Goal: Task Accomplishment & Management: Manage account settings

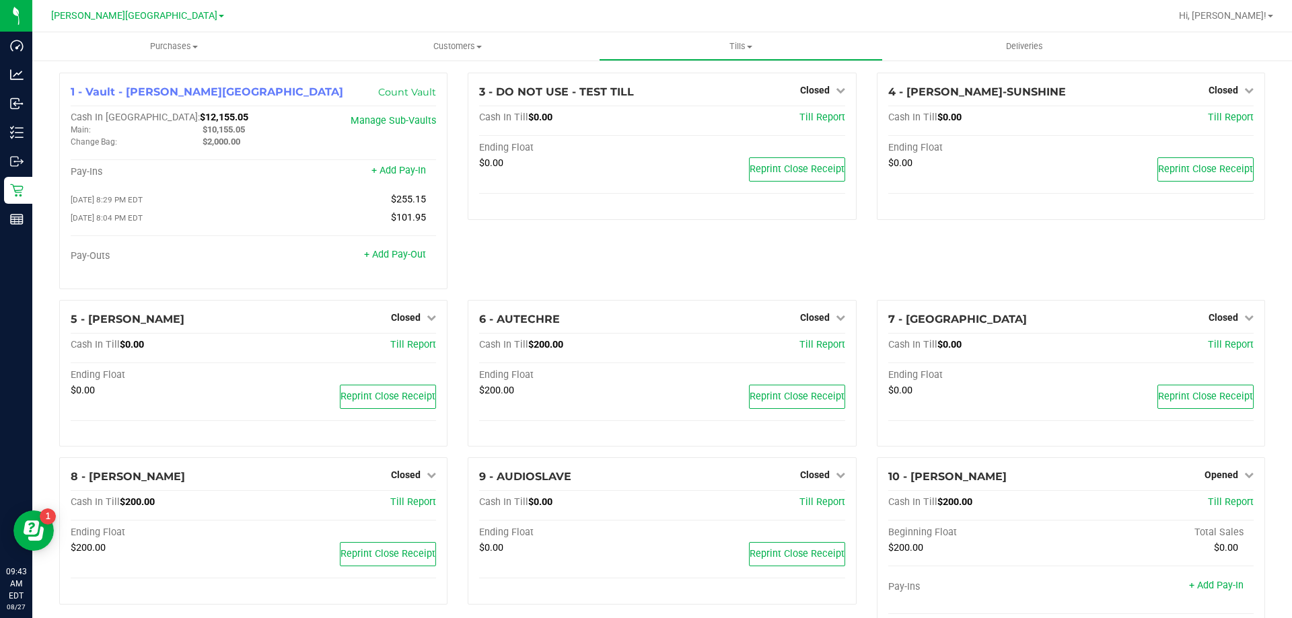
scroll to position [612, 0]
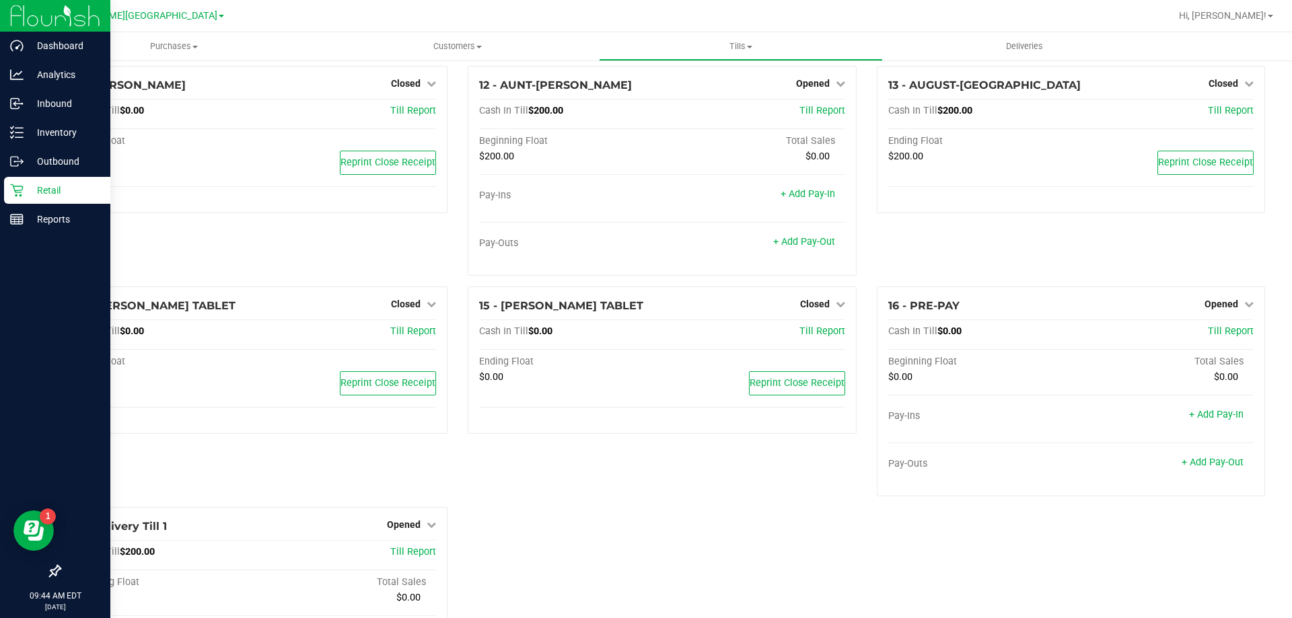
click at [11, 194] on icon at bounding box center [16, 190] width 13 height 13
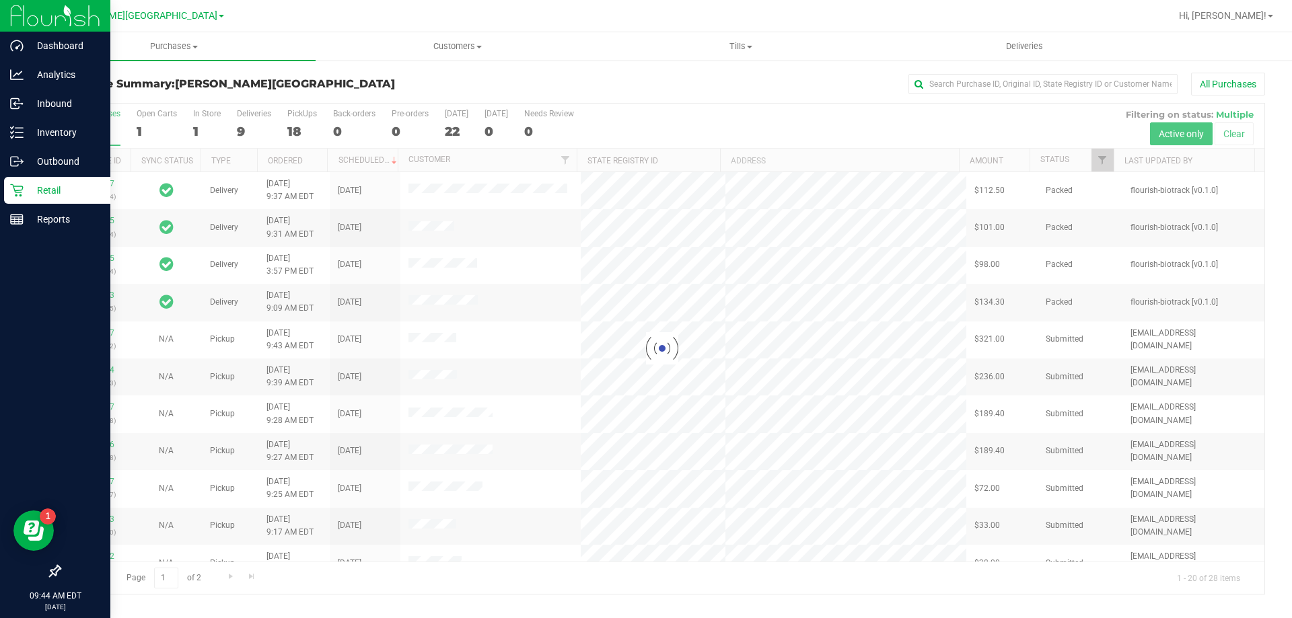
click at [241, 126] on div at bounding box center [662, 349] width 1205 height 491
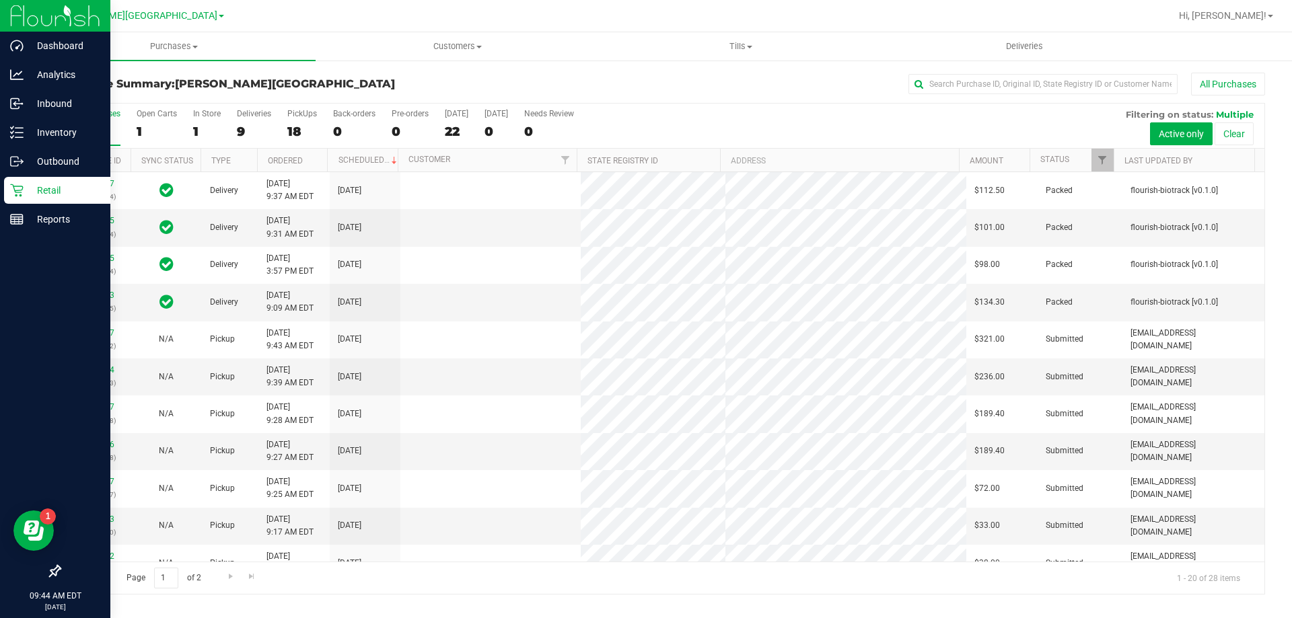
click at [241, 126] on div "9" at bounding box center [254, 131] width 34 height 15
click at [0, 0] on input "Deliveries 9" at bounding box center [0, 0] width 0 height 0
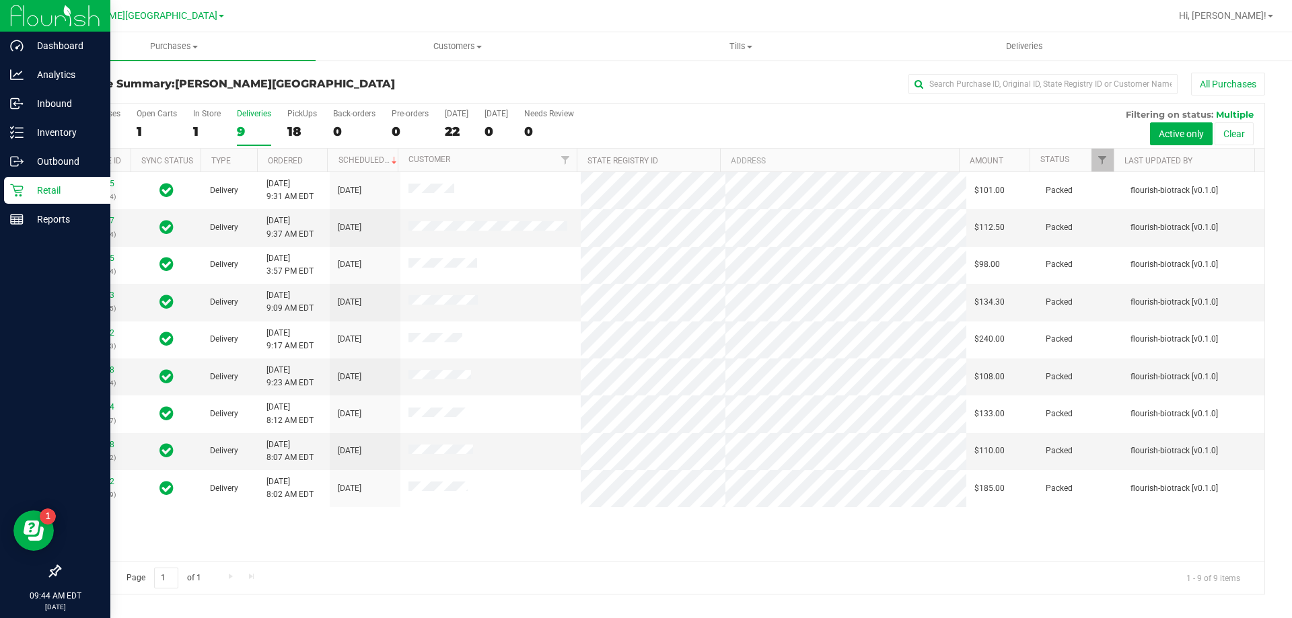
click at [360, 82] on h3 "Purchase Summary: [PERSON_NAME][GEOGRAPHIC_DATA]" at bounding box center [260, 84] width 402 height 12
click at [87, 447] on link "11853358" at bounding box center [96, 444] width 38 height 9
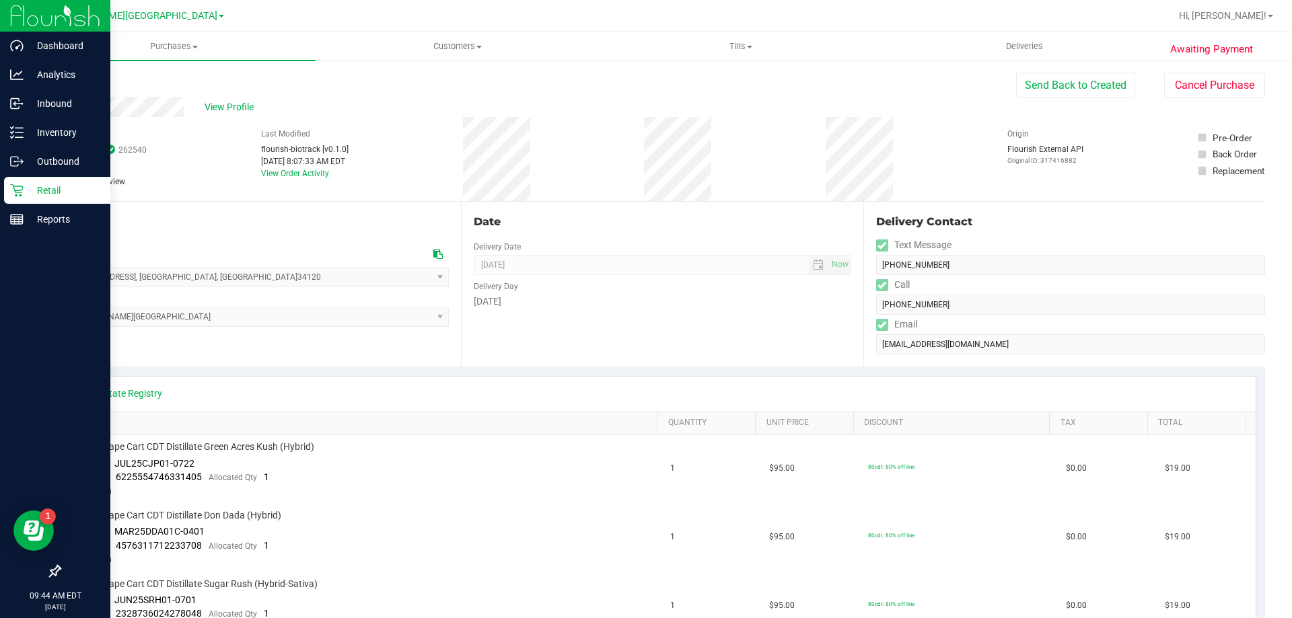
click at [585, 373] on div "View State Registry SKU Quantity Unit Price Discount Tax Total FT 1g Vape Cart …" at bounding box center [662, 577] width 1206 height 420
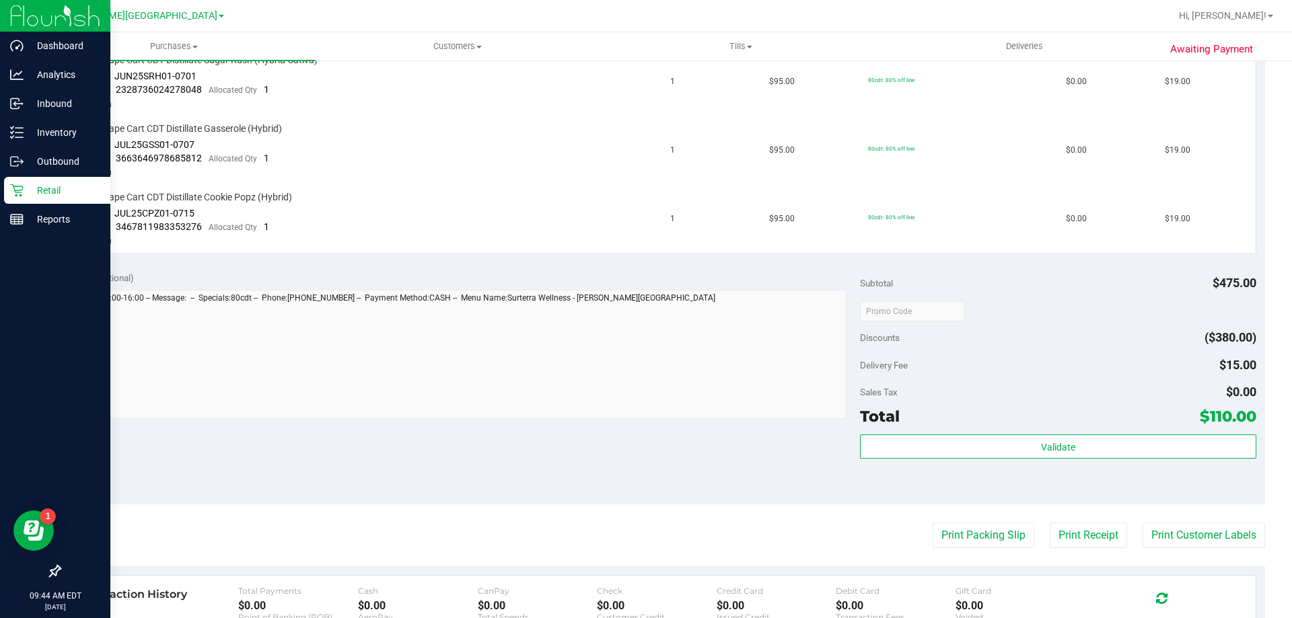
scroll to position [673, 0]
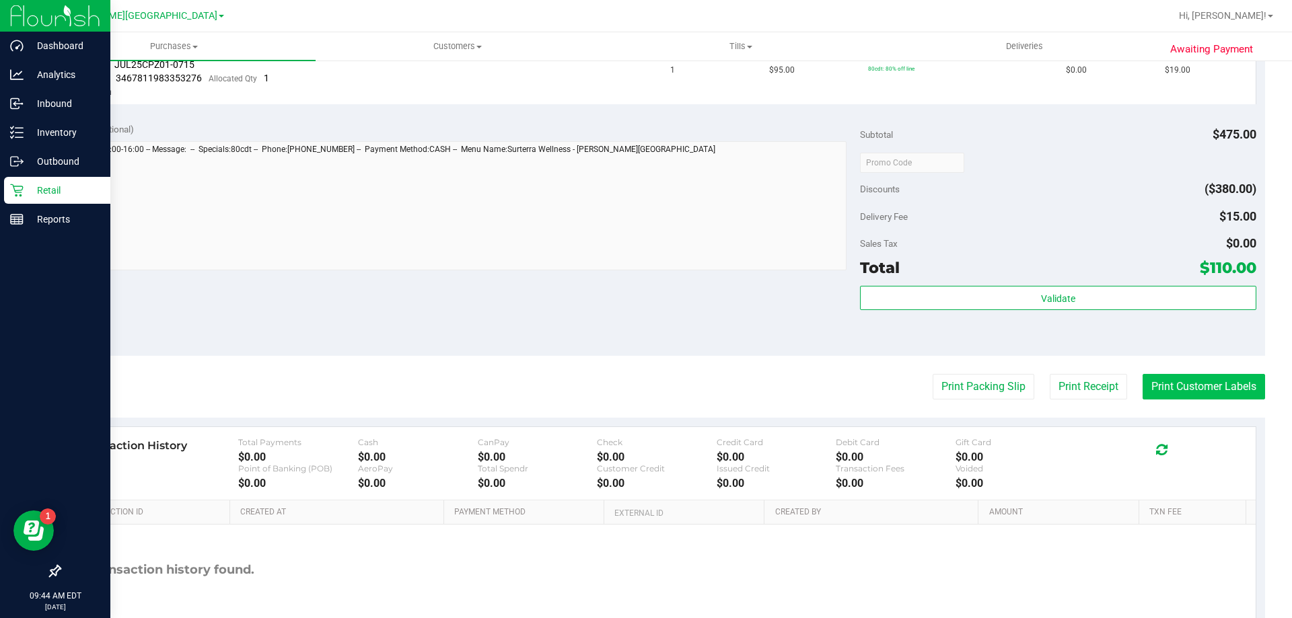
click at [1211, 390] on button "Print Customer Labels" at bounding box center [1204, 387] width 122 height 26
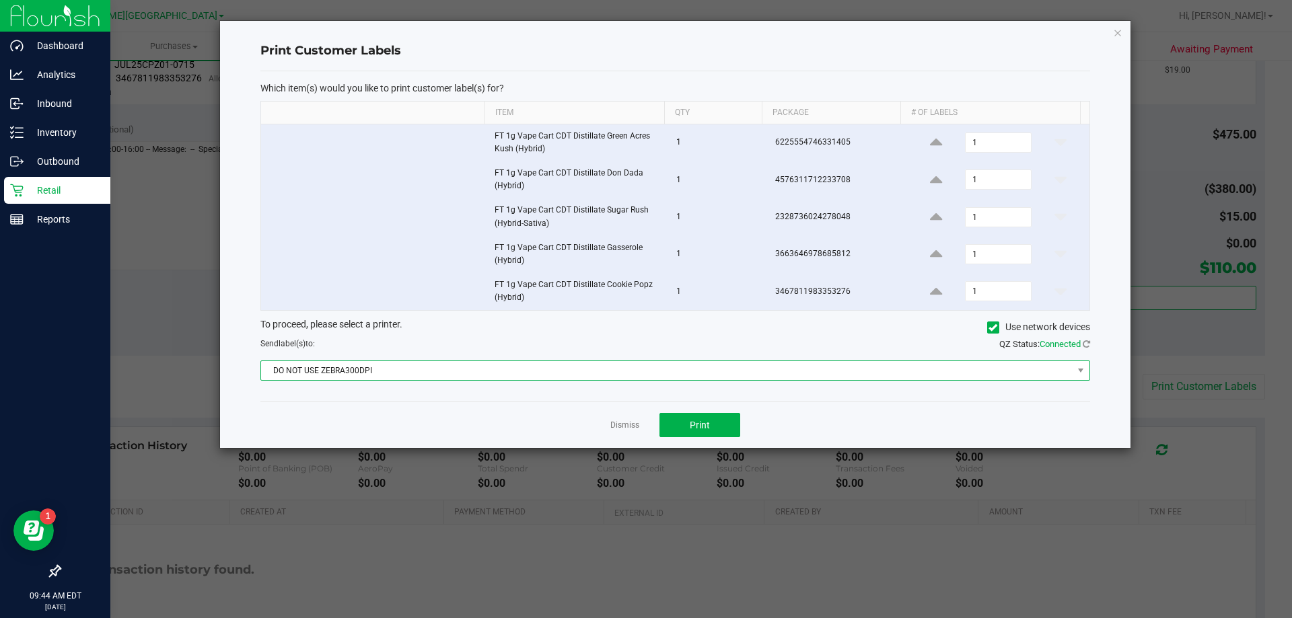
click at [708, 373] on span "DO NOT USE ZEBRA300DPI" at bounding box center [667, 370] width 812 height 19
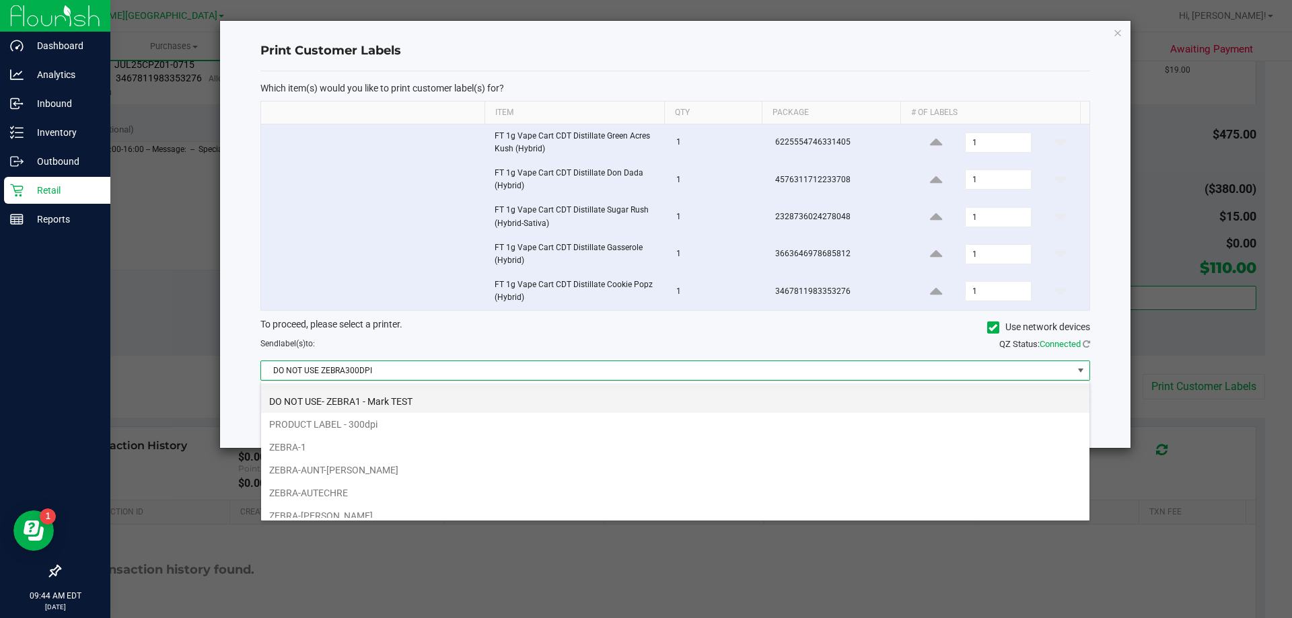
scroll to position [26, 0]
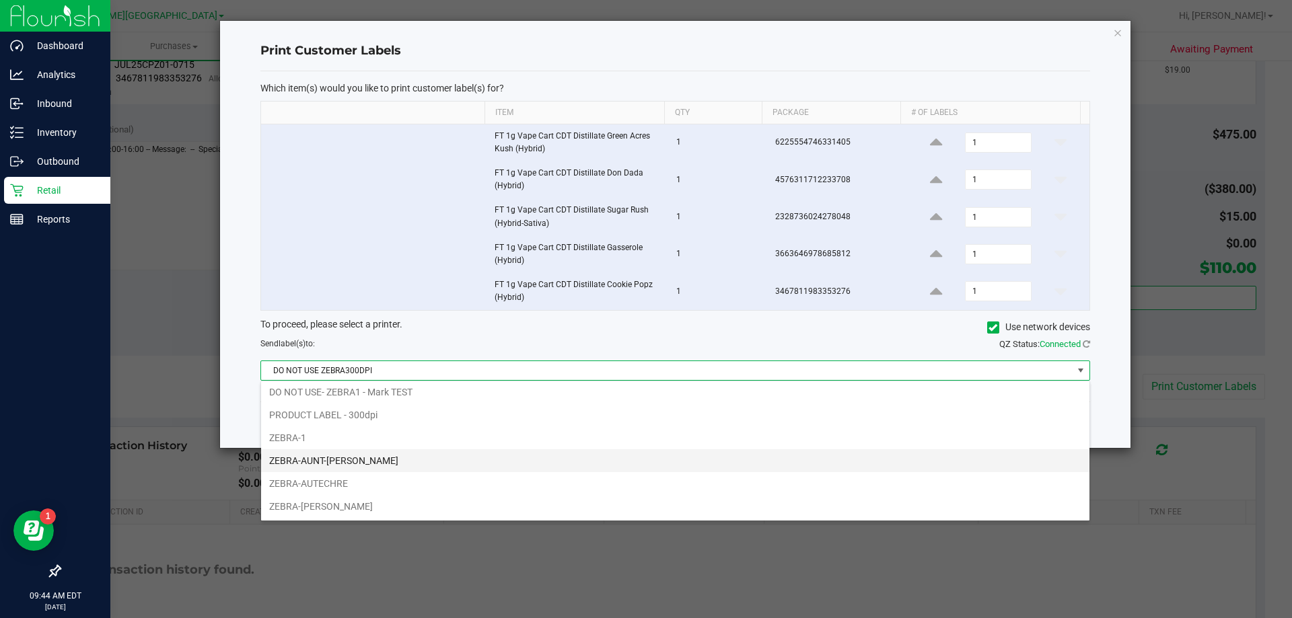
click at [512, 464] on li "ZEBRA-AUNT-[PERSON_NAME]" at bounding box center [675, 461] width 828 height 23
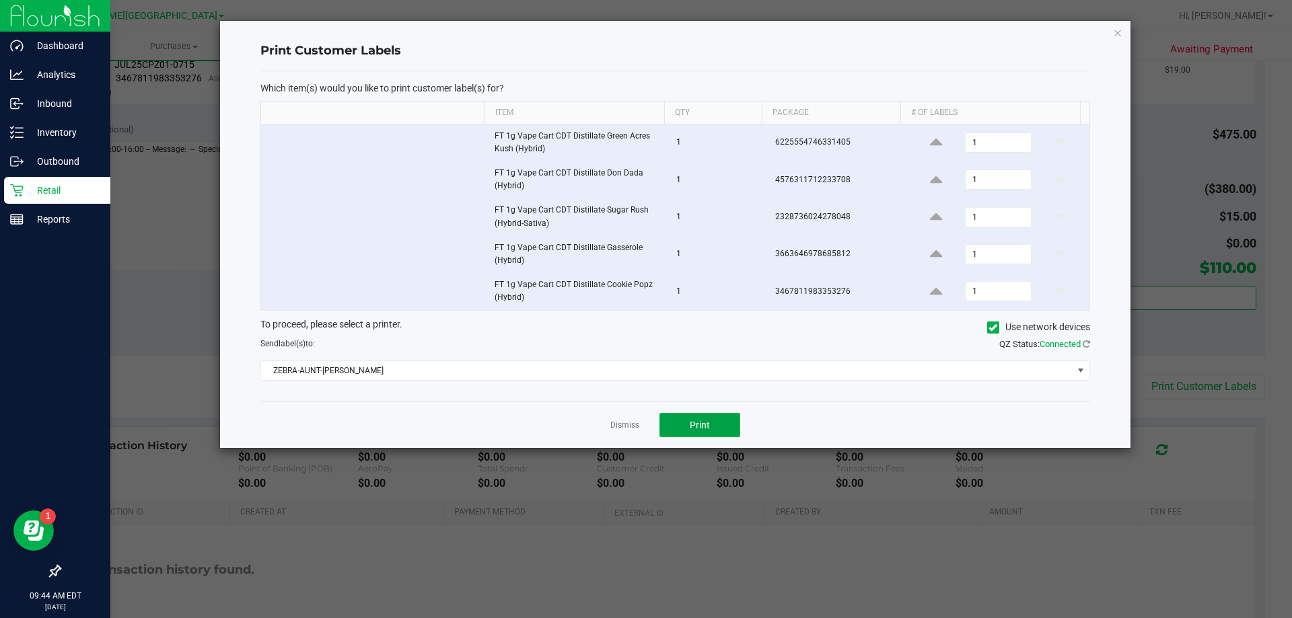
click at [702, 422] on span "Print" at bounding box center [700, 425] width 20 height 11
click at [879, 422] on div "Dismiss Print" at bounding box center [675, 425] width 830 height 46
click at [628, 424] on link "Dismiss" at bounding box center [624, 425] width 29 height 11
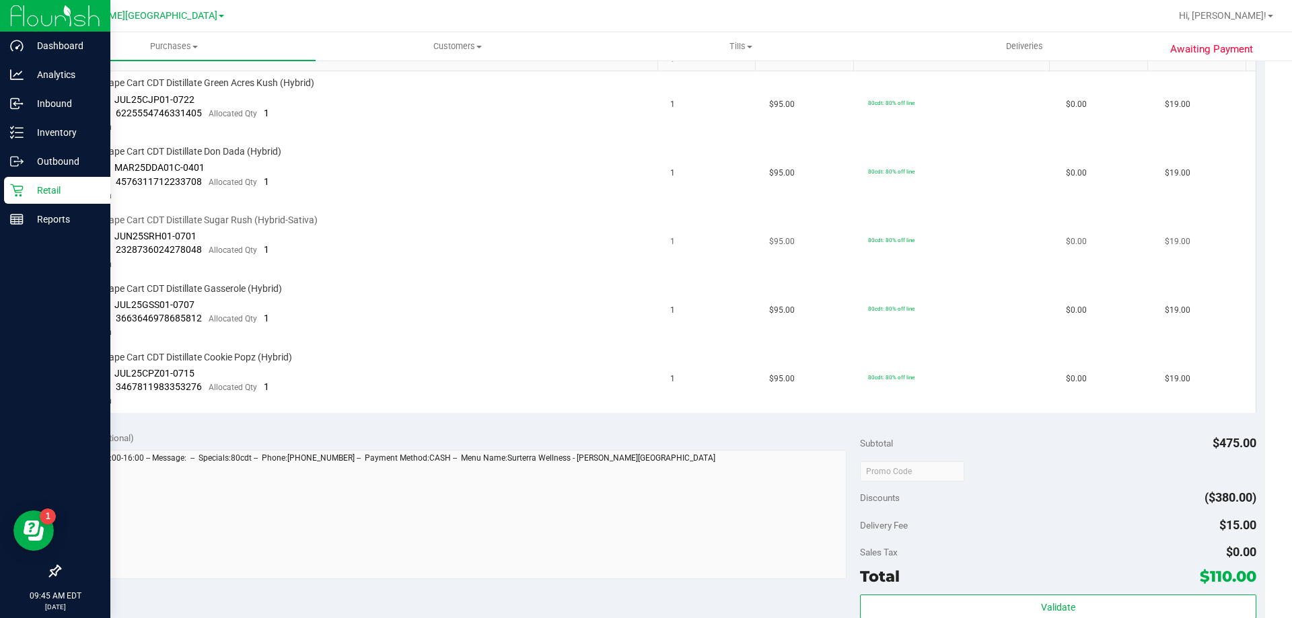
scroll to position [336, 0]
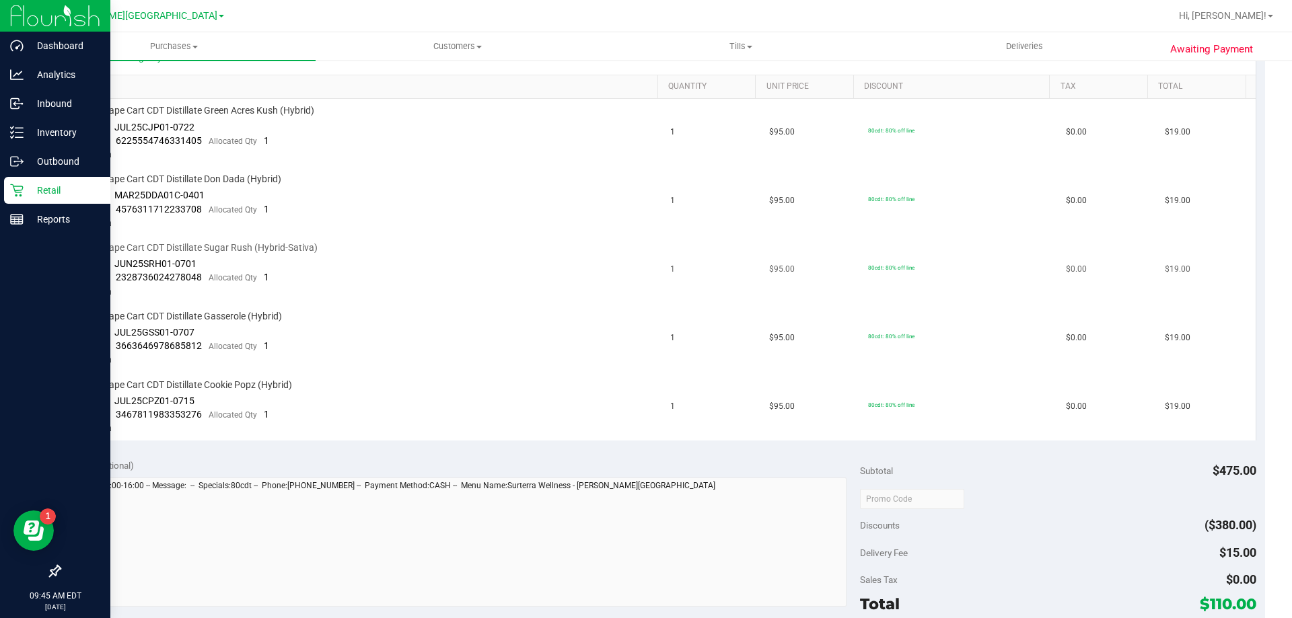
click at [570, 248] on div "FT 1g Vape Cart CDT Distillate Sugar Rush (Hybrid-Sativa)" at bounding box center [365, 248] width 577 height 13
click at [570, 247] on div "FT 1g Vape Cart CDT Distillate Sugar Rush (Hybrid-Sativa)" at bounding box center [365, 248] width 577 height 13
click at [450, 194] on td "FT 1g Vape Cart CDT Distillate Don Dada (Hybrid) Batch ID MAR25DDA01C-0401 Pack…" at bounding box center [366, 202] width 594 height 69
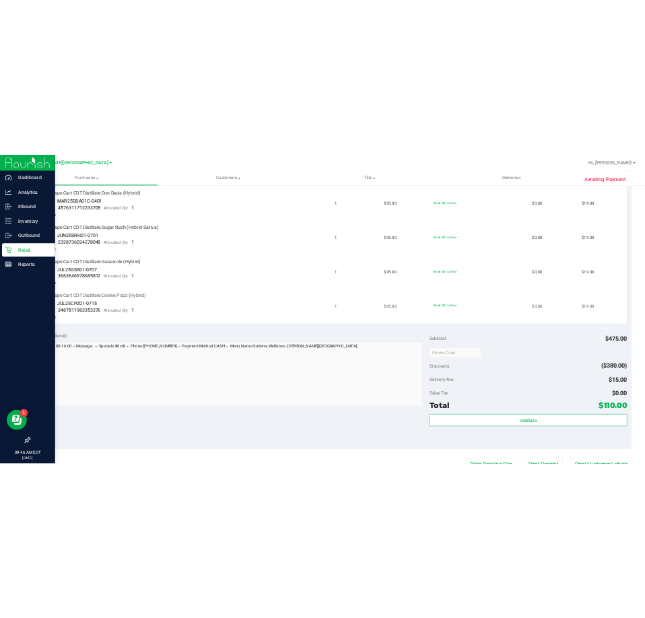
scroll to position [538, 0]
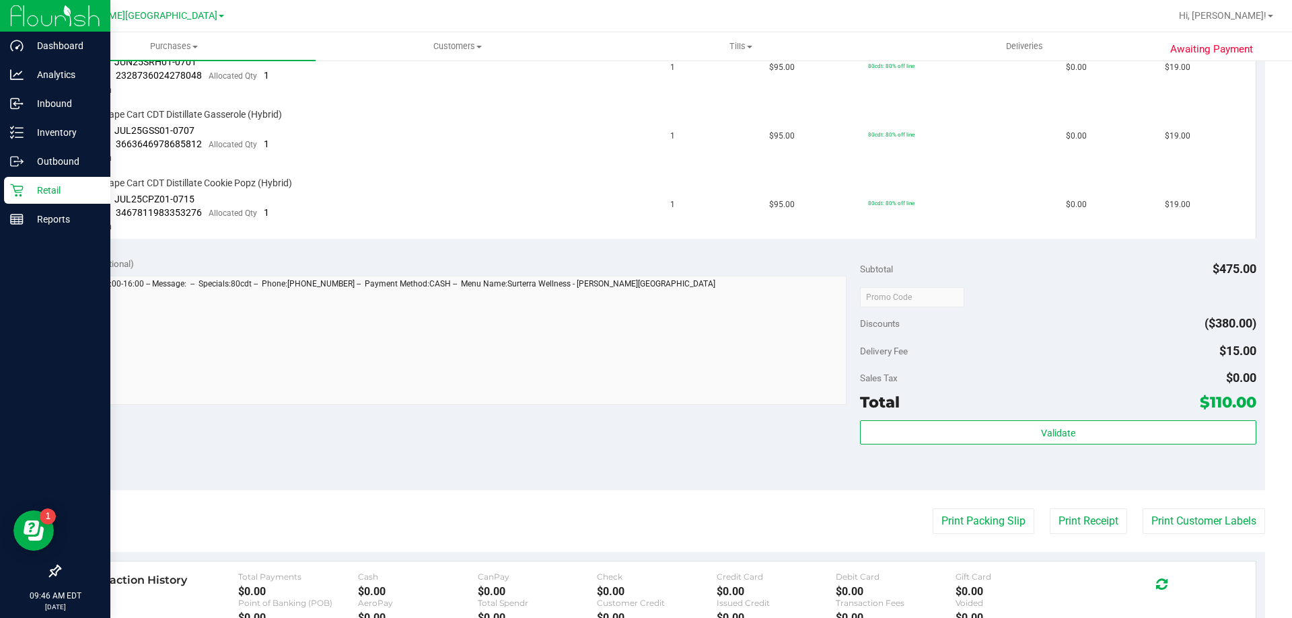
click at [994, 342] on div "Delivery Fee $15.00" at bounding box center [1058, 351] width 396 height 24
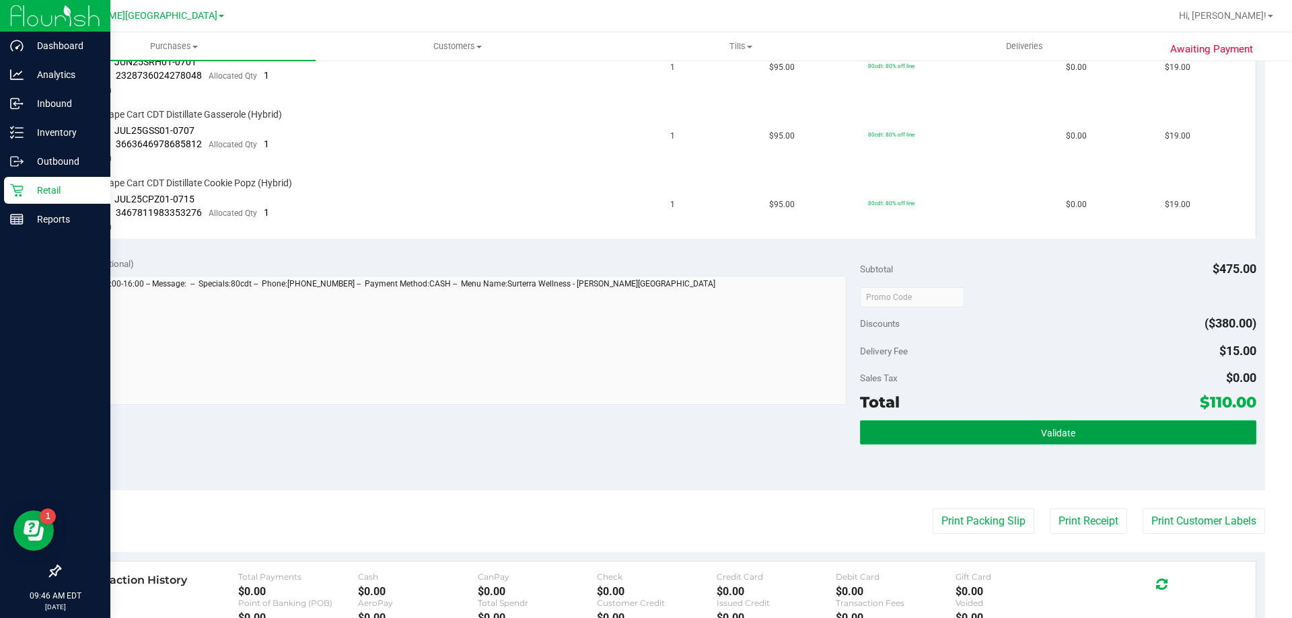
click at [982, 431] on button "Validate" at bounding box center [1058, 433] width 396 height 24
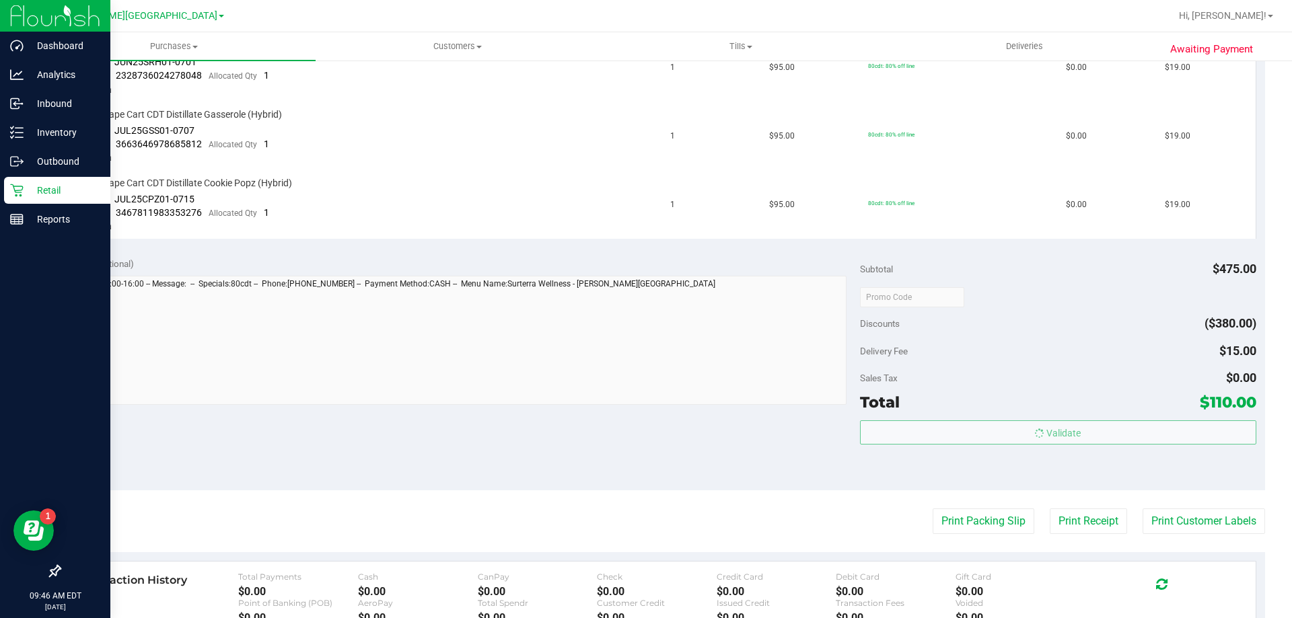
click at [982, 375] on div "Sales Tax $0.00" at bounding box center [1058, 378] width 396 height 24
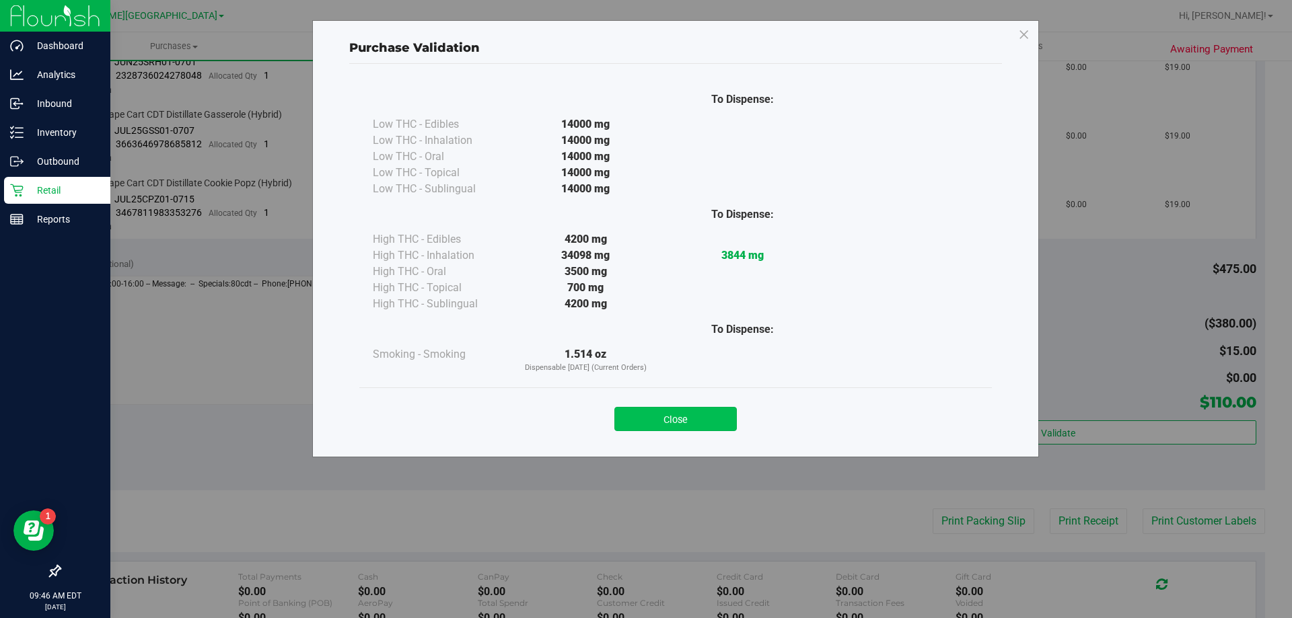
click at [692, 425] on button "Close" at bounding box center [675, 419] width 122 height 24
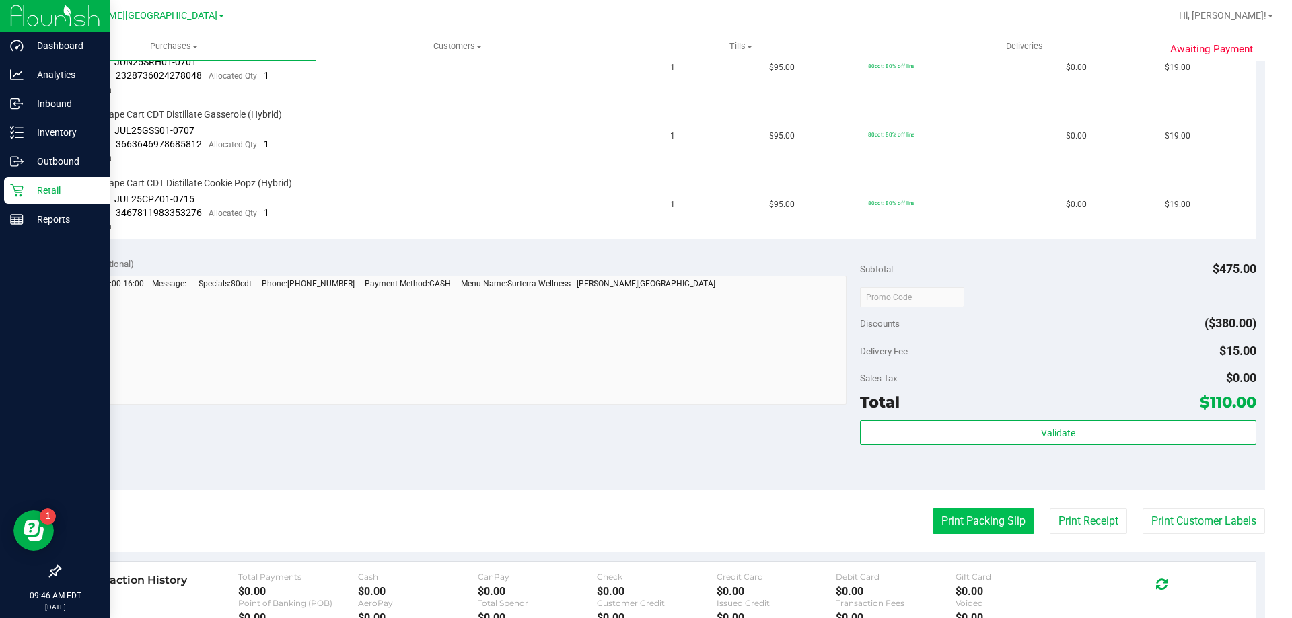
click at [986, 523] on button "Print Packing Slip" at bounding box center [984, 522] width 102 height 26
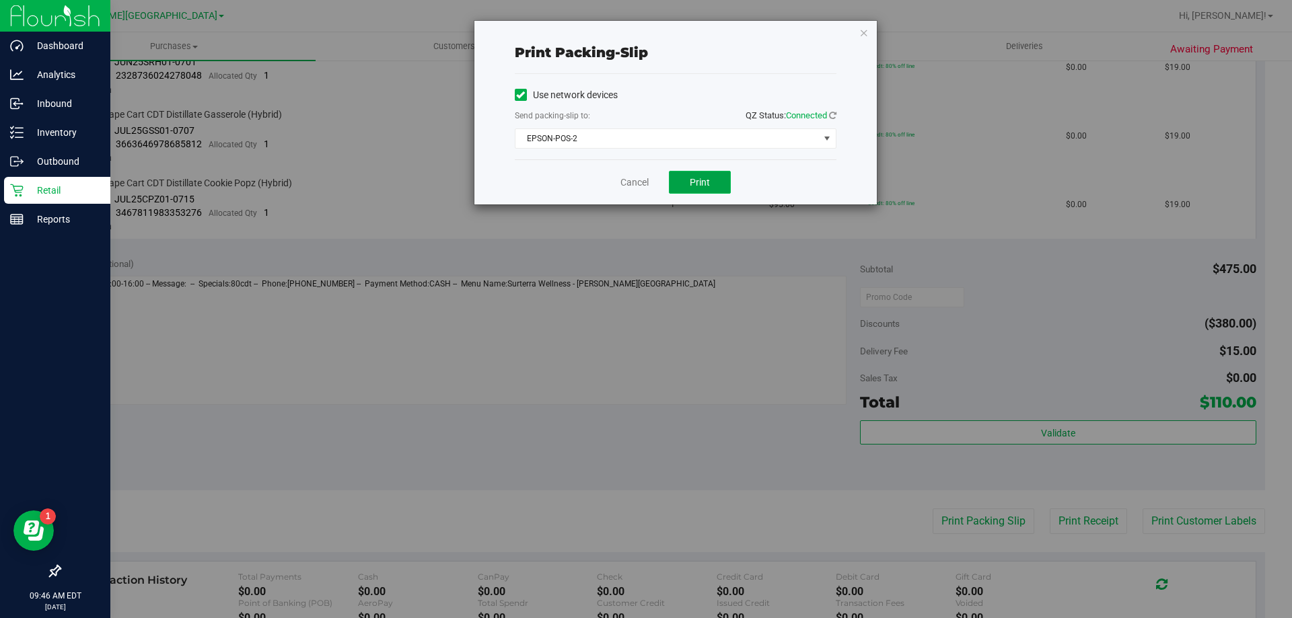
click at [683, 175] on button "Print" at bounding box center [700, 182] width 62 height 23
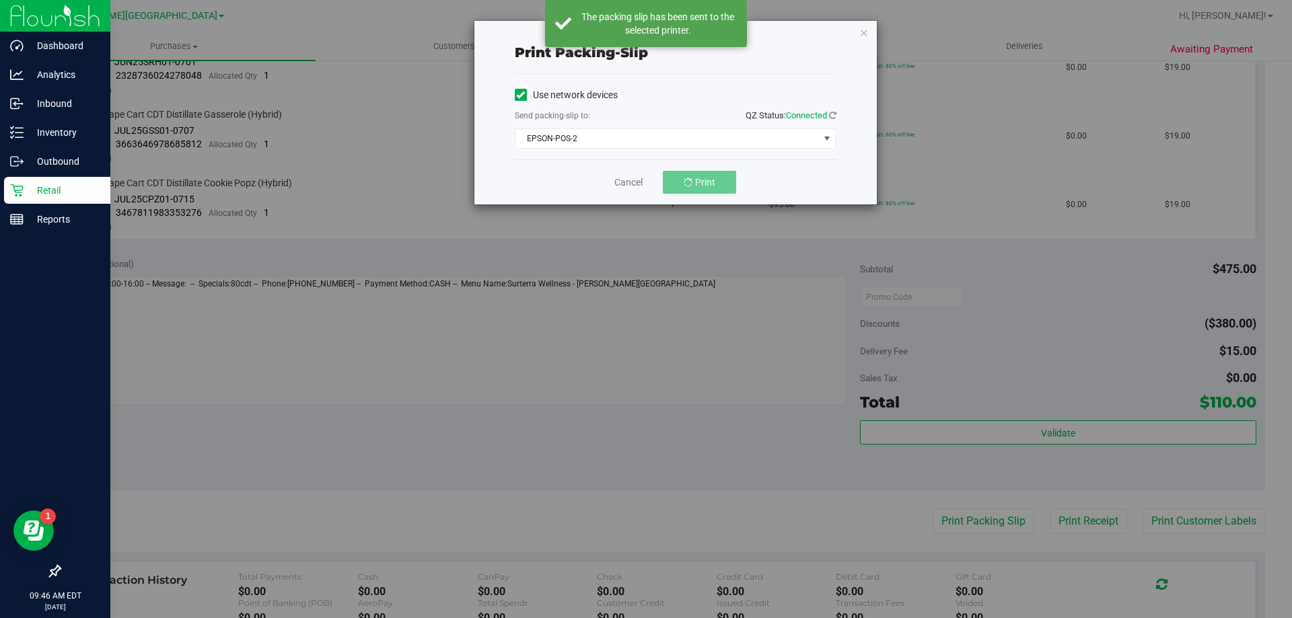
click at [756, 176] on div "Cancel Print" at bounding box center [676, 181] width 322 height 45
click at [638, 188] on link "Cancel" at bounding box center [634, 183] width 28 height 14
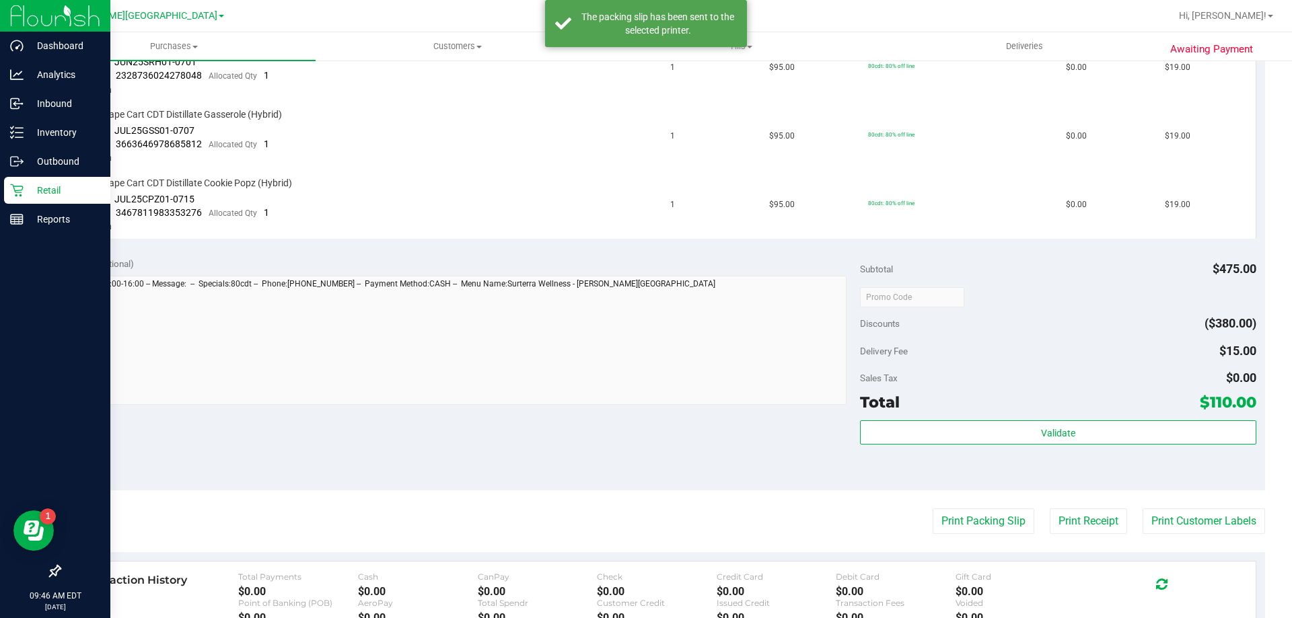
click at [1059, 323] on div "Discounts ($380.00)" at bounding box center [1058, 324] width 396 height 24
click at [1064, 273] on div "Subtotal $475.00" at bounding box center [1058, 269] width 396 height 24
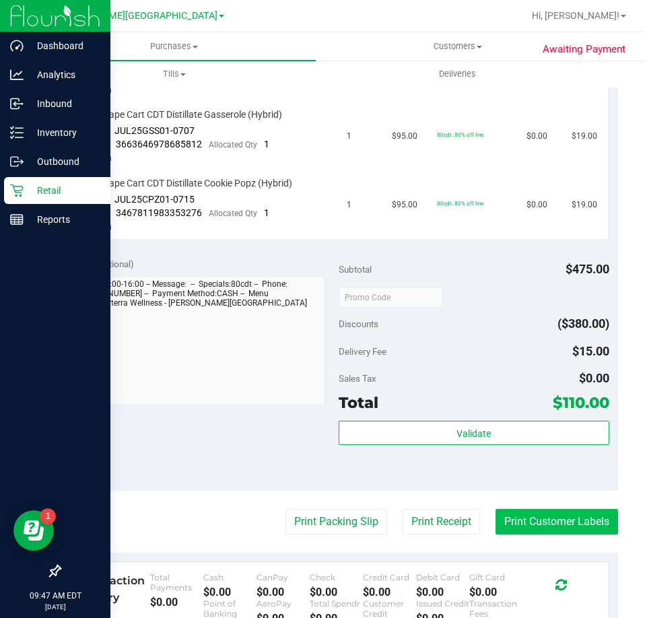
click at [495, 517] on button "Print Customer Labels" at bounding box center [556, 522] width 122 height 26
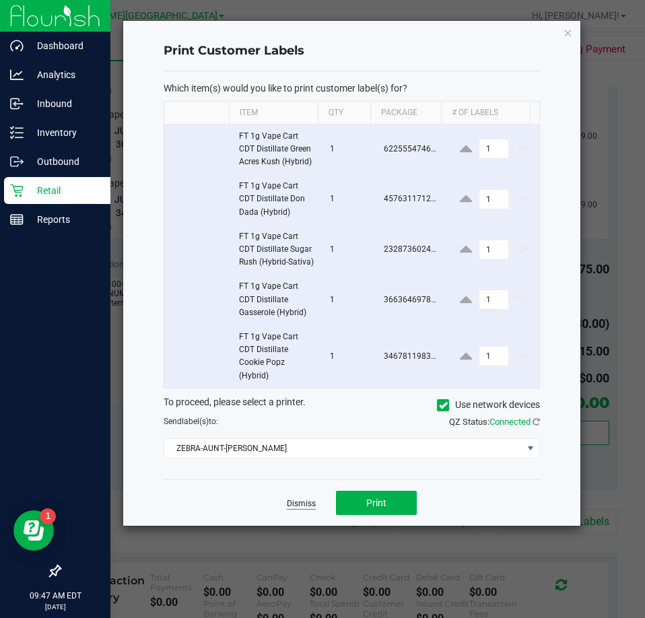
click at [302, 509] on link "Dismiss" at bounding box center [301, 503] width 29 height 11
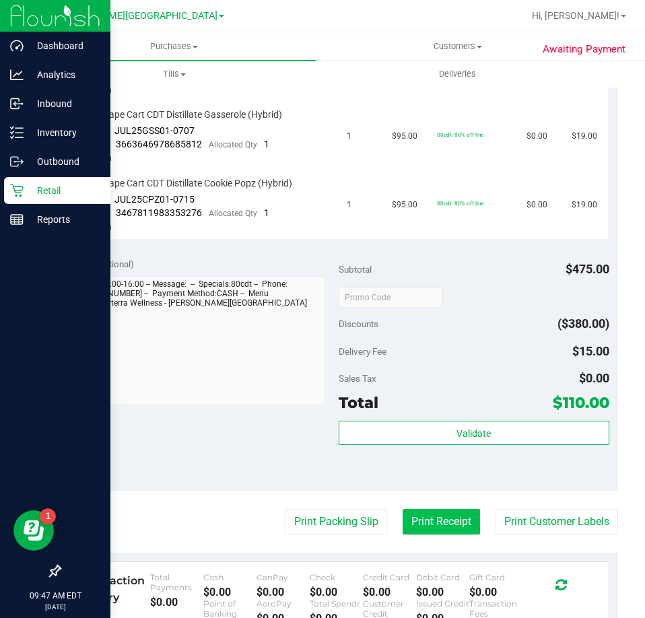
click at [427, 532] on button "Print Receipt" at bounding box center [440, 522] width 77 height 26
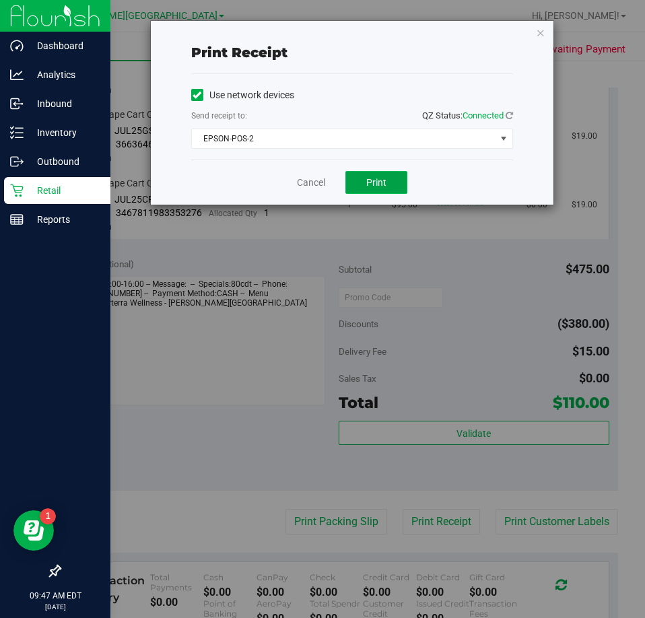
click at [380, 178] on span "Print" at bounding box center [376, 182] width 20 height 11
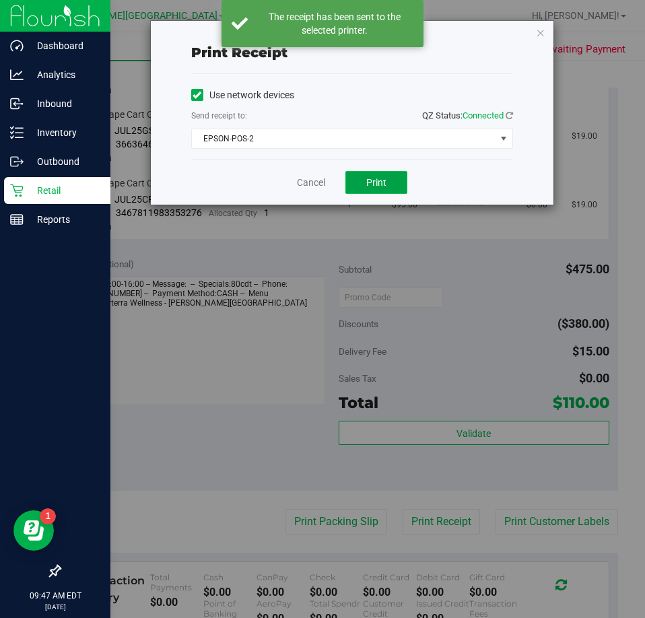
click at [380, 178] on span "Print" at bounding box center [376, 182] width 20 height 11
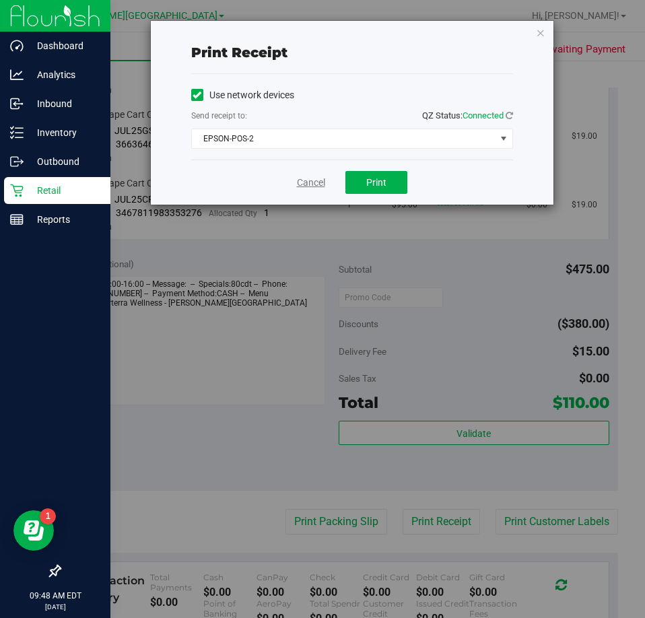
click at [308, 178] on link "Cancel" at bounding box center [311, 183] width 28 height 14
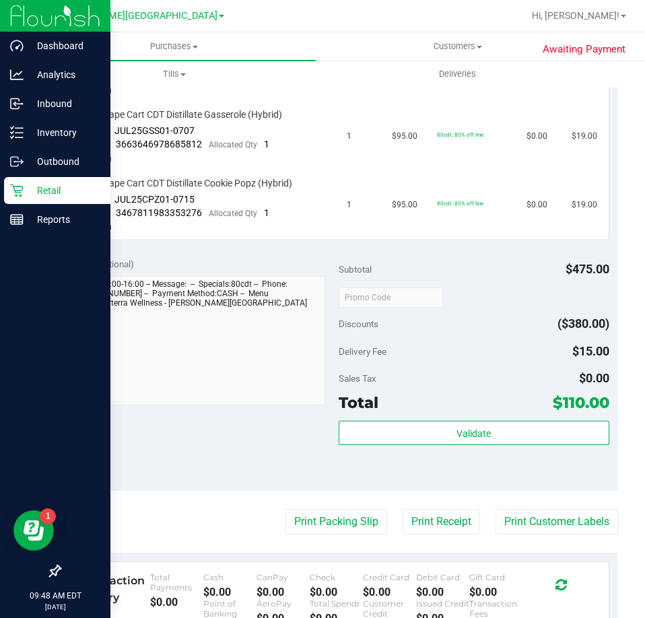
drag, startPoint x: 418, startPoint y: 268, endPoint x: 389, endPoint y: 252, distance: 32.8
click at [389, 252] on div "Notes (optional) Subtotal $475.00 Discounts ($380.00) Delivery Fee $15.00 Sales…" at bounding box center [338, 369] width 559 height 242
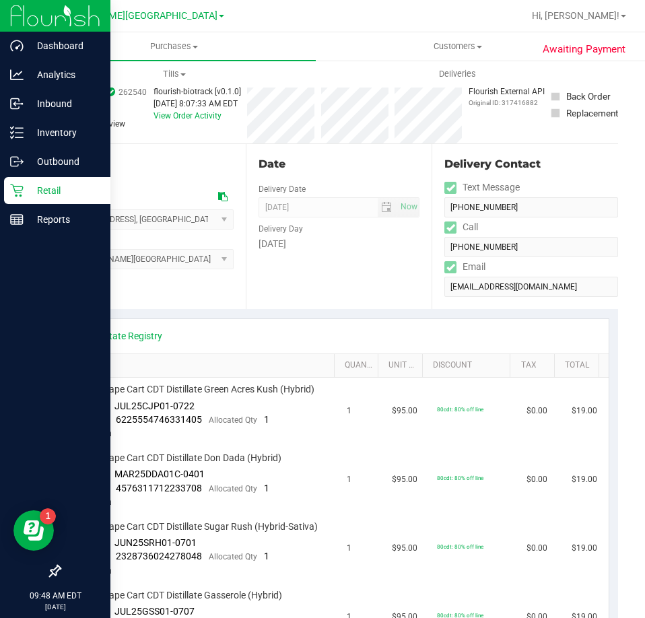
scroll to position [0, 0]
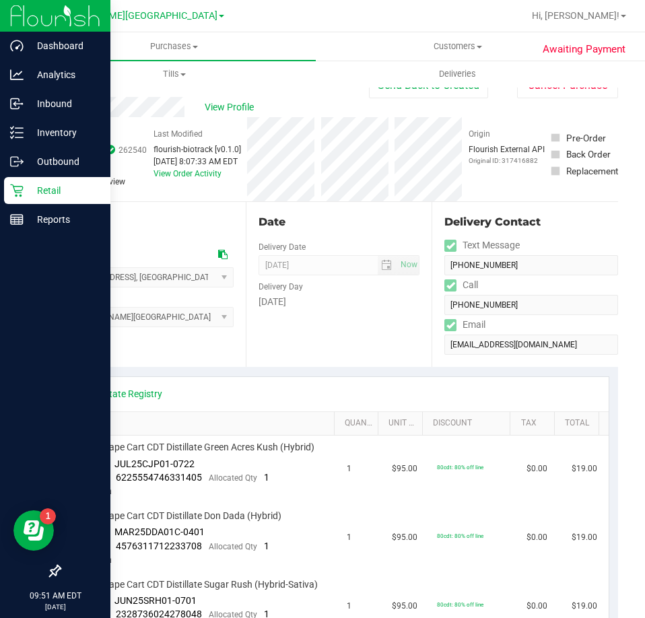
click at [25, 185] on p "Retail" at bounding box center [64, 190] width 81 height 16
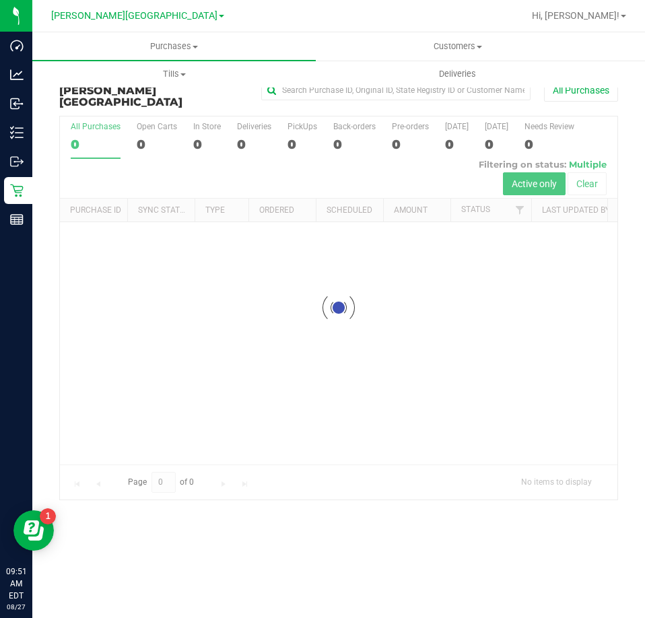
click at [242, 132] on div at bounding box center [338, 307] width 557 height 383
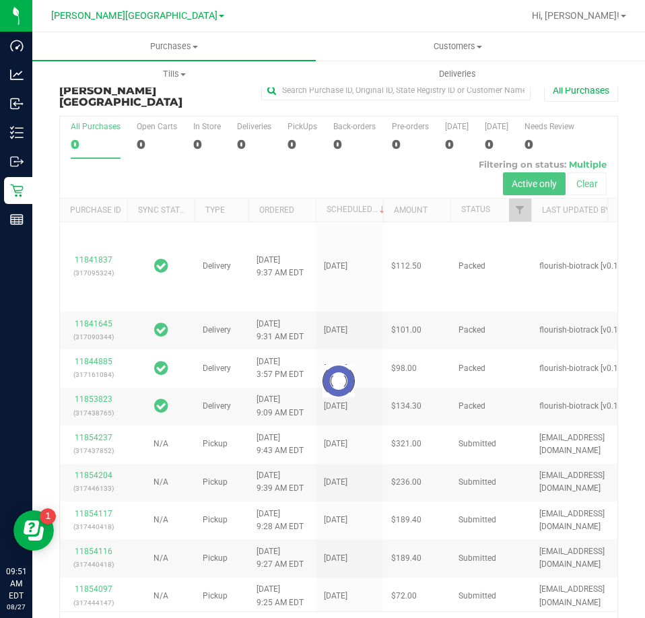
click at [242, 132] on div at bounding box center [338, 381] width 557 height 530
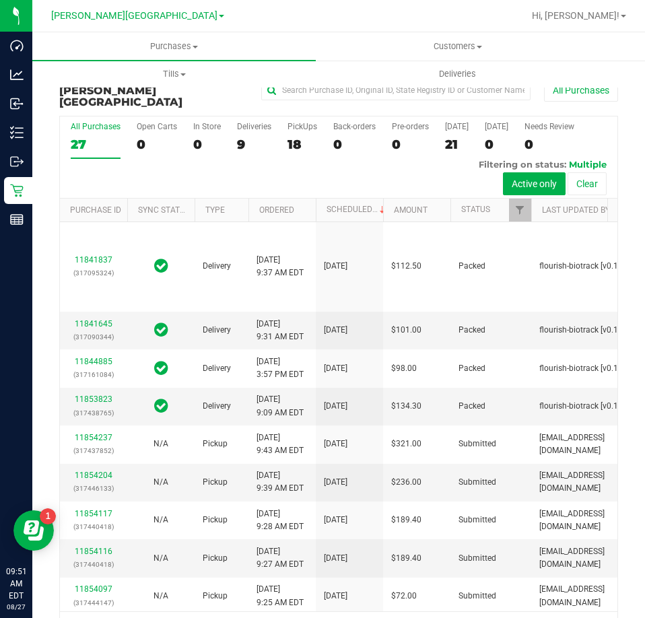
click at [242, 137] on div "9" at bounding box center [254, 144] width 34 height 15
click at [0, 0] on input "Deliveries 9" at bounding box center [0, 0] width 0 height 0
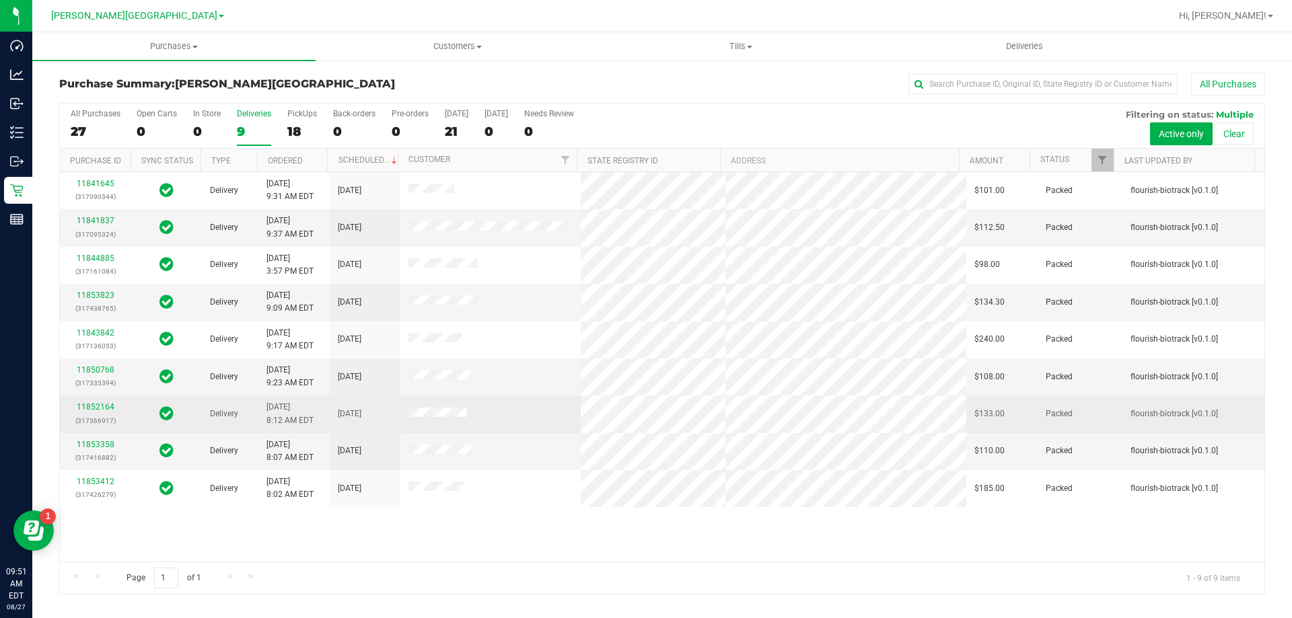
click at [90, 412] on div "11852164 (317366917)" at bounding box center [95, 414] width 55 height 26
click at [89, 409] on link "11852164" at bounding box center [96, 406] width 38 height 9
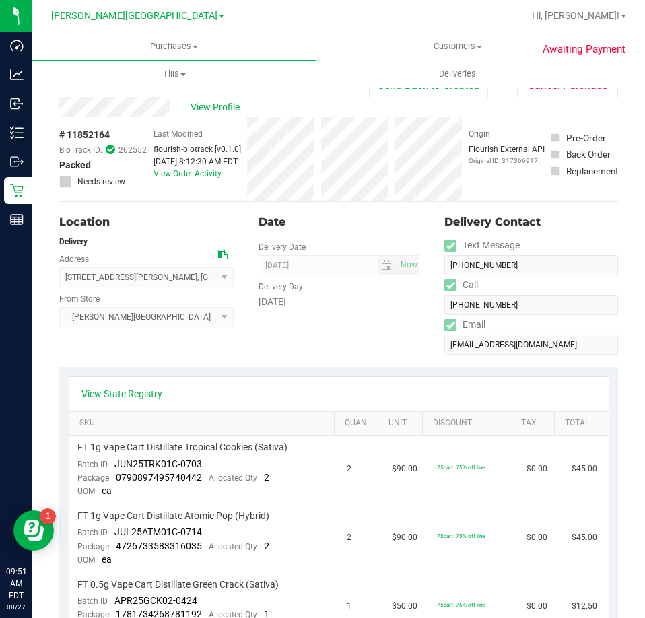
click at [400, 319] on div "Date Delivery Date [DATE] Now [DATE] 08:00 AM Now Delivery Day [DATE]" at bounding box center [339, 284] width 186 height 165
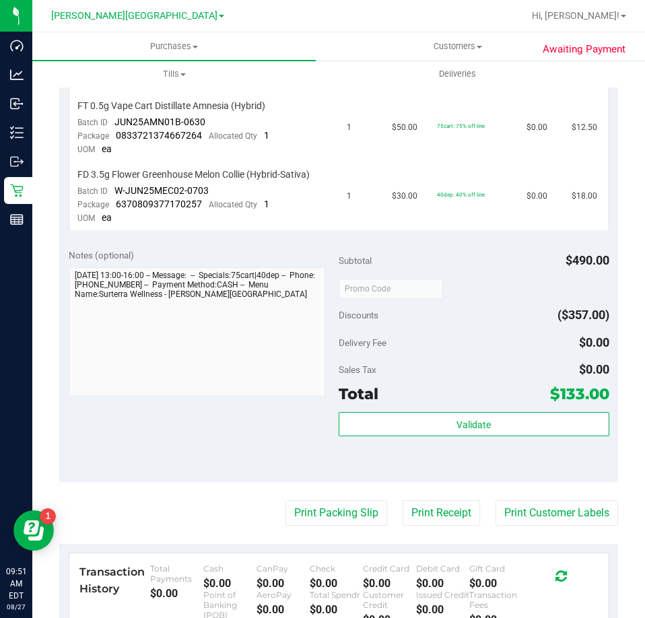
scroll to position [673, 0]
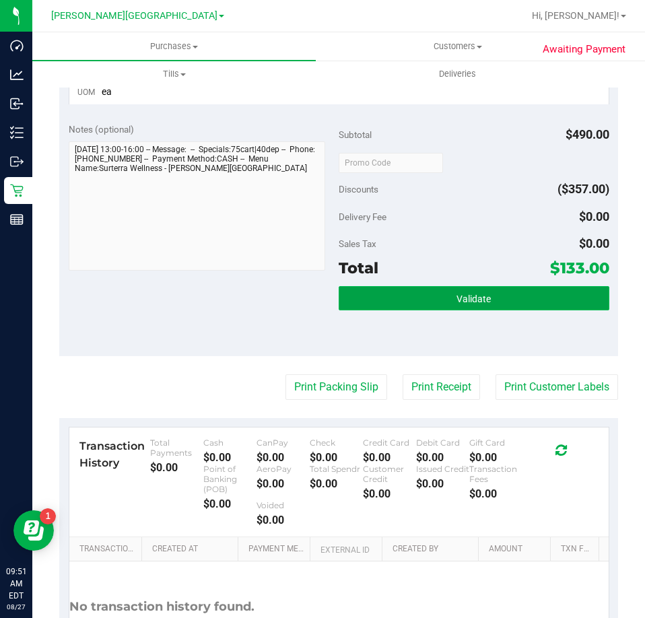
click at [482, 293] on span "Validate" at bounding box center [473, 298] width 34 height 11
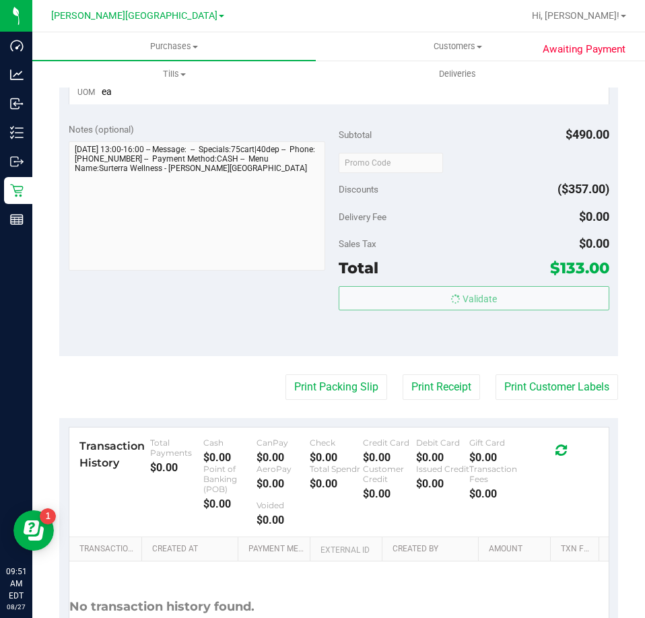
click at [487, 255] on div "Sales Tax $0.00" at bounding box center [473, 243] width 271 height 24
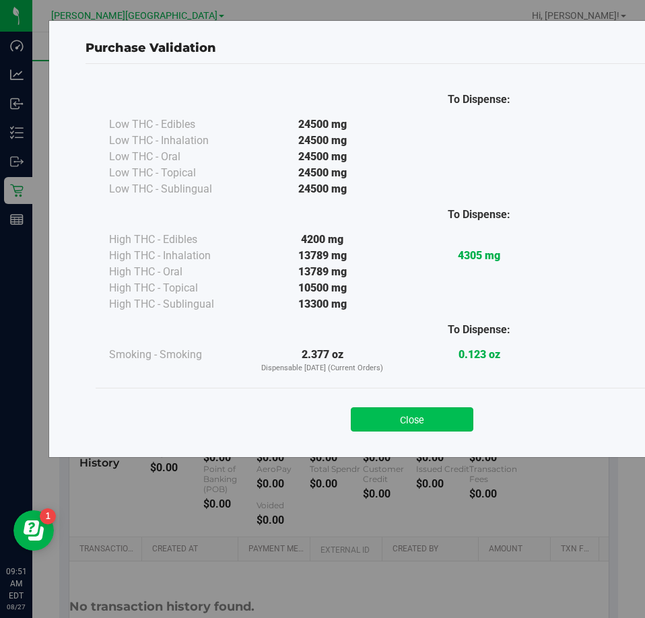
click at [432, 425] on button "Close" at bounding box center [412, 419] width 122 height 24
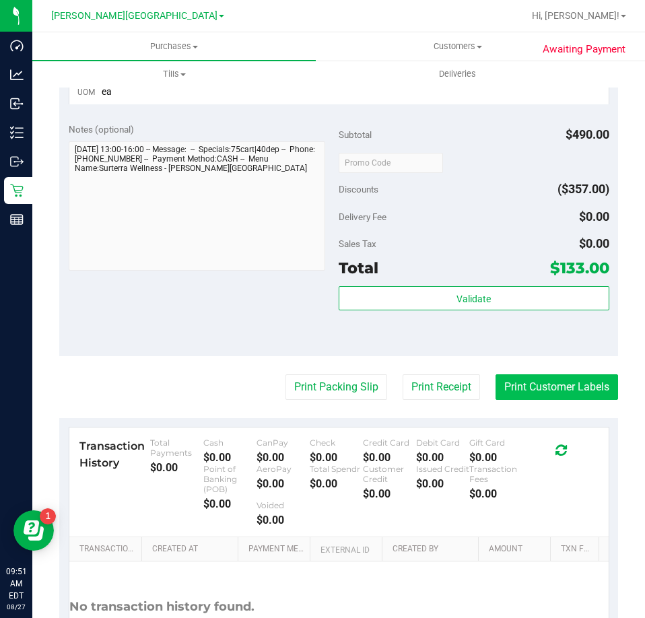
click at [513, 385] on button "Print Customer Labels" at bounding box center [556, 387] width 122 height 26
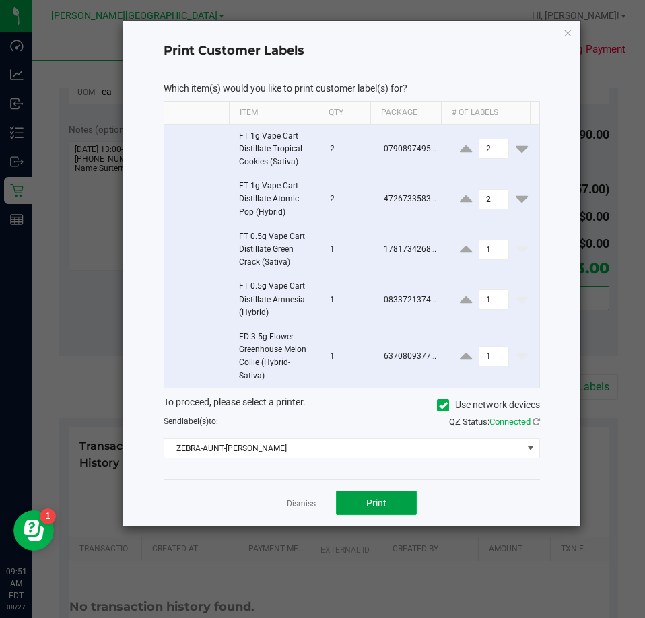
click at [372, 501] on span "Print" at bounding box center [376, 502] width 20 height 11
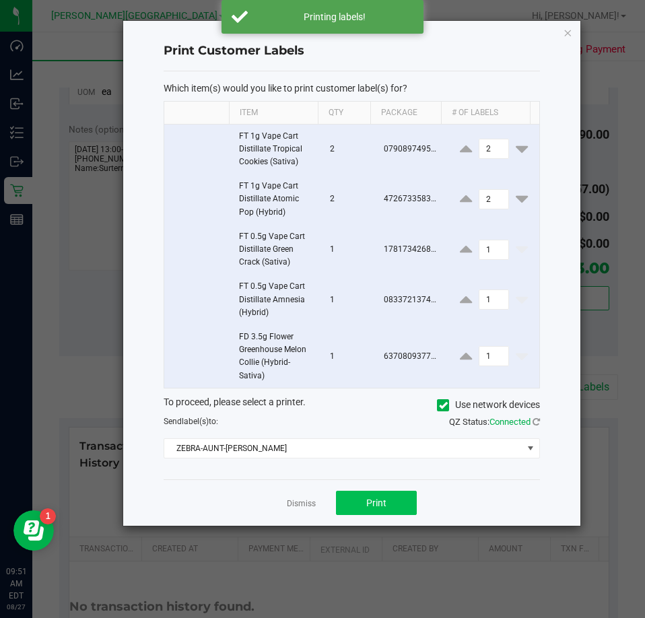
drag, startPoint x: 470, startPoint y: 498, endPoint x: 386, endPoint y: 499, distance: 84.1
click at [468, 498] on div "Dismiss Print" at bounding box center [352, 502] width 376 height 46
click at [295, 503] on link "Dismiss" at bounding box center [301, 503] width 29 height 11
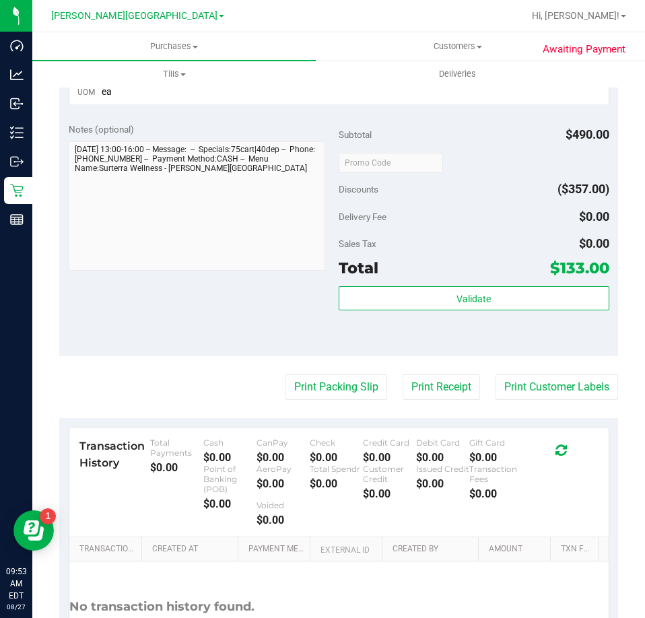
click at [328, 118] on div "Notes (optional) Subtotal $490.00 Discounts ($357.00) Delivery Fee $0.00 Sales …" at bounding box center [338, 235] width 559 height 242
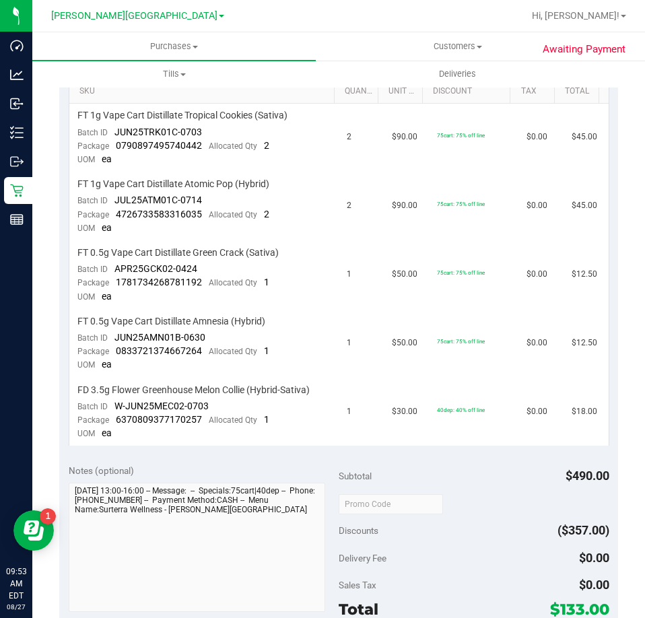
scroll to position [202, 0]
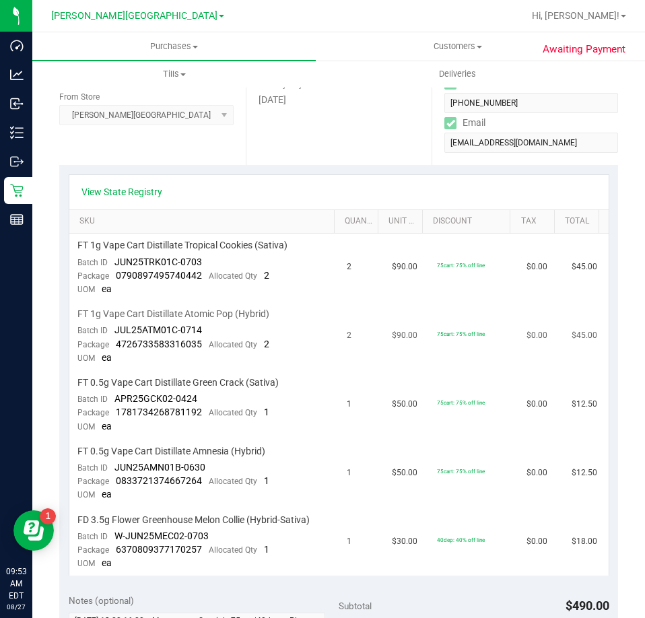
click at [338, 329] on td "2" at bounding box center [360, 336] width 45 height 69
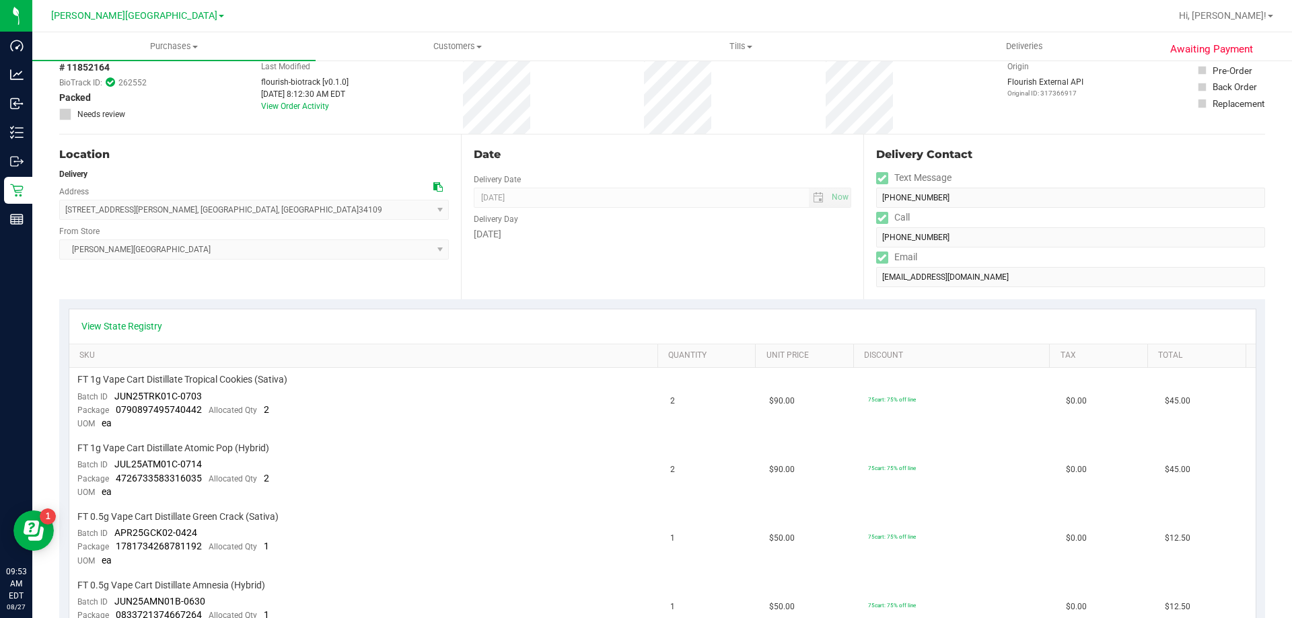
scroll to position [0, 0]
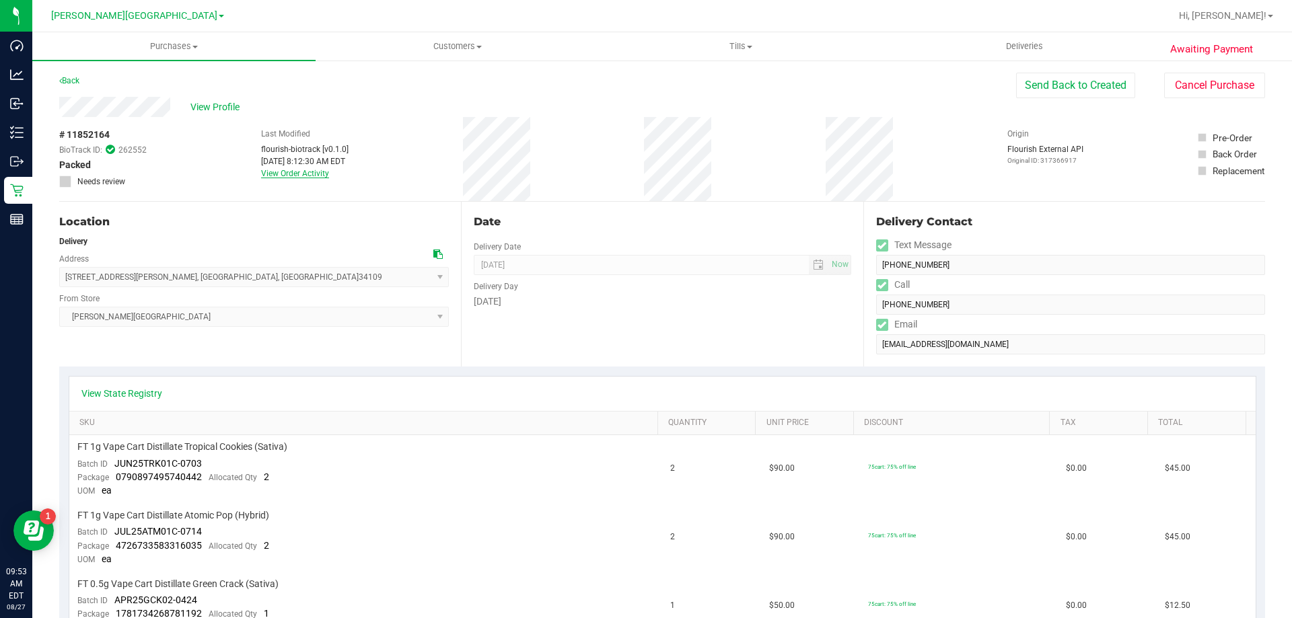
click at [310, 172] on link "View Order Activity" at bounding box center [295, 173] width 68 height 9
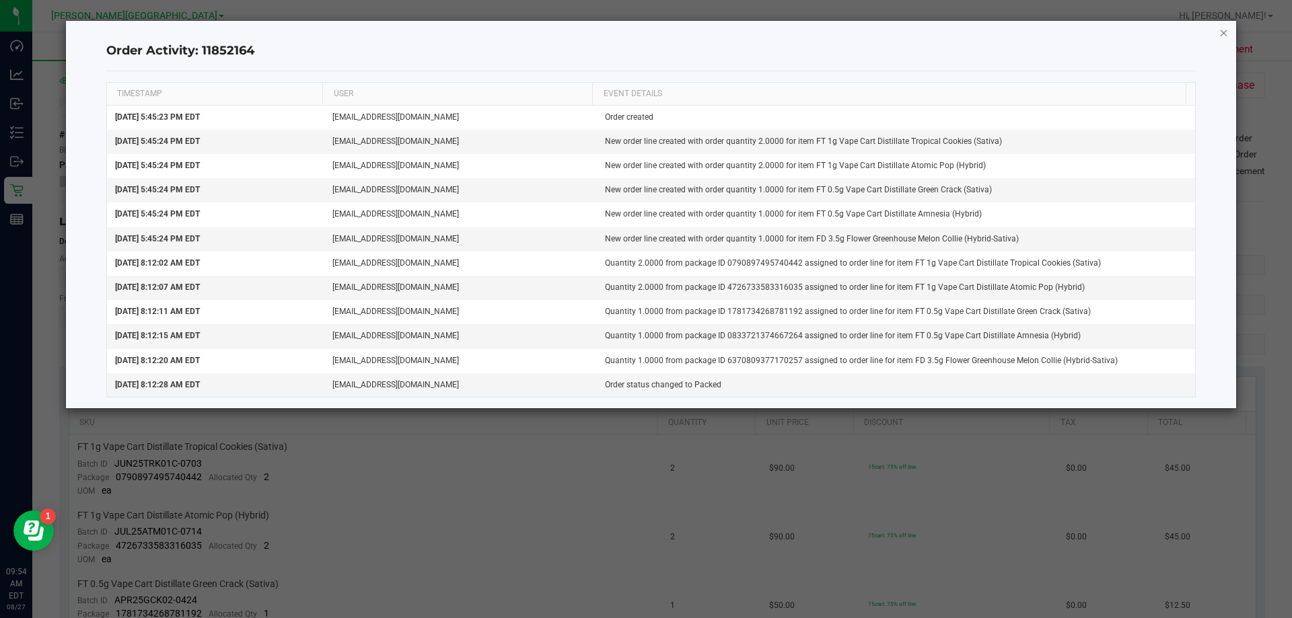
click at [1227, 34] on icon "button" at bounding box center [1223, 32] width 9 height 16
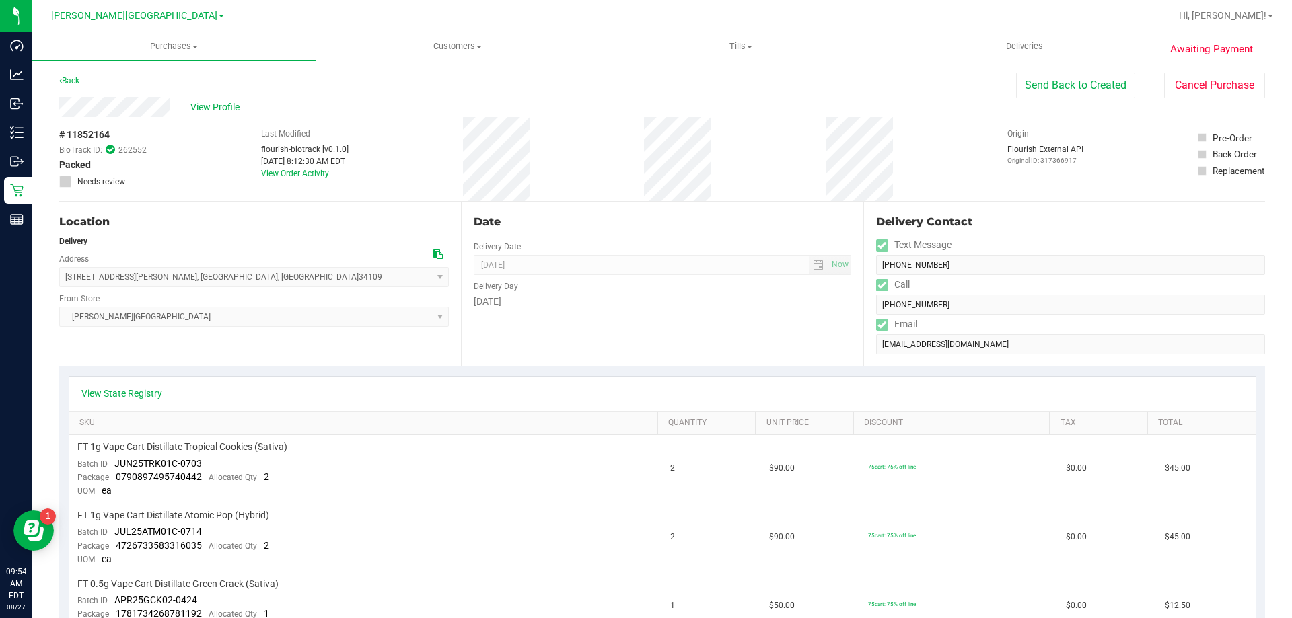
click at [742, 189] on div "# 11852164 BioTrack ID: 262552 Packed Needs review Last Modified flourish-biotr…" at bounding box center [662, 159] width 1206 height 84
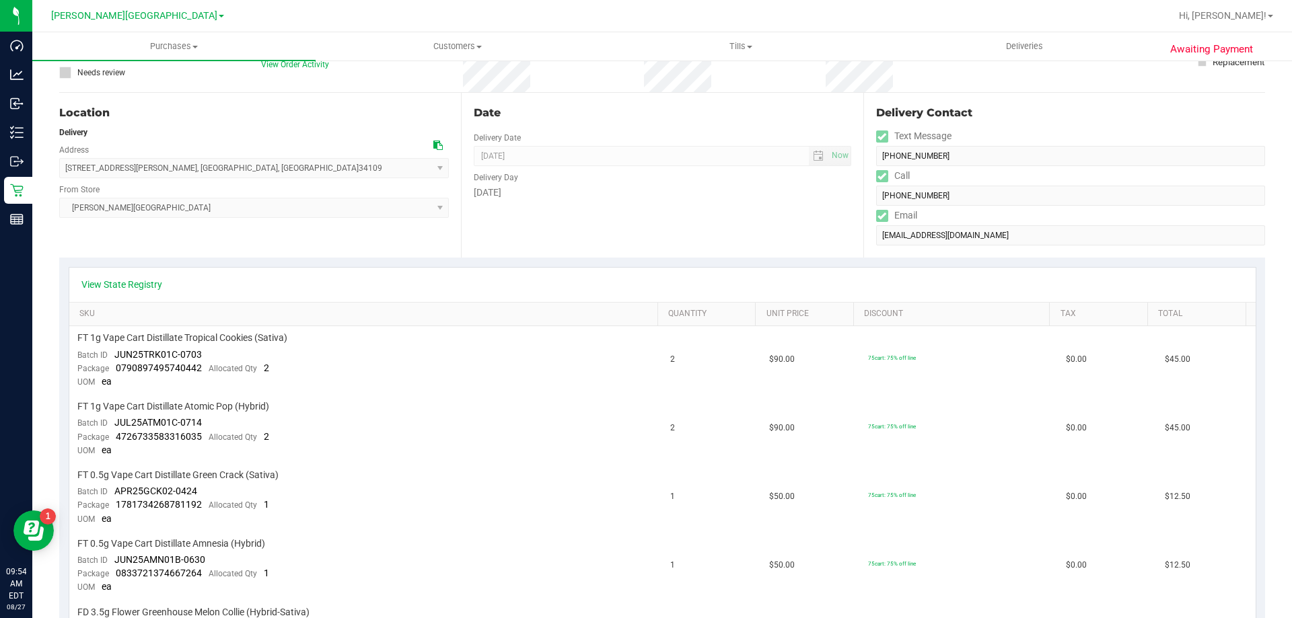
scroll to position [269, 0]
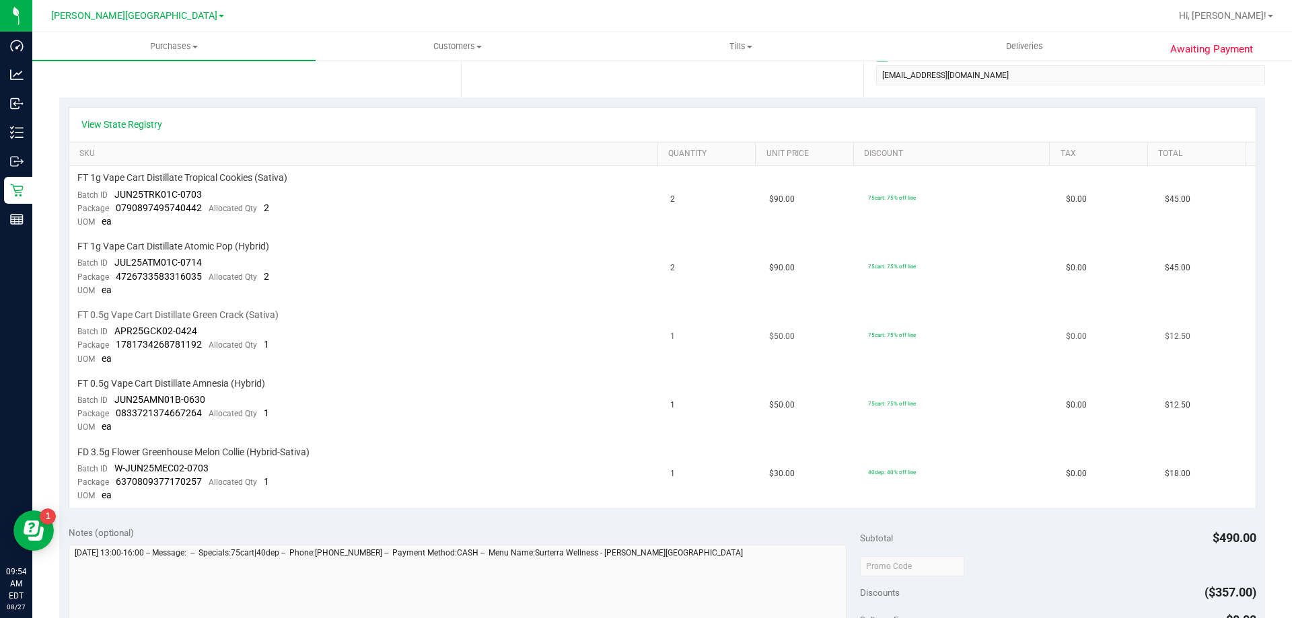
click at [572, 350] on td "FT 0.5g Vape Cart Distillate Green Crack (Sativa) Batch ID APR25GCK02-0424 Pack…" at bounding box center [366, 337] width 594 height 69
click at [582, 354] on td "FT 0.5g Vape Cart Distillate Green Crack (Sativa) Batch ID APR25GCK02-0424 Pack…" at bounding box center [366, 337] width 594 height 69
click at [587, 357] on td "FT 0.5g Vape Cart Distillate Green Crack (Sativa) Batch ID APR25GCK02-0424 Pack…" at bounding box center [366, 337] width 594 height 69
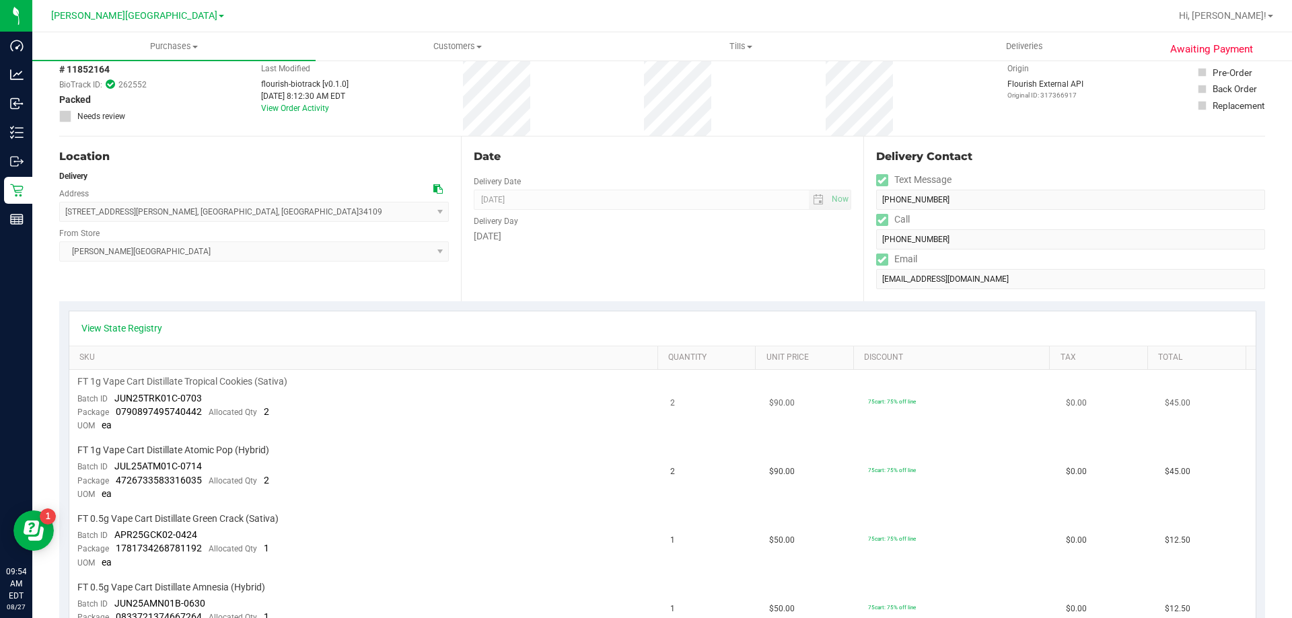
scroll to position [0, 0]
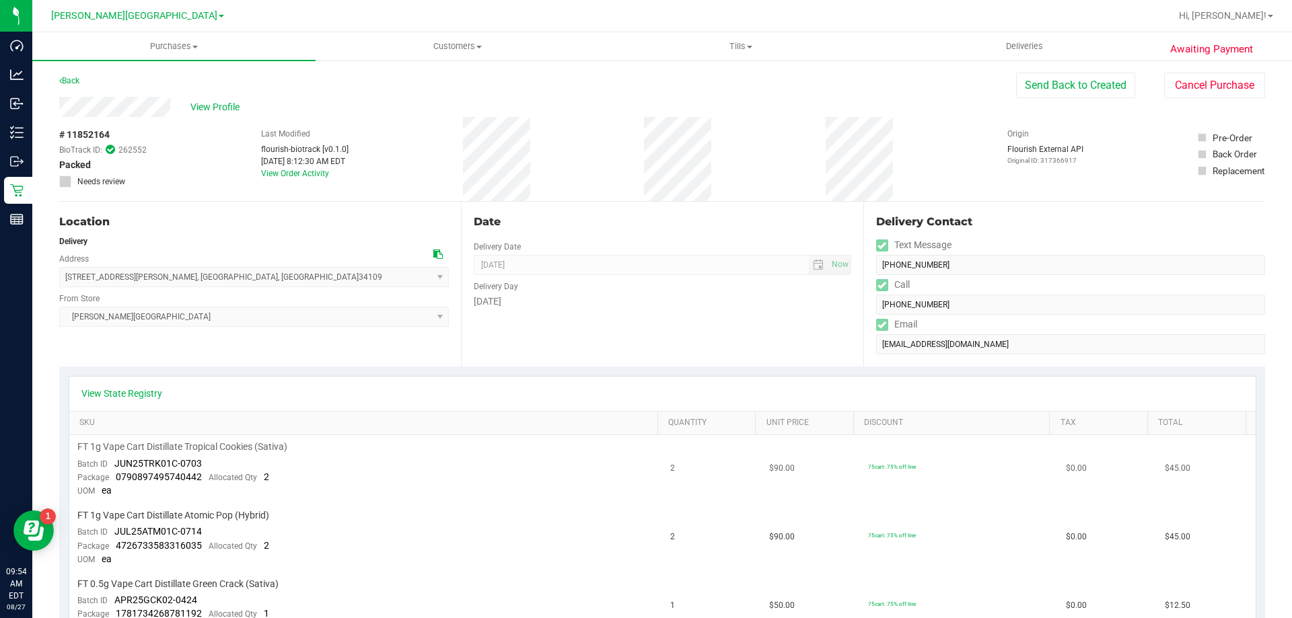
click at [587, 357] on div "Date Delivery Date [DATE] Now [DATE] 08:00 AM Now Delivery Day [DATE]" at bounding box center [662, 284] width 402 height 165
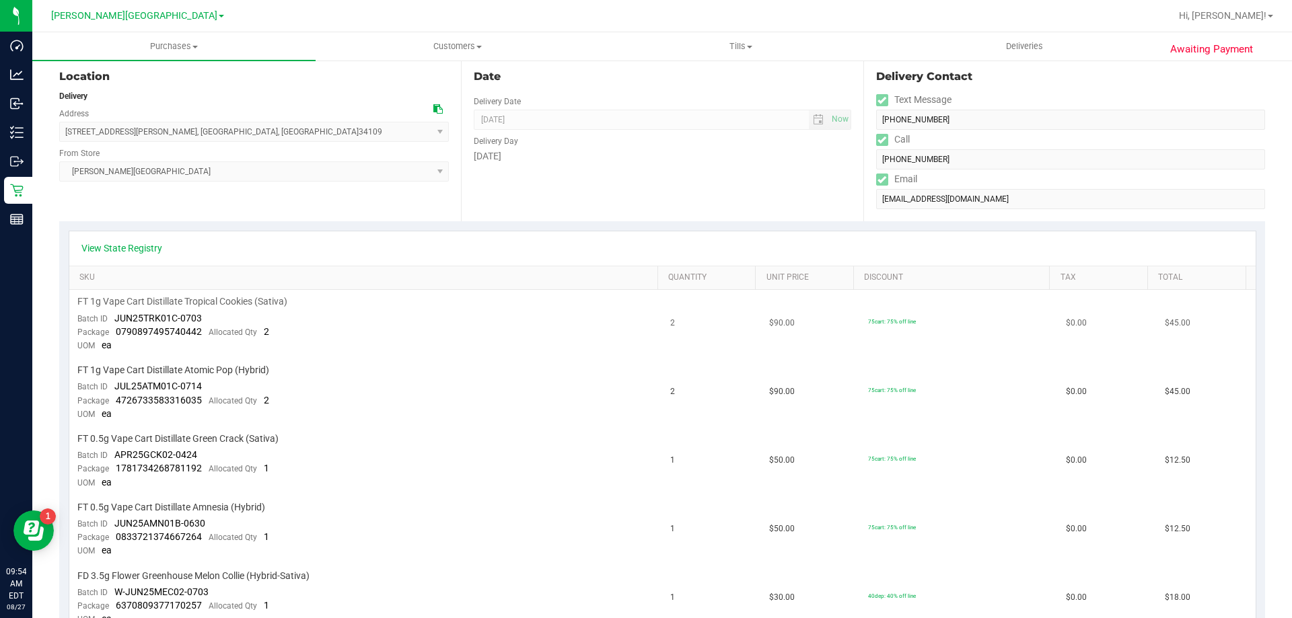
scroll to position [269, 0]
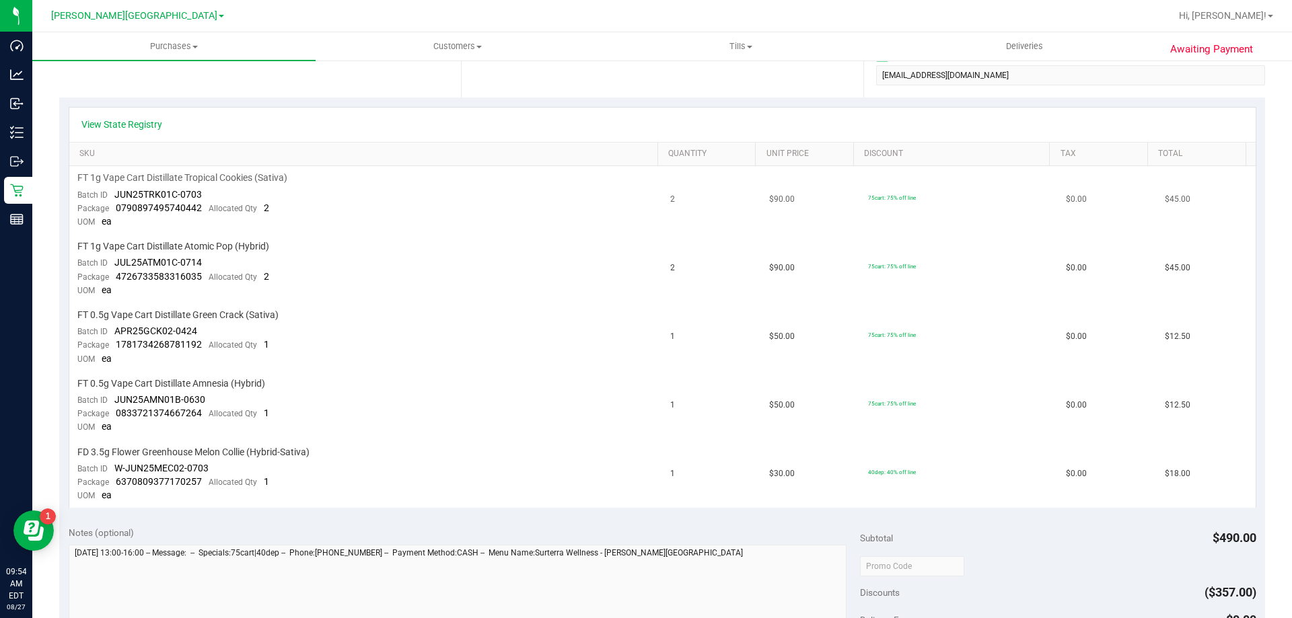
click at [587, 357] on td "FT 0.5g Vape Cart Distillate Green Crack (Sativa) Batch ID APR25GCK02-0424 Pack…" at bounding box center [366, 337] width 594 height 69
click at [284, 342] on td "FT 0.5g Vape Cart Distillate Green Crack (Sativa) Batch ID APR25GCK02-0424 Pack…" at bounding box center [366, 337] width 594 height 69
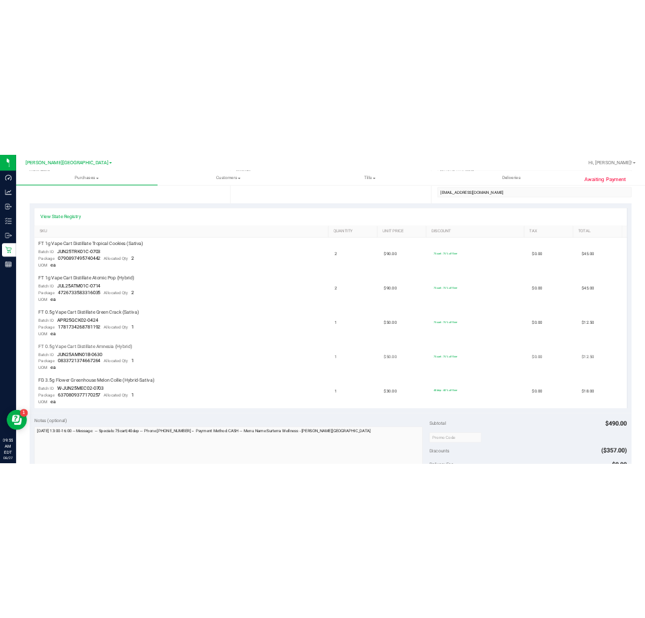
scroll to position [606, 0]
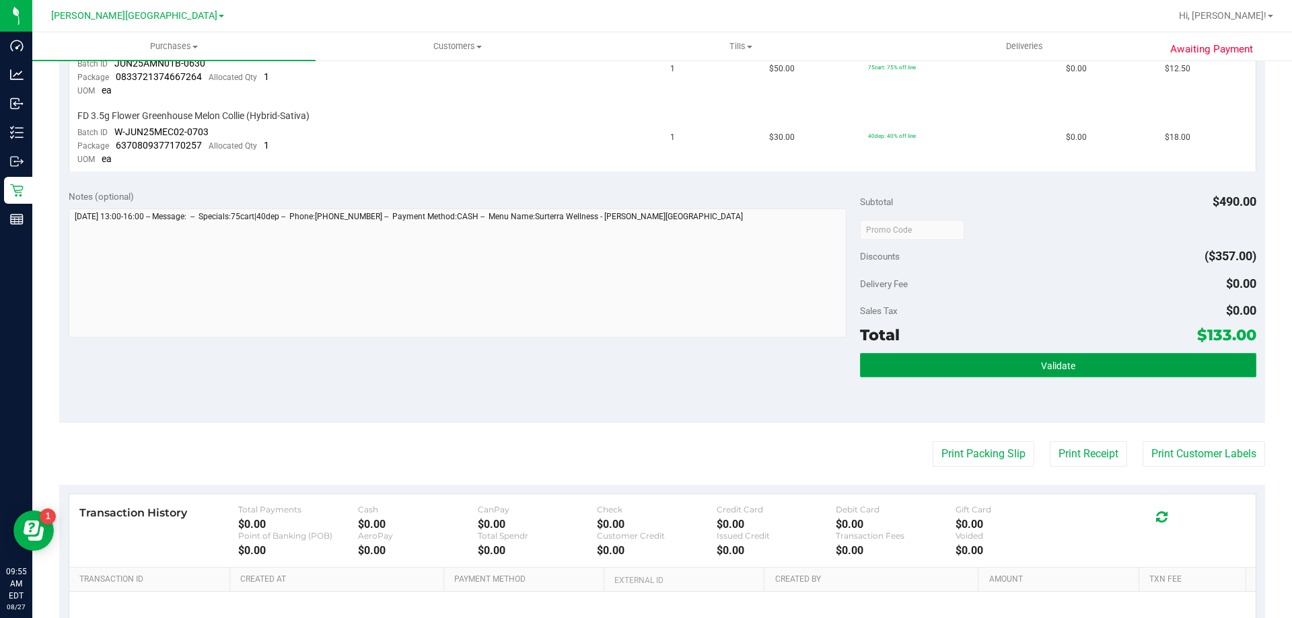
click at [941, 377] on button "Validate" at bounding box center [1058, 365] width 396 height 24
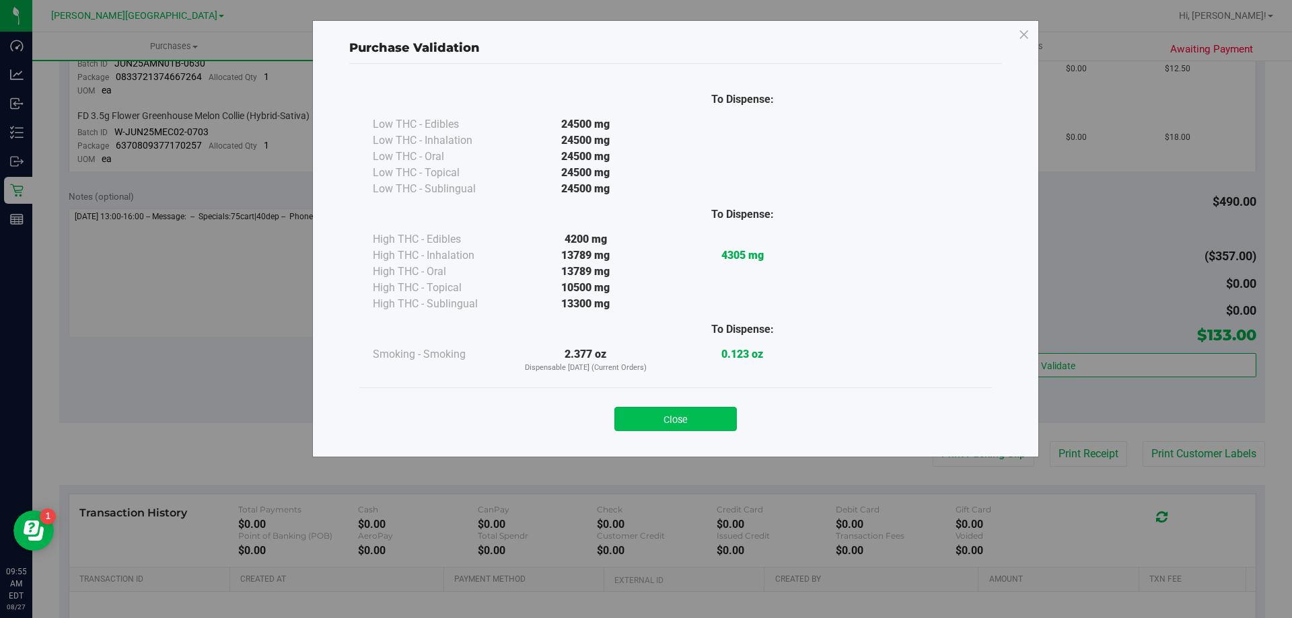
click at [684, 425] on button "Close" at bounding box center [675, 419] width 122 height 24
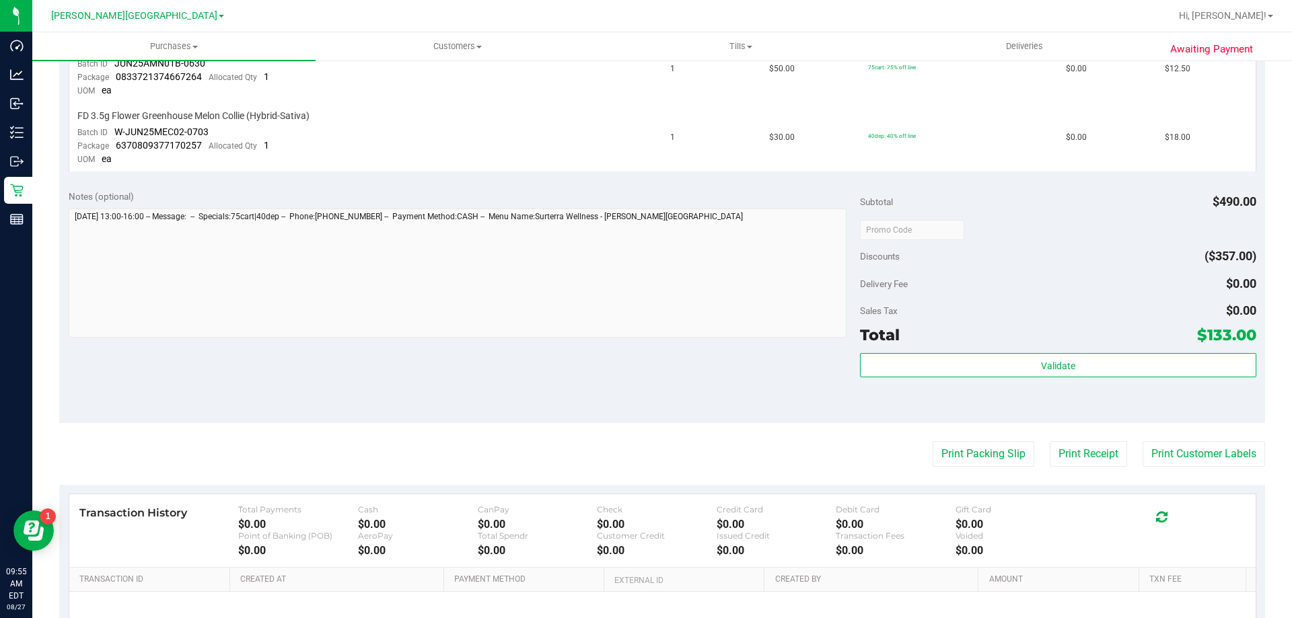
click at [812, 396] on div "Notes (optional) Subtotal $490.00 Discounts ($357.00) Delivery Fee $0.00 Sales …" at bounding box center [662, 302] width 1206 height 242
click at [943, 451] on button "Print Packing Slip" at bounding box center [984, 454] width 102 height 26
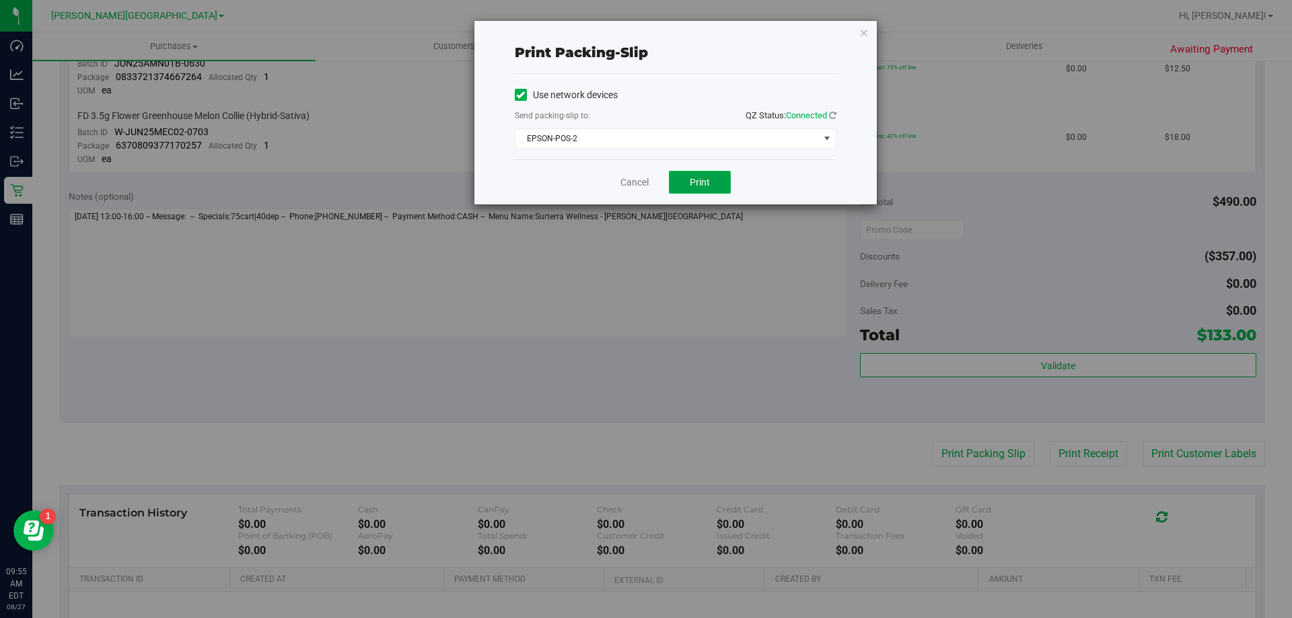
click at [710, 175] on button "Print" at bounding box center [700, 182] width 62 height 23
click at [765, 178] on div "Cancel Print" at bounding box center [676, 181] width 322 height 45
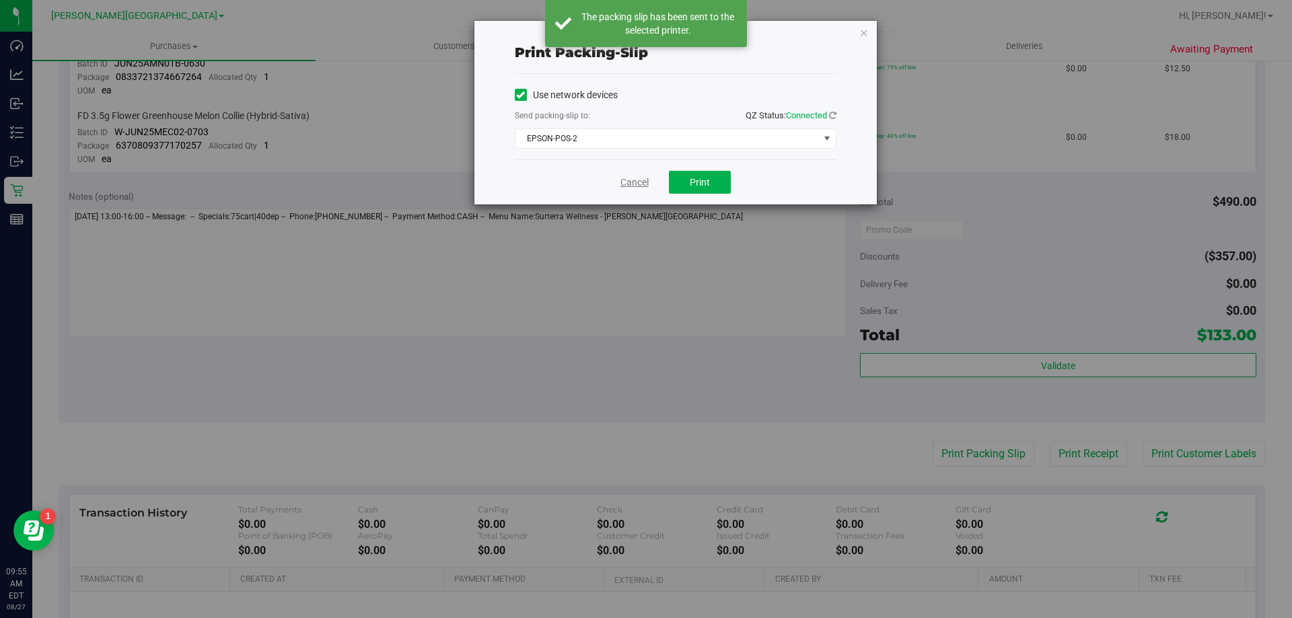
click at [631, 186] on link "Cancel" at bounding box center [634, 183] width 28 height 14
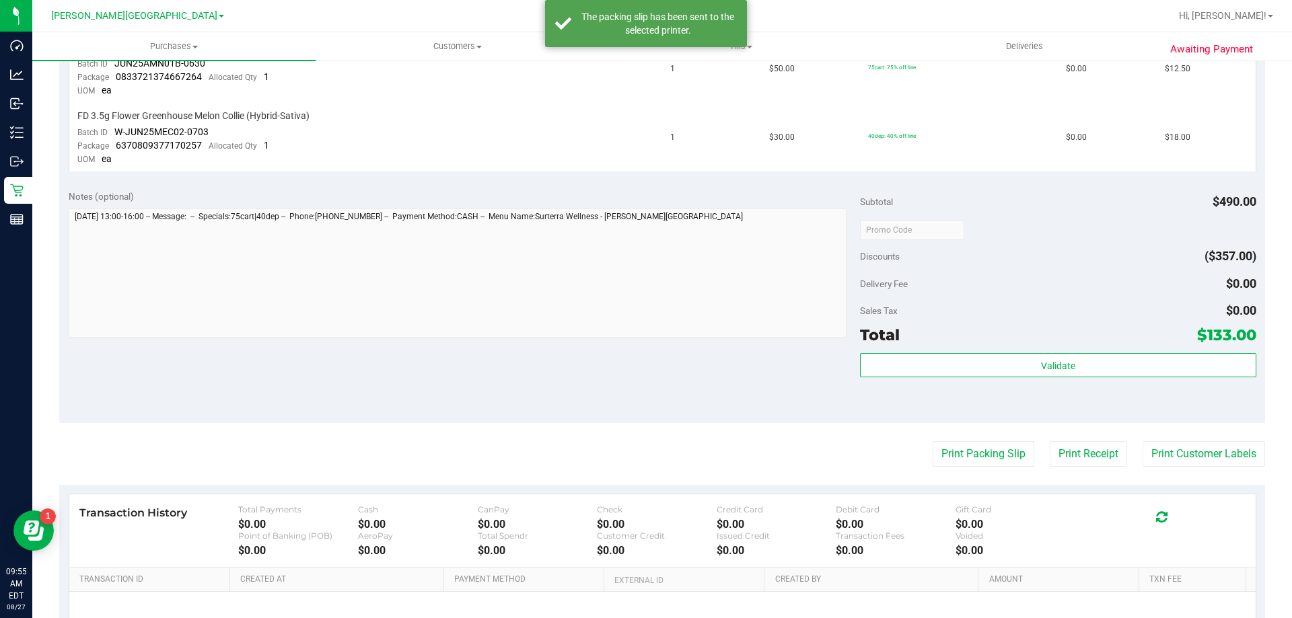
click at [1056, 418] on div "Notes (optional) Subtotal $490.00 Discounts ($357.00) Delivery Fee $0.00 Sales …" at bounding box center [662, 302] width 1206 height 242
click at [1024, 276] on div "Delivery Fee $0.00" at bounding box center [1058, 284] width 396 height 24
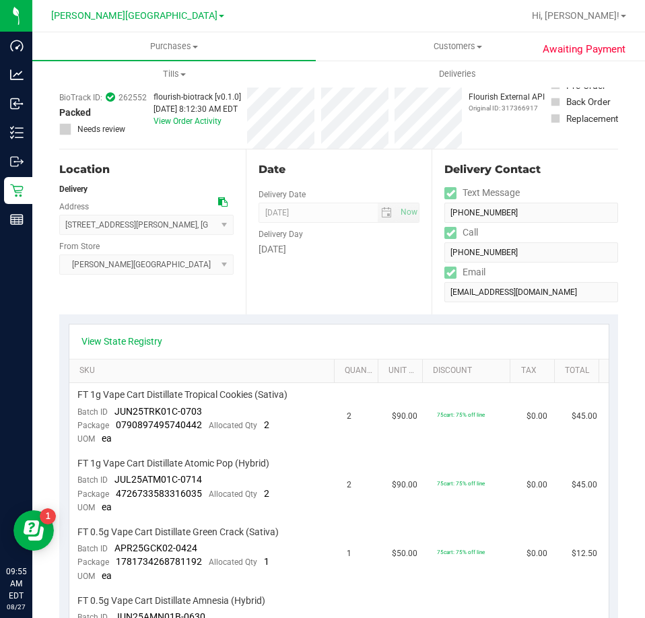
scroll to position [0, 0]
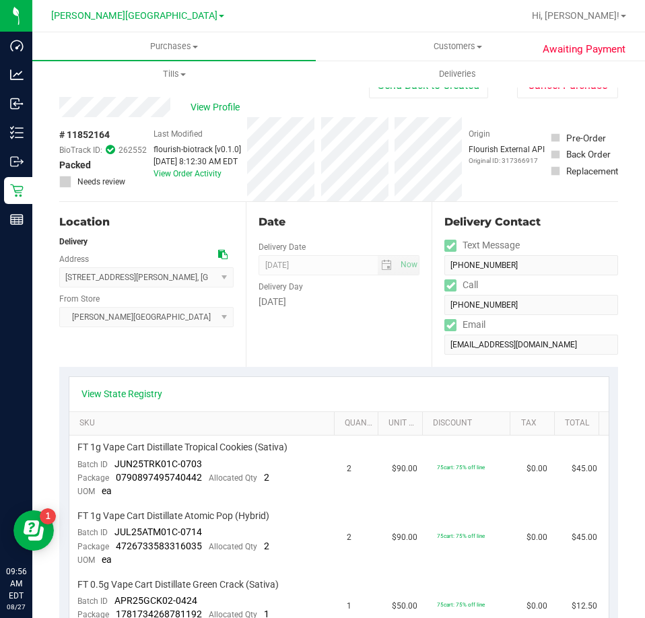
click at [400, 386] on div "View State Registry" at bounding box center [338, 394] width 539 height 34
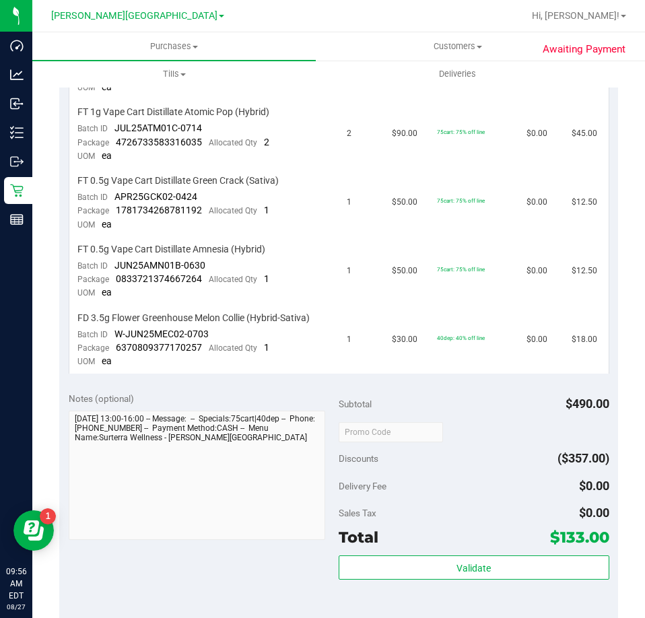
scroll to position [740, 0]
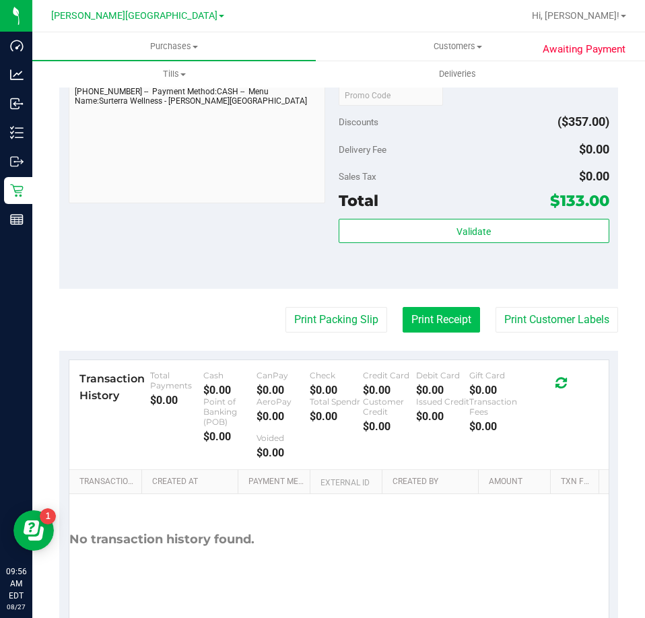
click at [444, 323] on button "Print Receipt" at bounding box center [440, 320] width 77 height 26
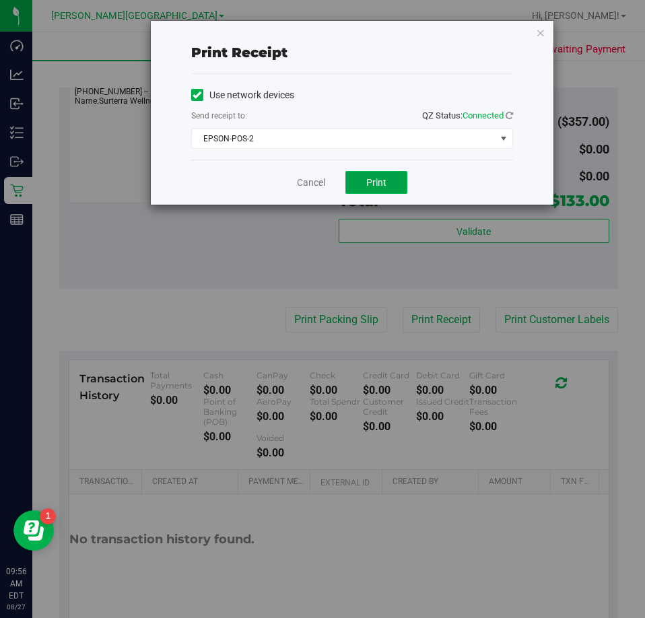
click at [388, 190] on button "Print" at bounding box center [376, 182] width 62 height 23
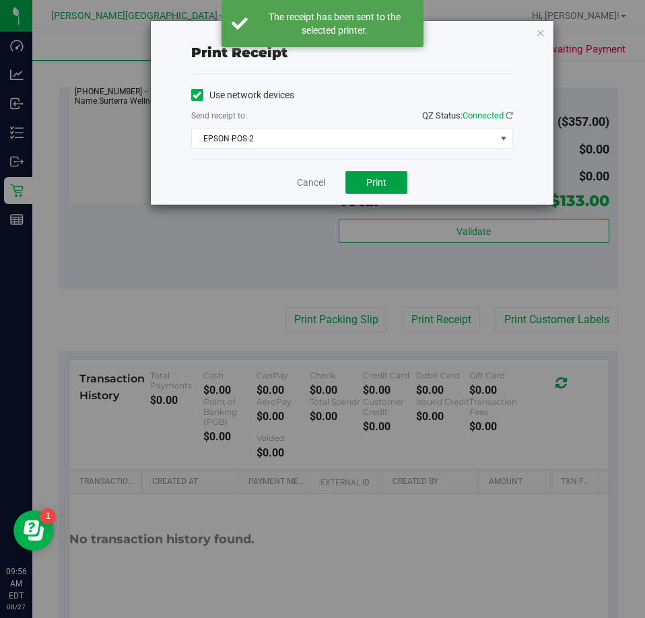
click at [388, 186] on button "Print" at bounding box center [376, 182] width 62 height 23
click at [451, 187] on div "Cancel Print" at bounding box center [352, 181] width 322 height 45
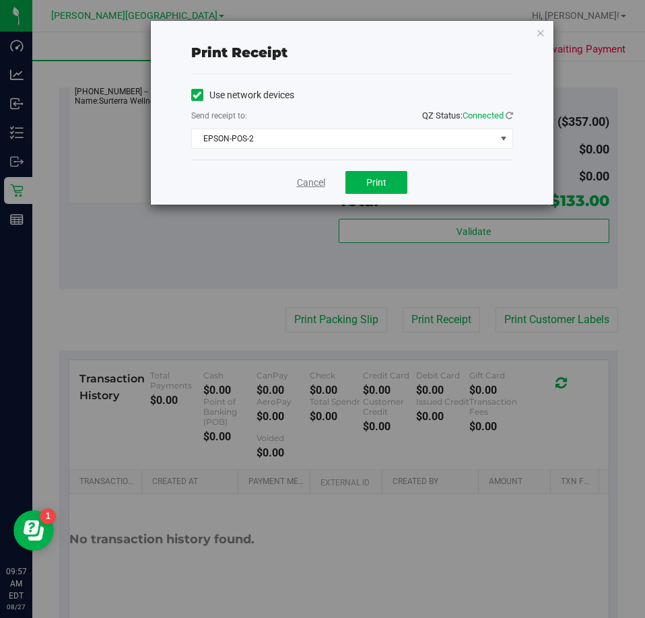
click at [318, 176] on link "Cancel" at bounding box center [311, 183] width 28 height 14
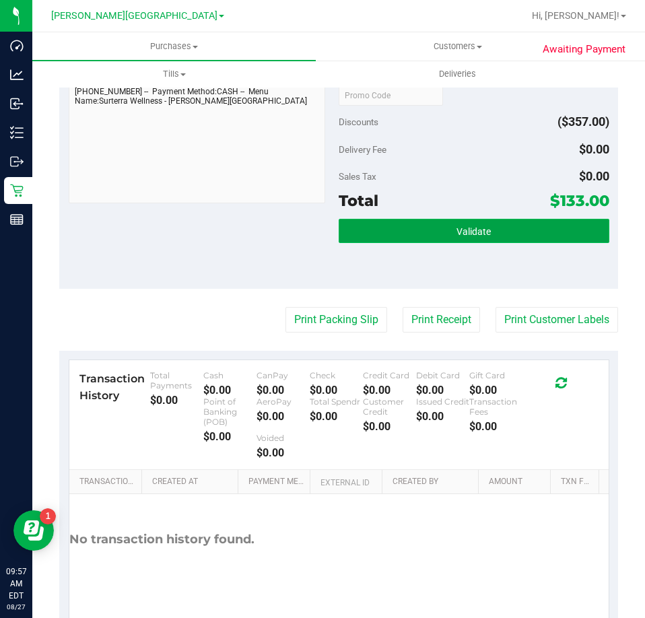
click at [361, 221] on button "Validate" at bounding box center [473, 231] width 271 height 24
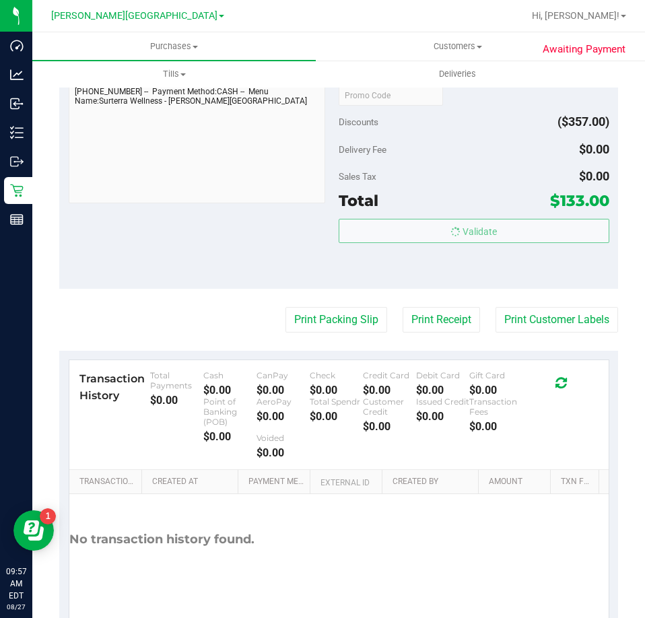
click at [400, 178] on div "Sales Tax $0.00" at bounding box center [473, 176] width 271 height 24
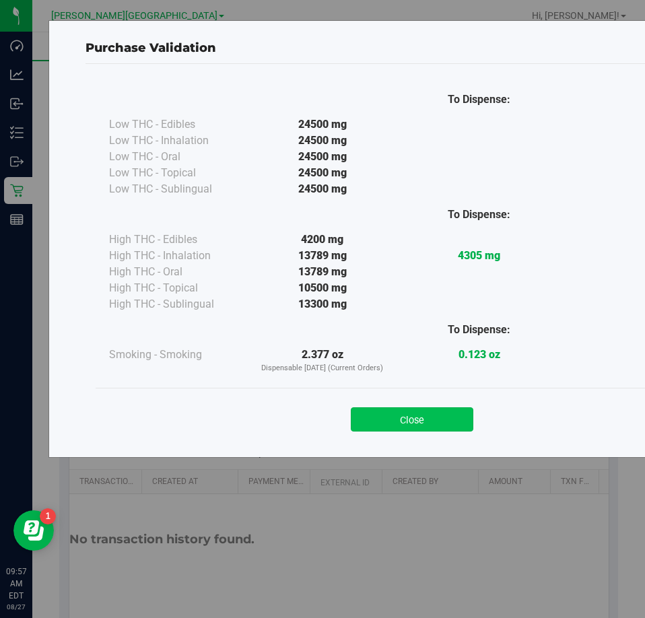
click at [397, 419] on button "Close" at bounding box center [412, 419] width 122 height 24
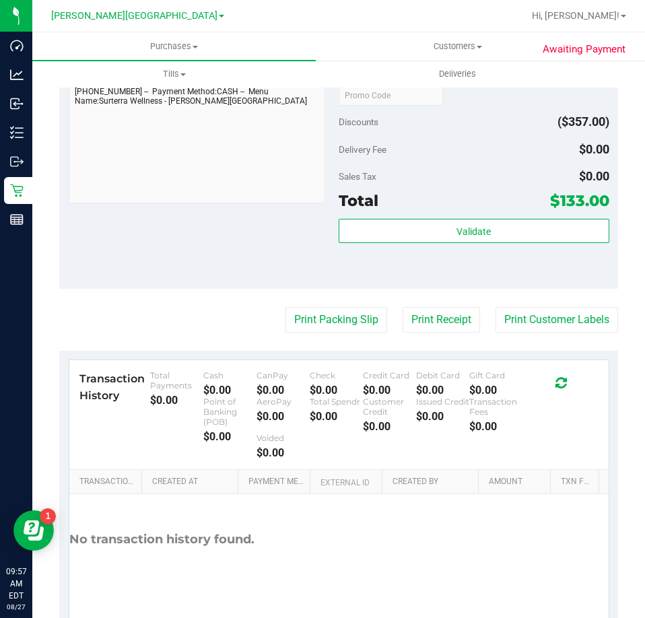
click at [314, 279] on div "Notes (optional) Subtotal $490.00 Discounts ($357.00) Delivery Fee $0.00 Sales …" at bounding box center [338, 167] width 559 height 242
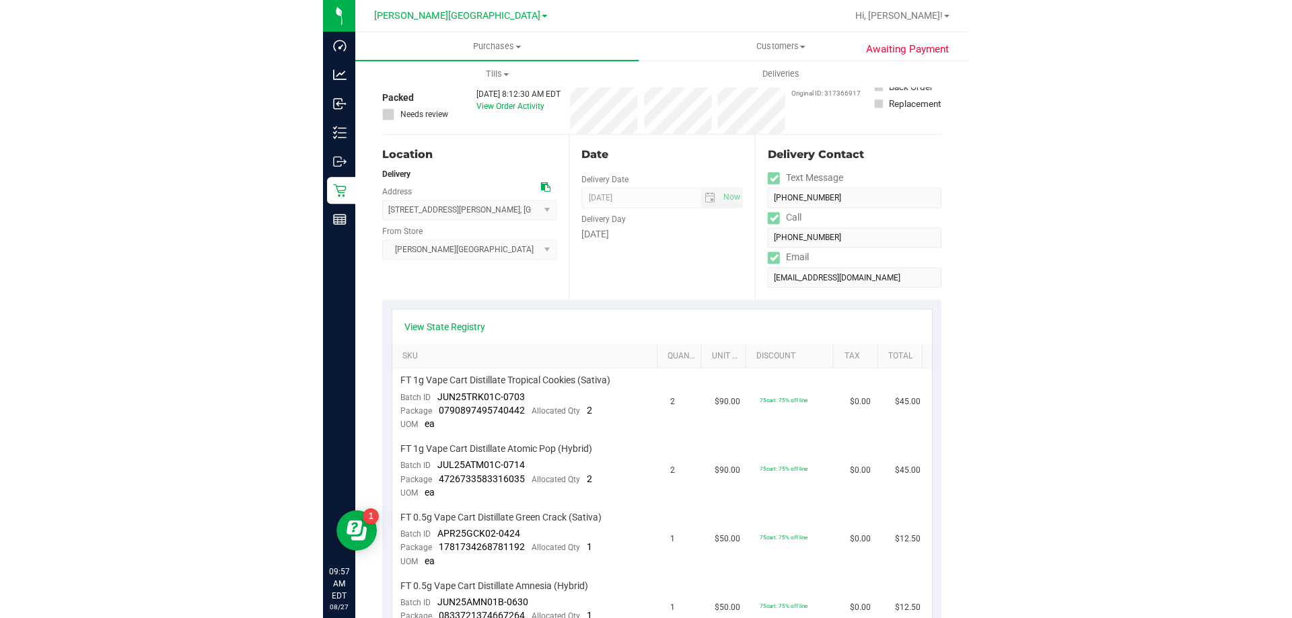
scroll to position [0, 0]
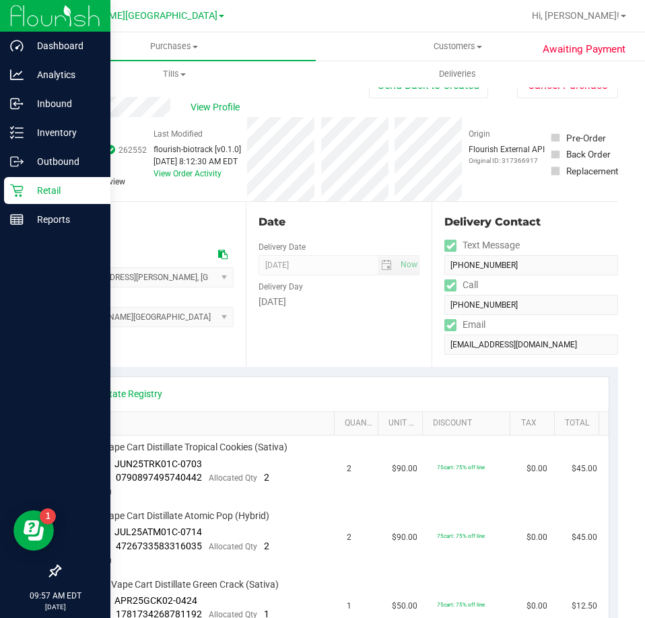
click at [20, 183] on div "Retail" at bounding box center [57, 190] width 106 height 27
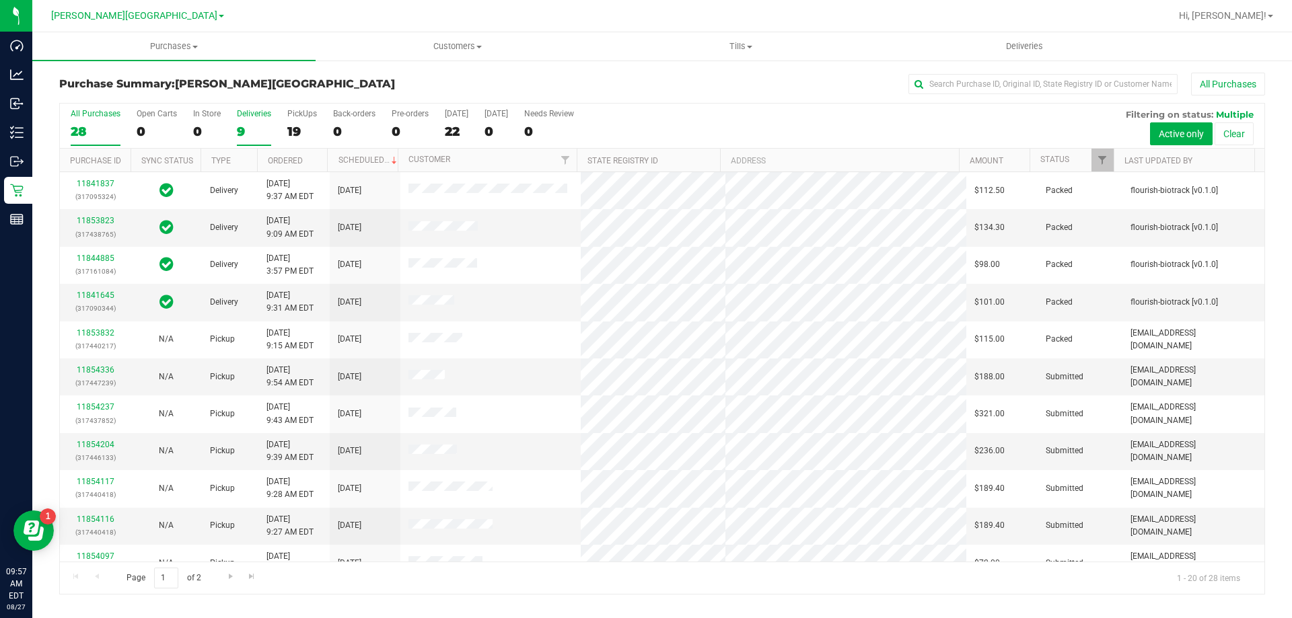
click at [251, 125] on div "9" at bounding box center [254, 131] width 34 height 15
click at [0, 0] on input "Deliveries 9" at bounding box center [0, 0] width 0 height 0
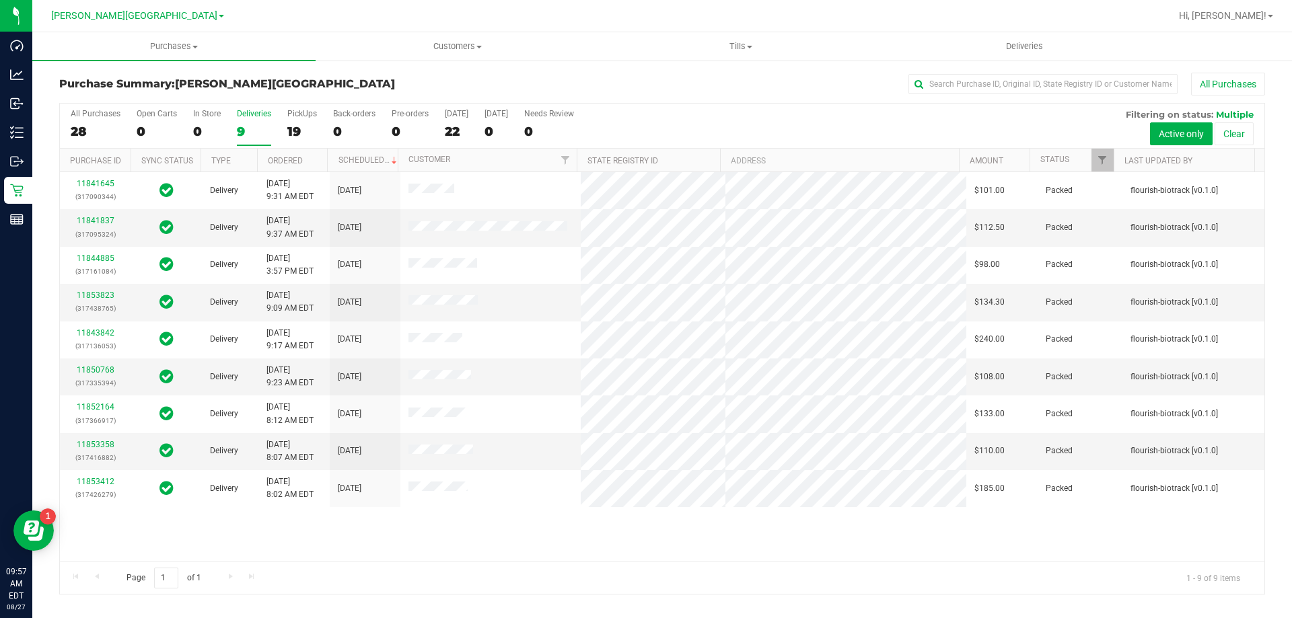
click at [367, 528] on div "11841645 (317090344) Delivery [DATE] 9:31 AM EDT 8/29/2025 $101.00 Packed flour…" at bounding box center [662, 367] width 1205 height 390
click at [245, 530] on div "11841645 (317090344) Delivery [DATE] 9:31 AM EDT 8/29/2025 $101.00 Packed flour…" at bounding box center [662, 367] width 1205 height 390
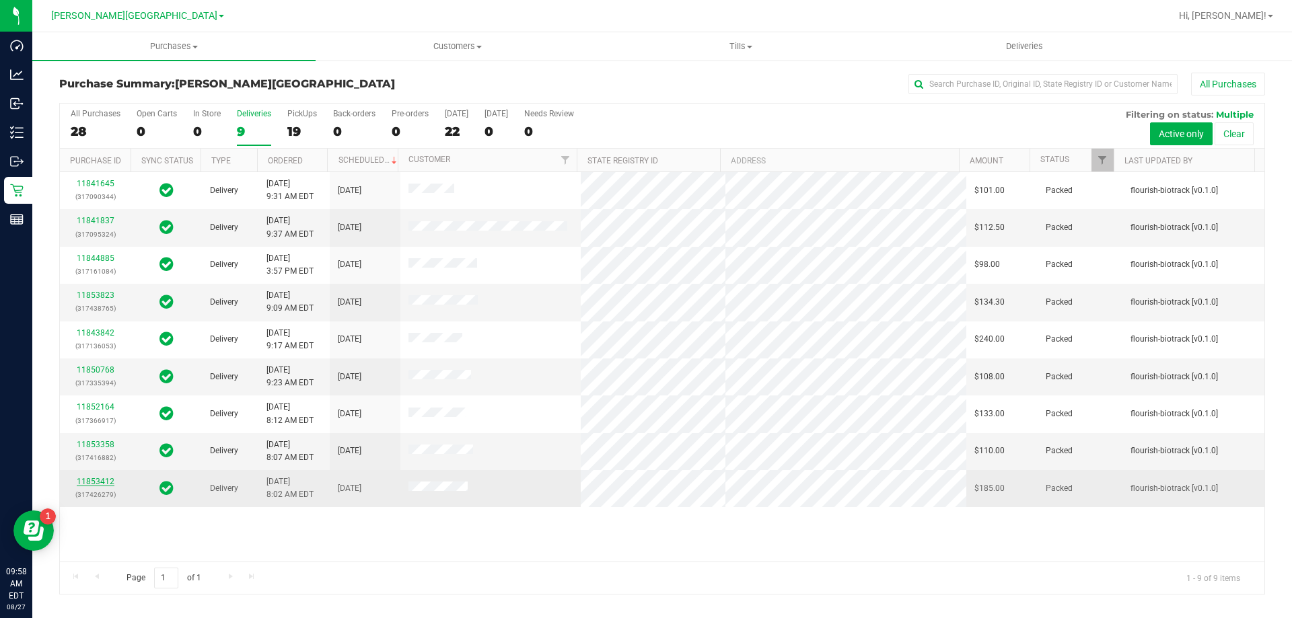
click at [108, 482] on link "11853412" at bounding box center [96, 481] width 38 height 9
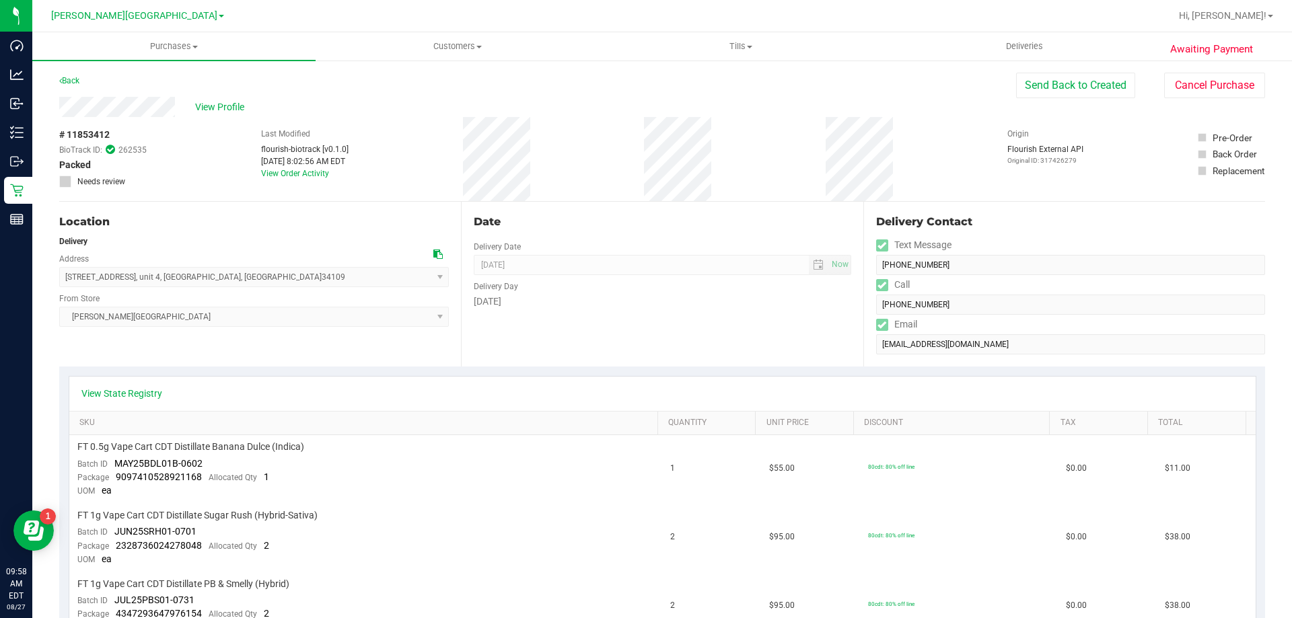
click at [404, 341] on div "Location Delivery Address [STREET_ADDRESS] , unit 4 , [GEOGRAPHIC_DATA] , [GEOG…" at bounding box center [260, 284] width 402 height 165
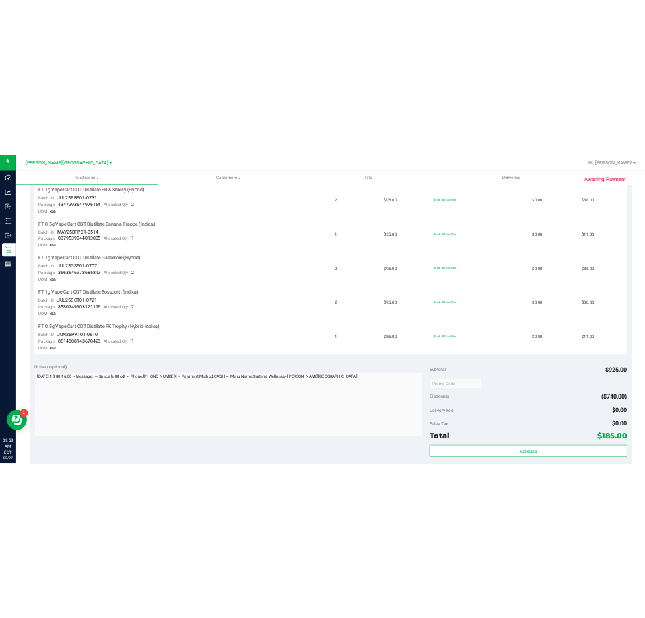
scroll to position [606, 0]
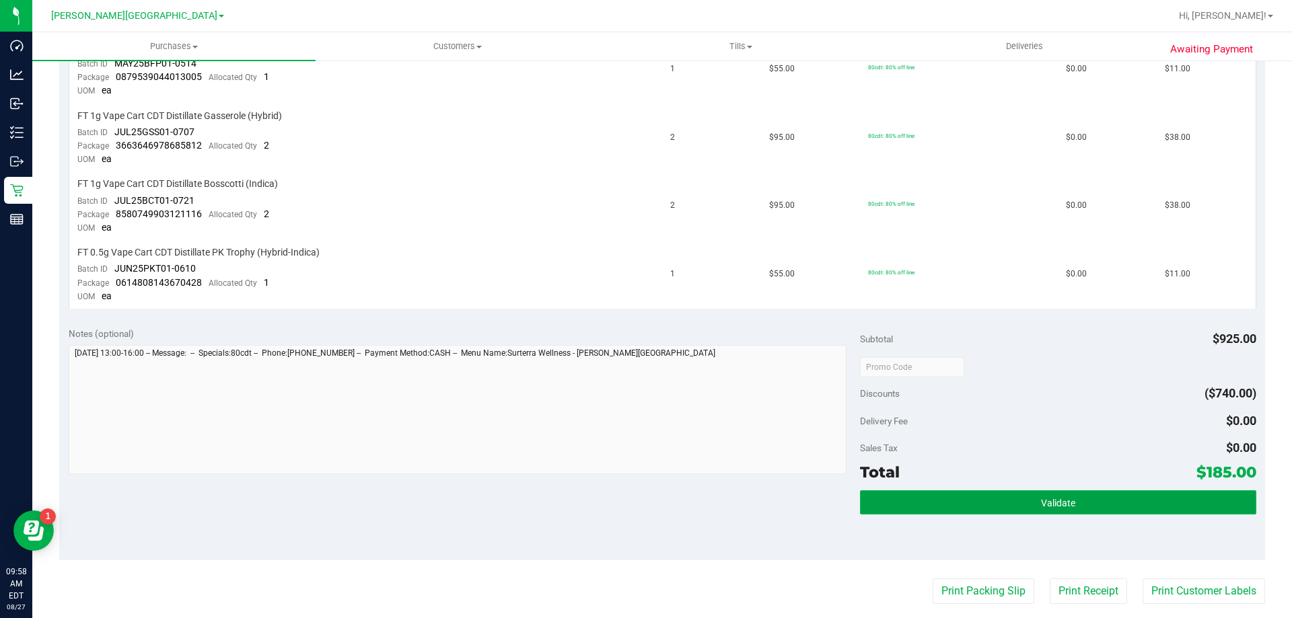
click at [1066, 514] on button "Validate" at bounding box center [1058, 503] width 396 height 24
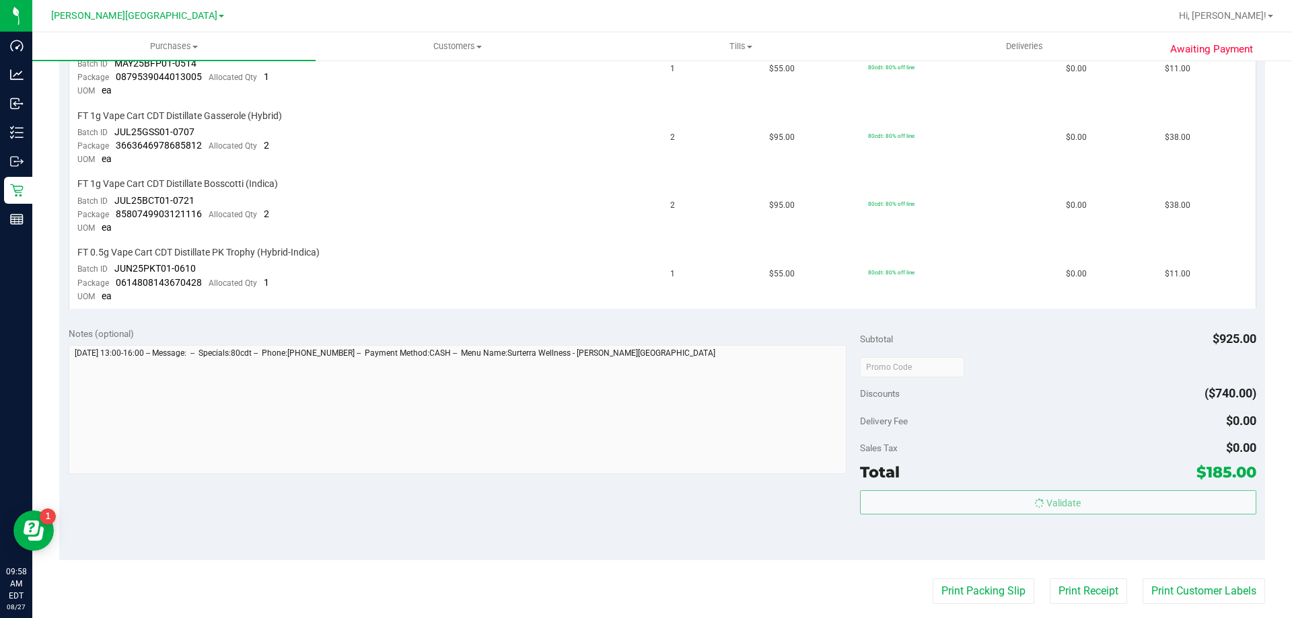
click at [1061, 421] on body "Dashboard Analytics Inbound Inventory Outbound Retail Reports 09:58 AM EDT [DAT…" at bounding box center [646, 309] width 1292 height 618
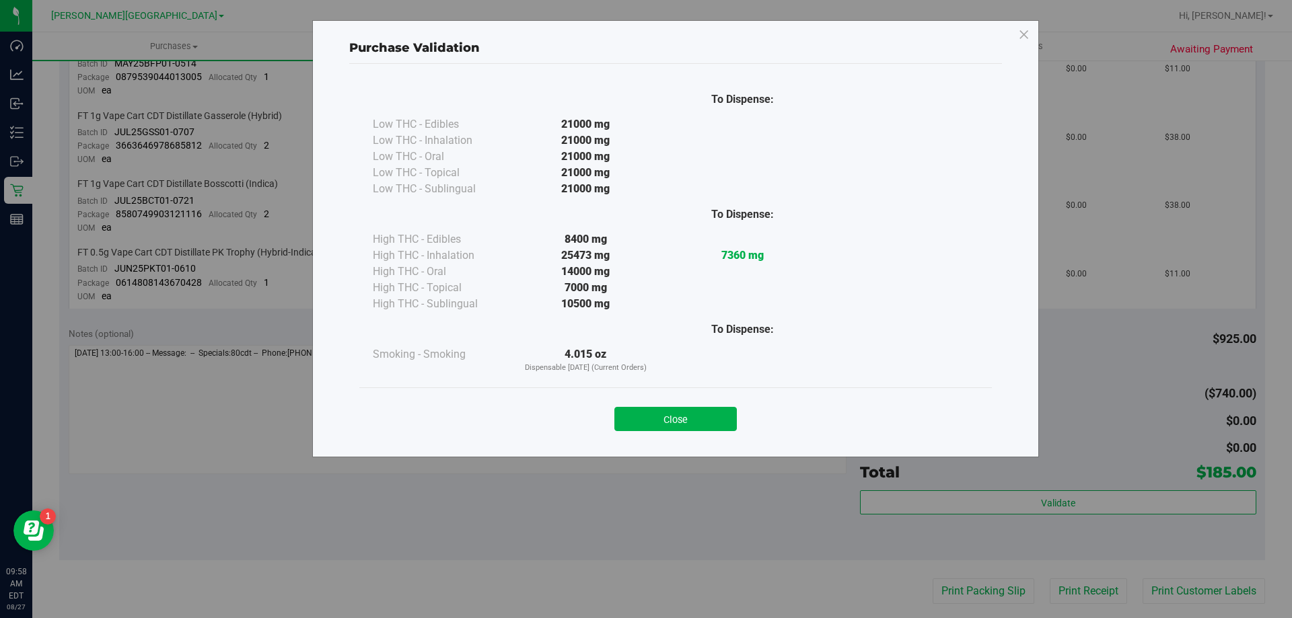
click at [633, 433] on div "Close" at bounding box center [675, 415] width 633 height 55
click at [634, 402] on div "Close" at bounding box center [675, 415] width 612 height 34
click at [636, 421] on button "Close" at bounding box center [675, 419] width 122 height 24
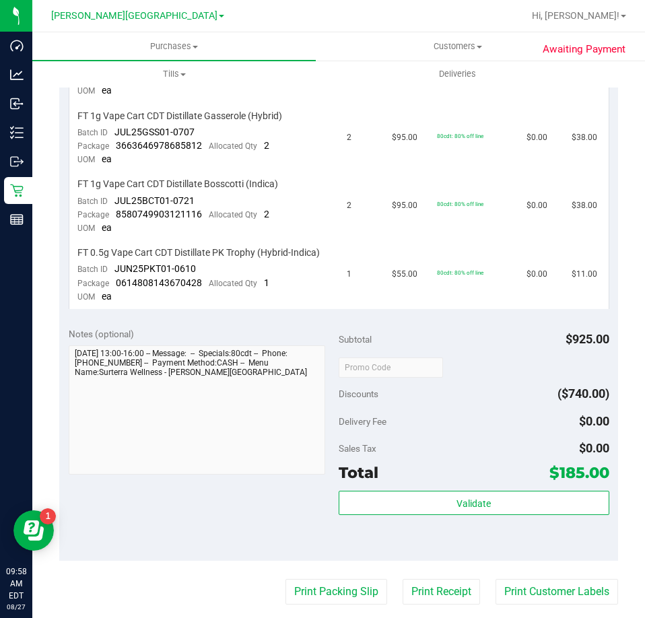
click at [505, 366] on div at bounding box center [473, 367] width 271 height 24
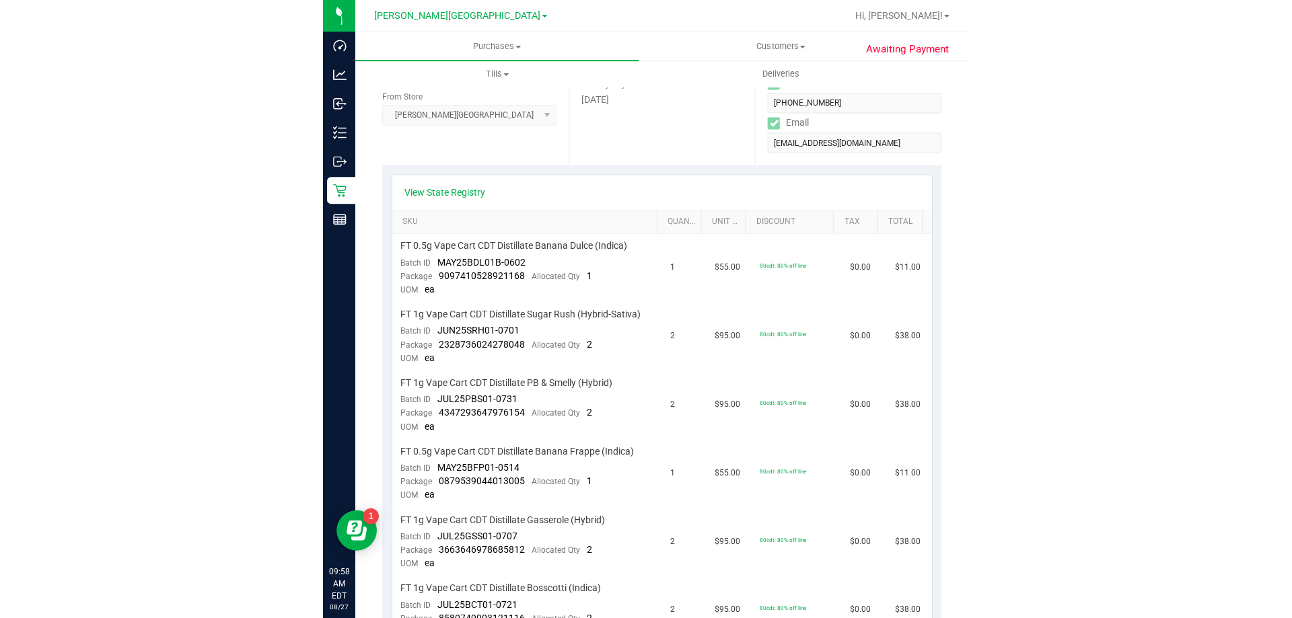
scroll to position [0, 0]
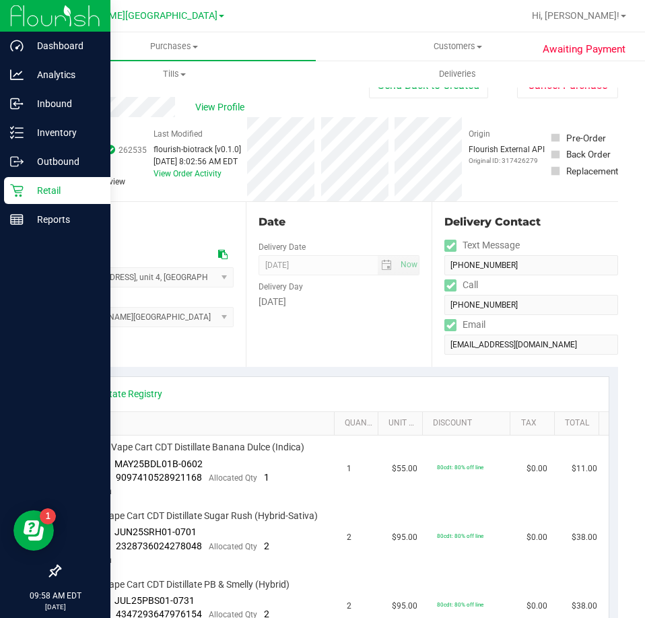
click at [1, 191] on link "Retail" at bounding box center [55, 191] width 110 height 29
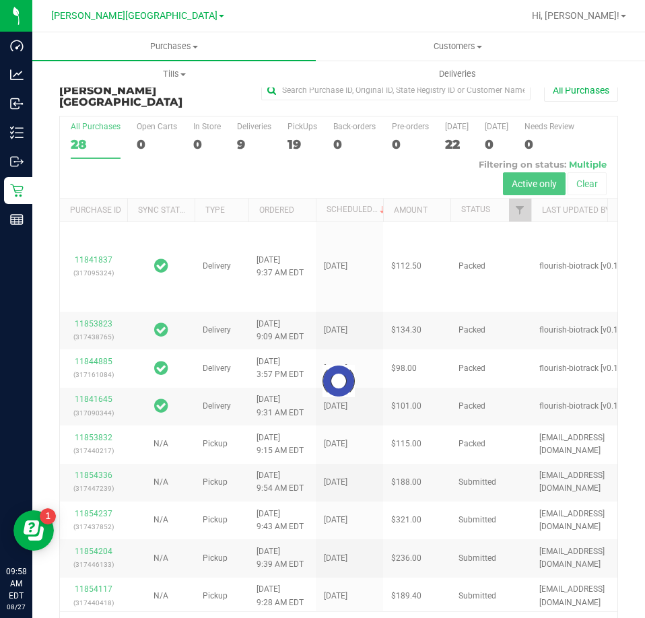
click at [246, 128] on div at bounding box center [338, 381] width 557 height 530
click at [238, 128] on div at bounding box center [338, 381] width 557 height 530
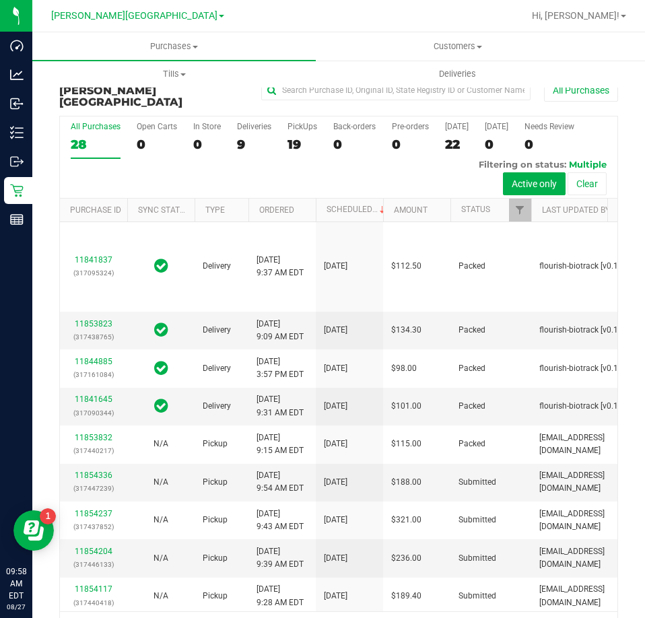
click at [238, 137] on div "9" at bounding box center [254, 144] width 34 height 15
click at [0, 0] on input "Deliveries 9" at bounding box center [0, 0] width 0 height 0
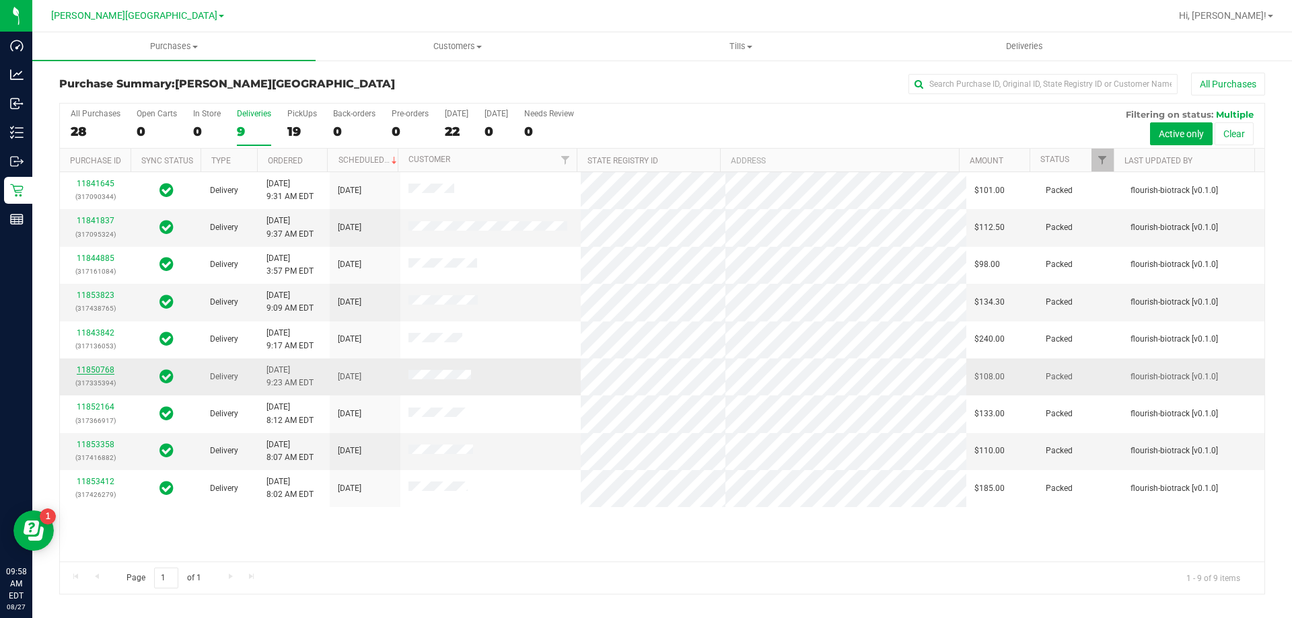
click at [104, 371] on link "11850768" at bounding box center [96, 369] width 38 height 9
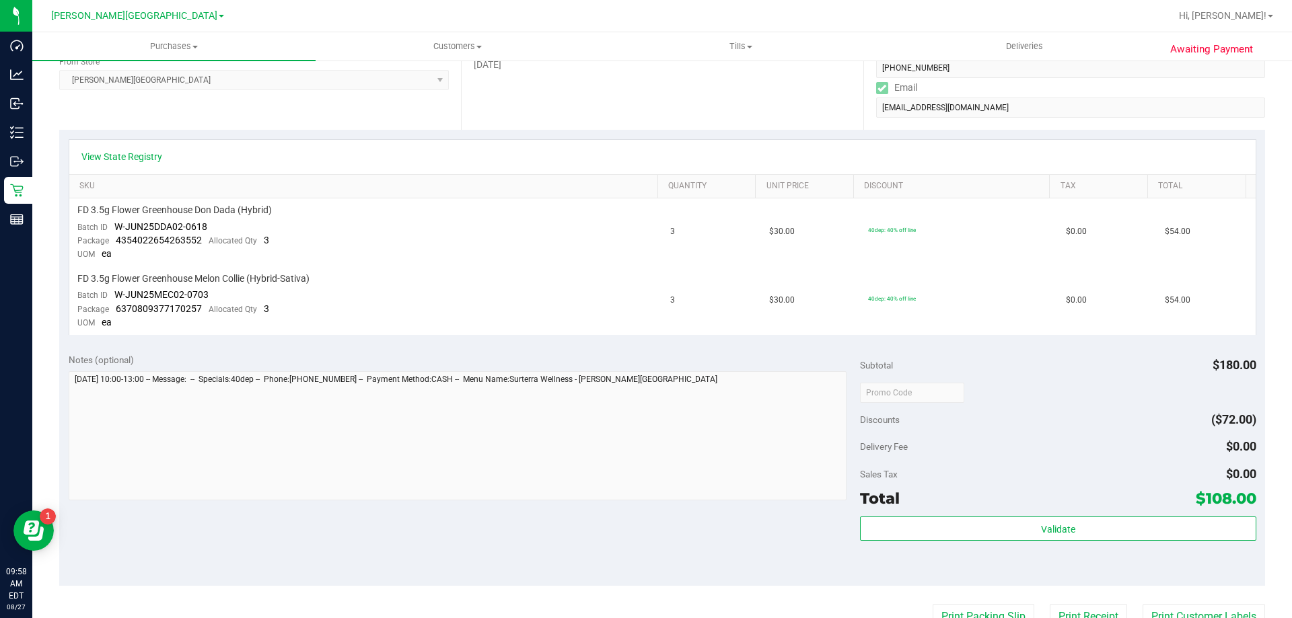
scroll to position [336, 0]
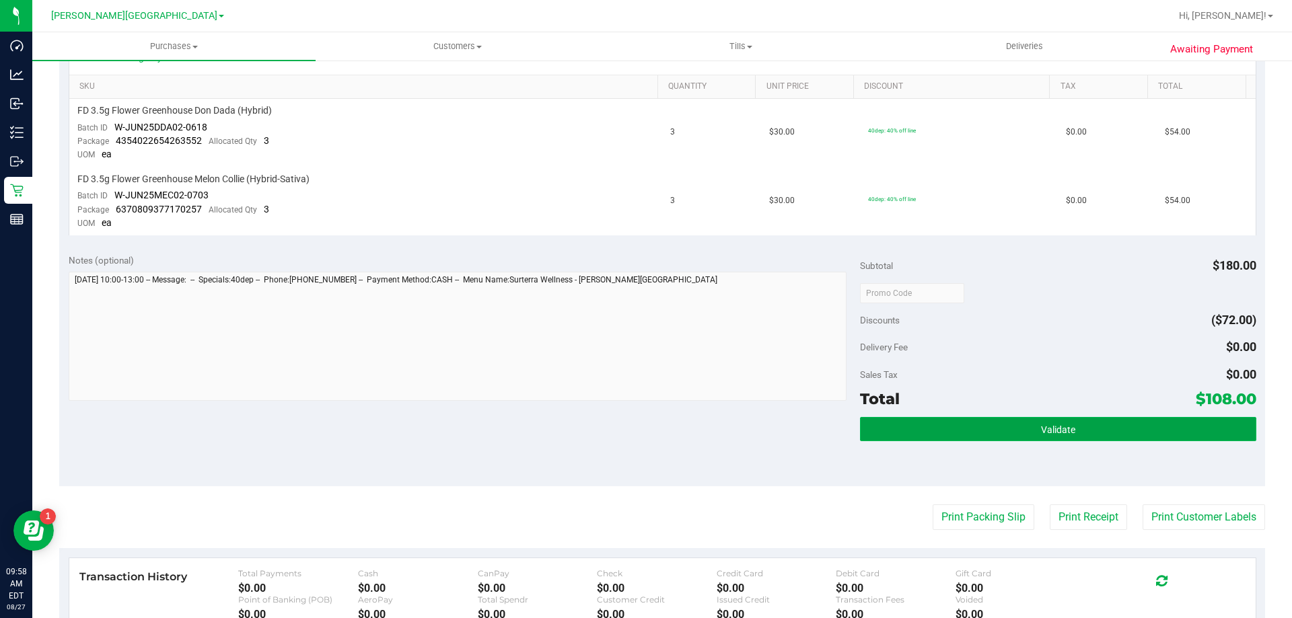
click at [995, 421] on button "Validate" at bounding box center [1058, 429] width 396 height 24
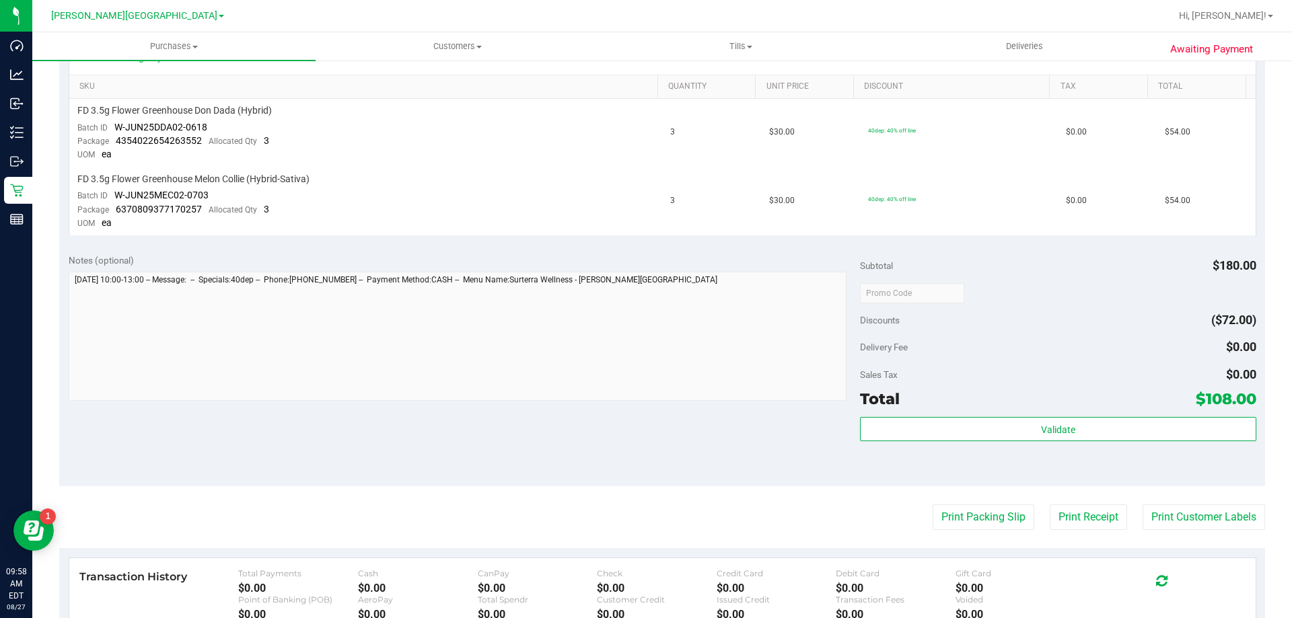
click at [1007, 375] on body "Dashboard Analytics Inbound Inventory Outbound Retail Reports 09:58 AM EDT [DAT…" at bounding box center [646, 309] width 1292 height 618
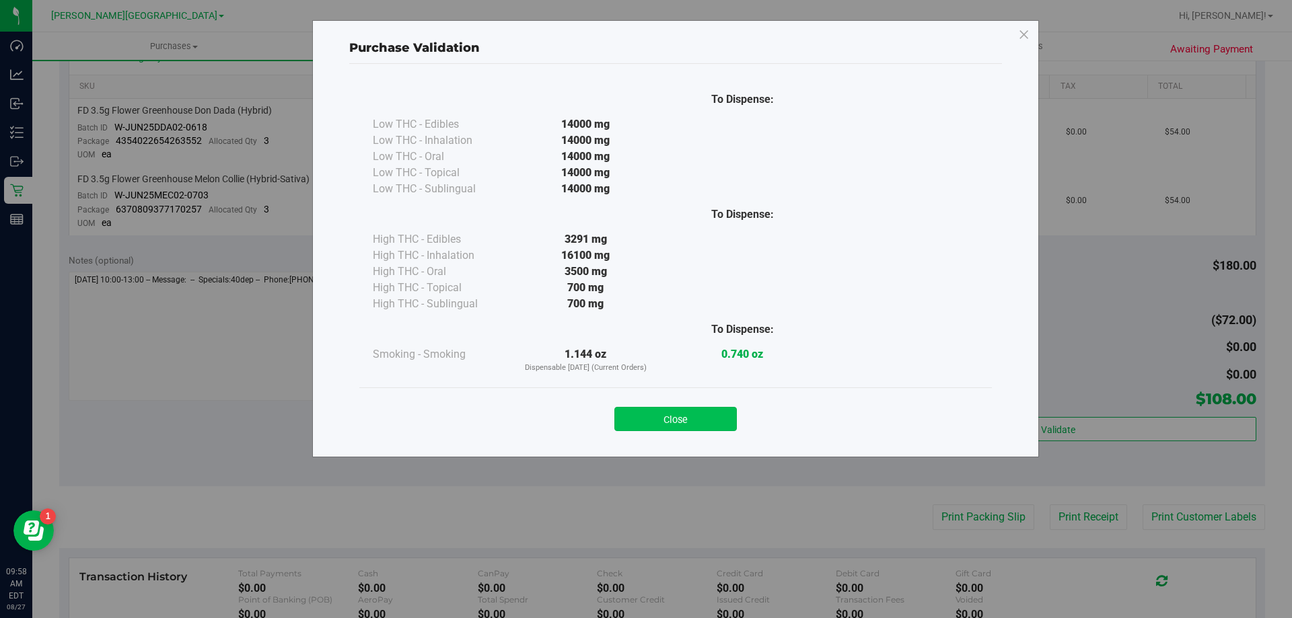
click at [655, 414] on button "Close" at bounding box center [675, 419] width 122 height 24
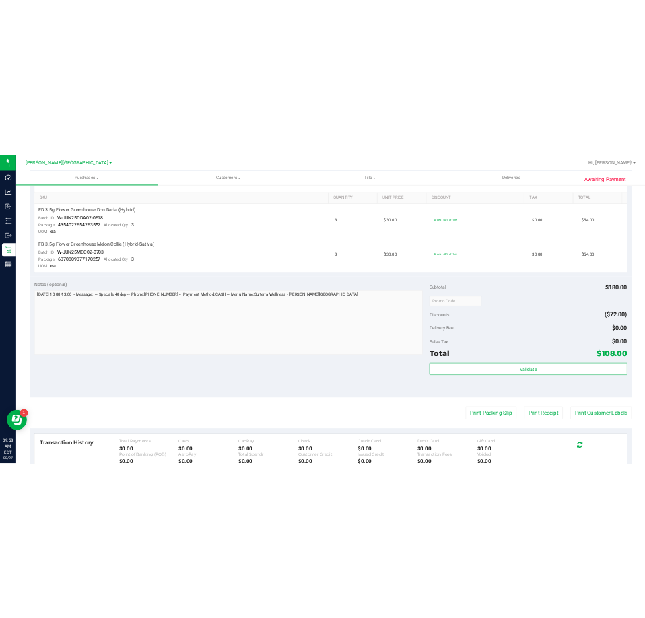
scroll to position [0, 0]
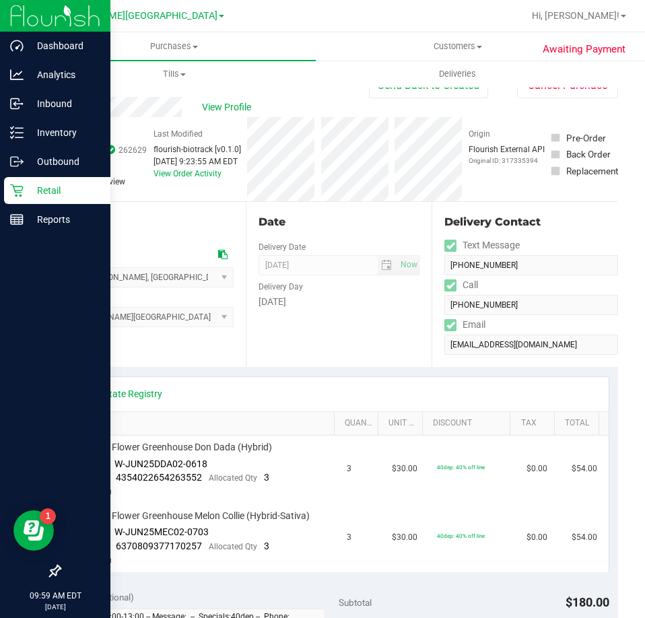
click at [19, 190] on icon at bounding box center [16, 190] width 13 height 13
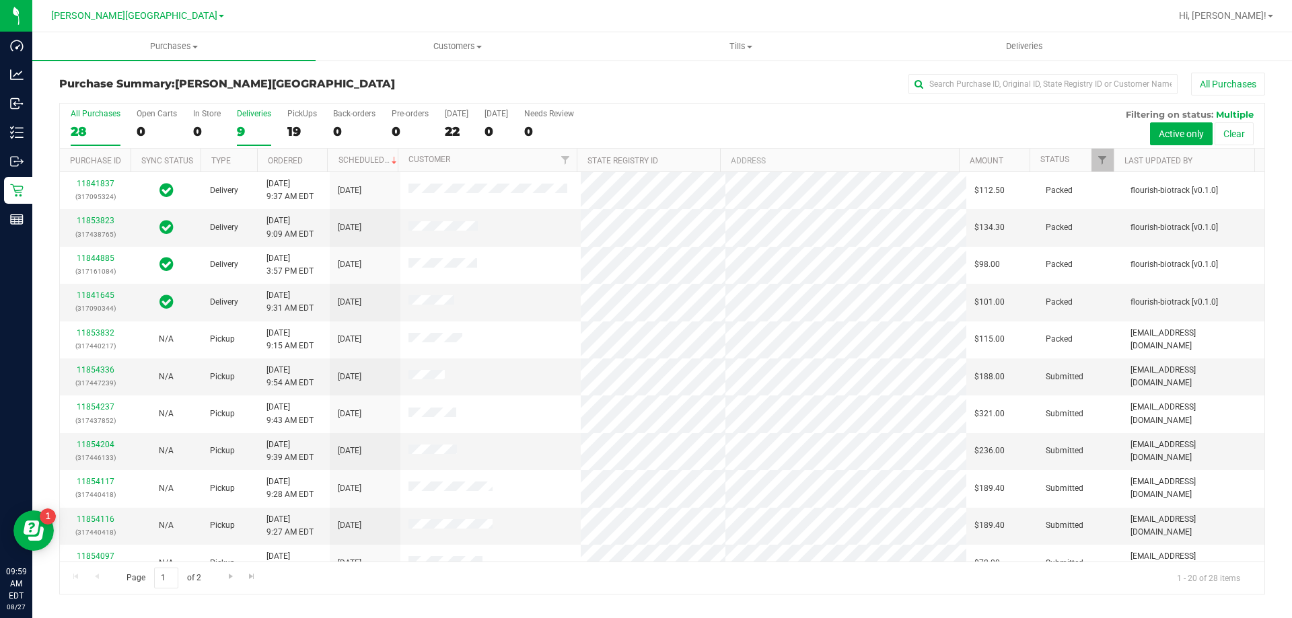
click at [238, 124] on div "9" at bounding box center [254, 131] width 34 height 15
click at [0, 0] on input "Deliveries 9" at bounding box center [0, 0] width 0 height 0
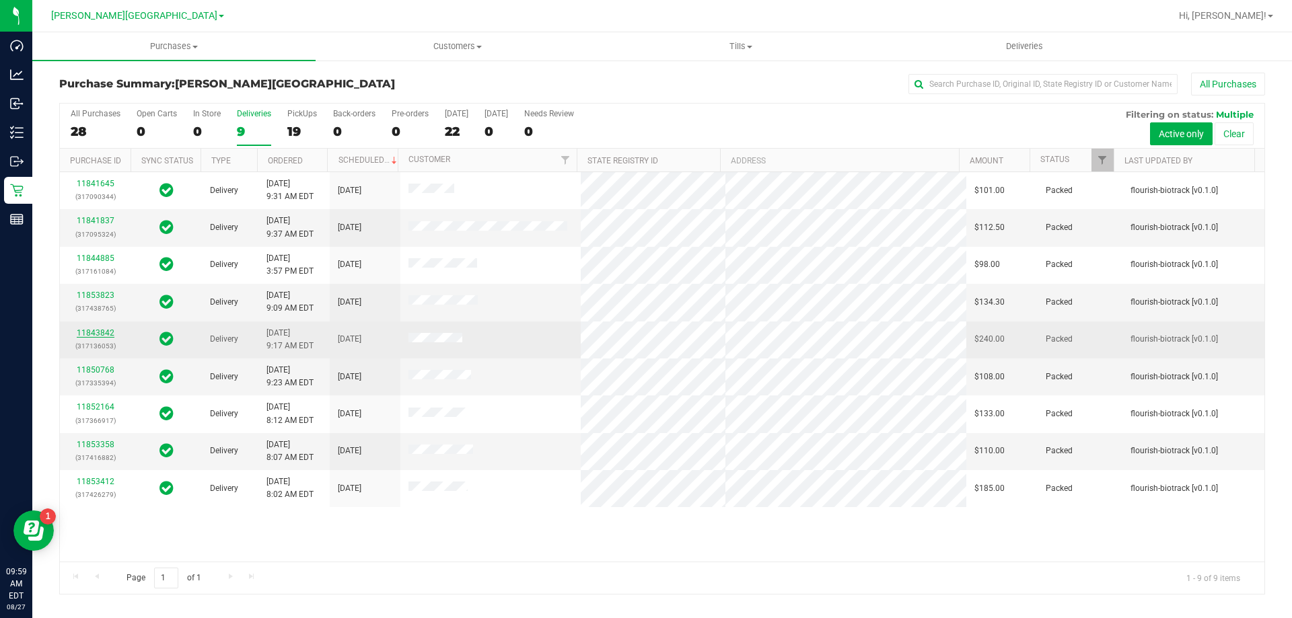
click at [106, 331] on link "11843842" at bounding box center [96, 332] width 38 height 9
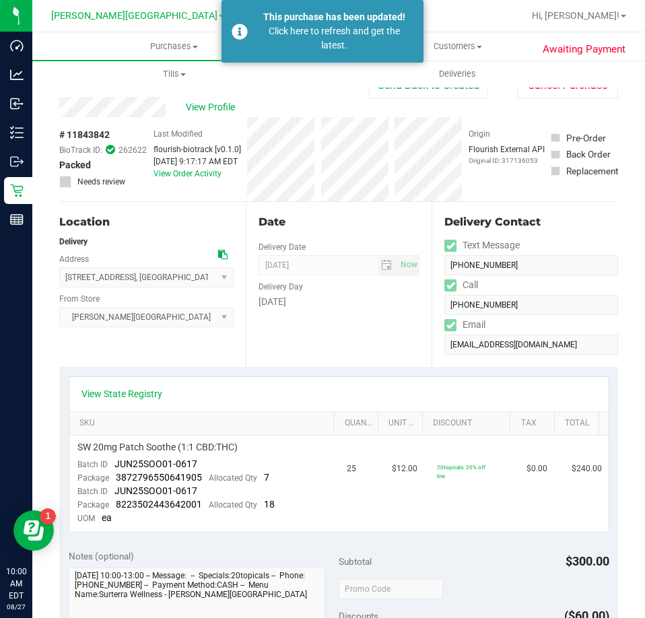
click at [240, 333] on div "Location Delivery Address [STREET_ADDRESS] , [GEOGRAPHIC_DATA] , [GEOGRAPHIC_DA…" at bounding box center [152, 284] width 186 height 165
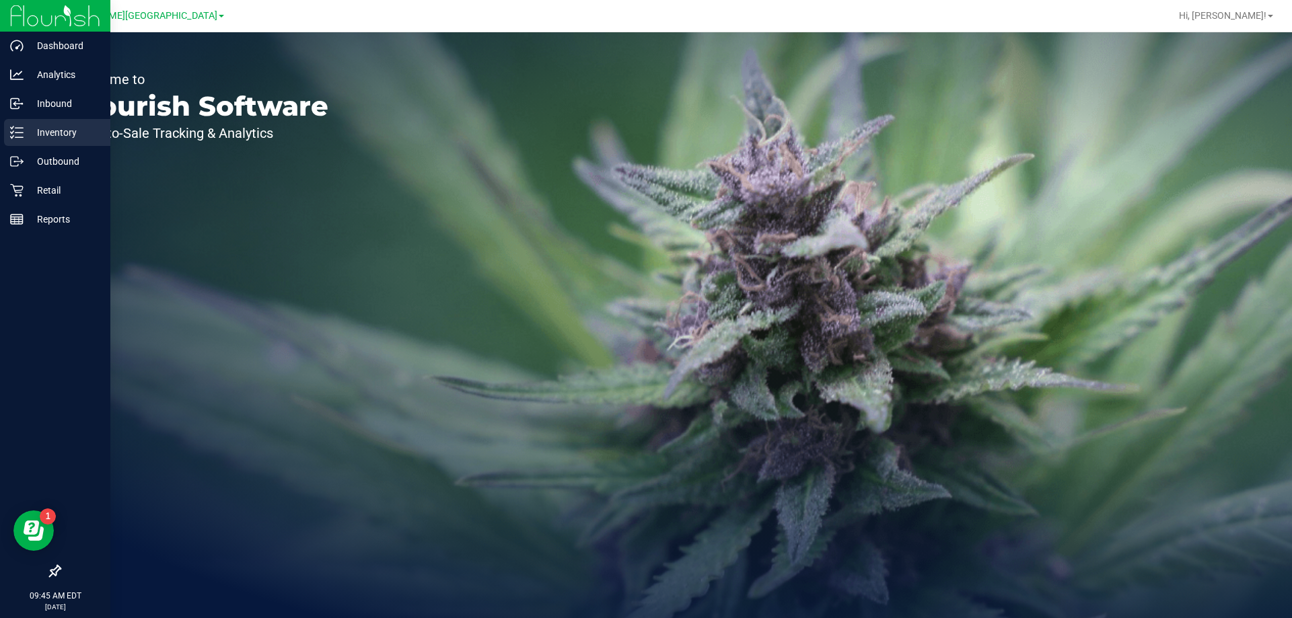
click at [45, 130] on p "Inventory" at bounding box center [64, 132] width 81 height 16
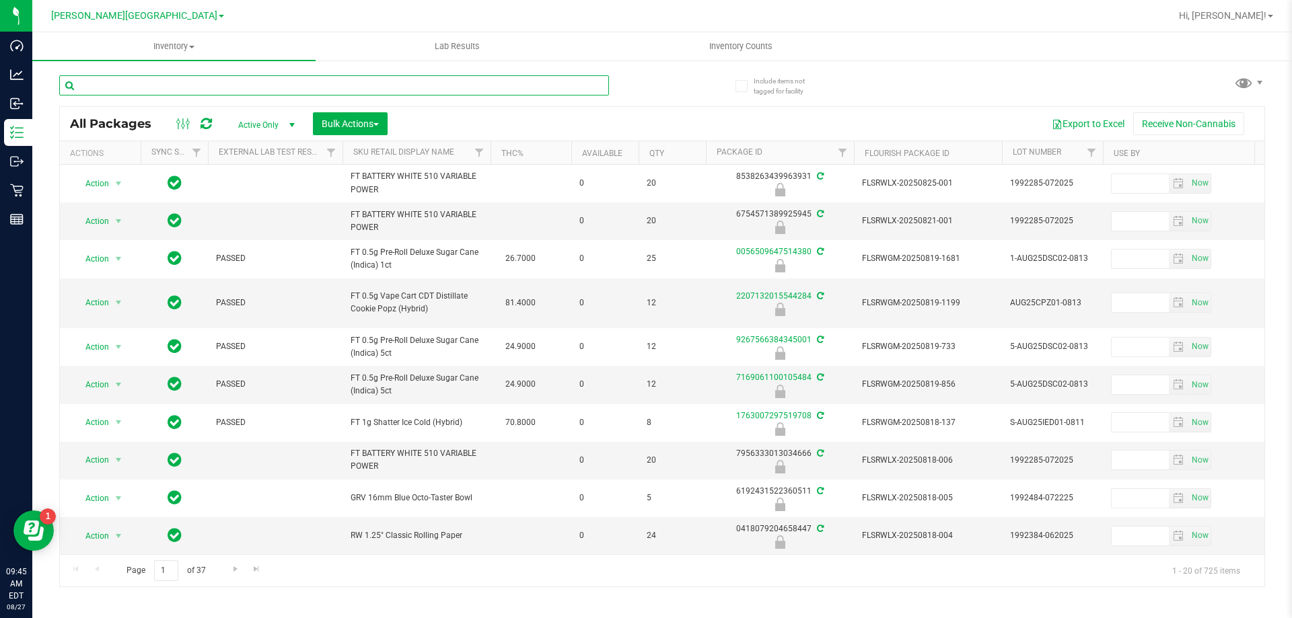
click at [492, 92] on input "text" at bounding box center [334, 85] width 550 height 20
type input "cjp"
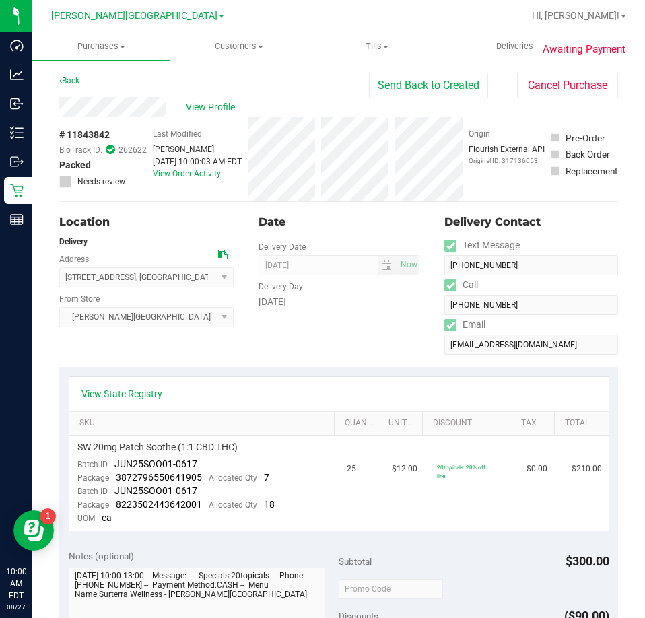
click at [382, 326] on div "Date Delivery Date 08/27/2025 Now 08/27/2025 08:00 AM Now Delivery Day Wednesday" at bounding box center [339, 284] width 186 height 165
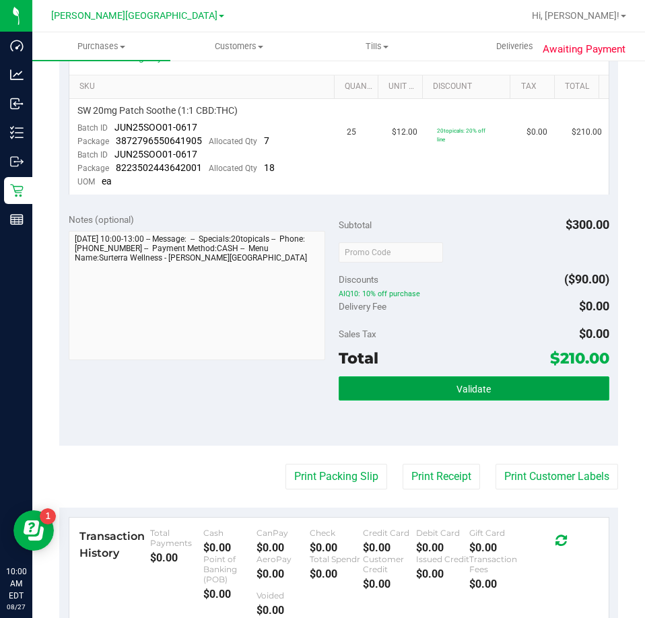
click at [475, 388] on span "Validate" at bounding box center [473, 389] width 34 height 11
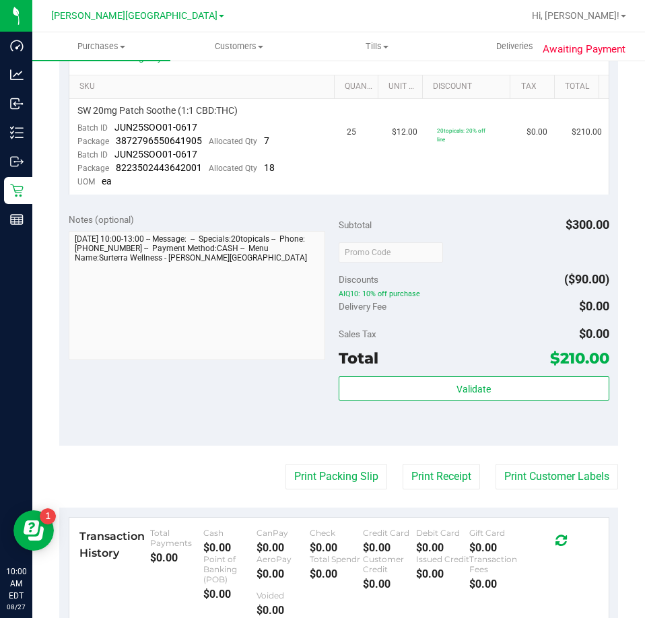
click at [465, 337] on body "Dashboard Analytics Inbound Inventory Outbound Retail Reports 10:00 AM EDT 08/2…" at bounding box center [322, 309] width 645 height 618
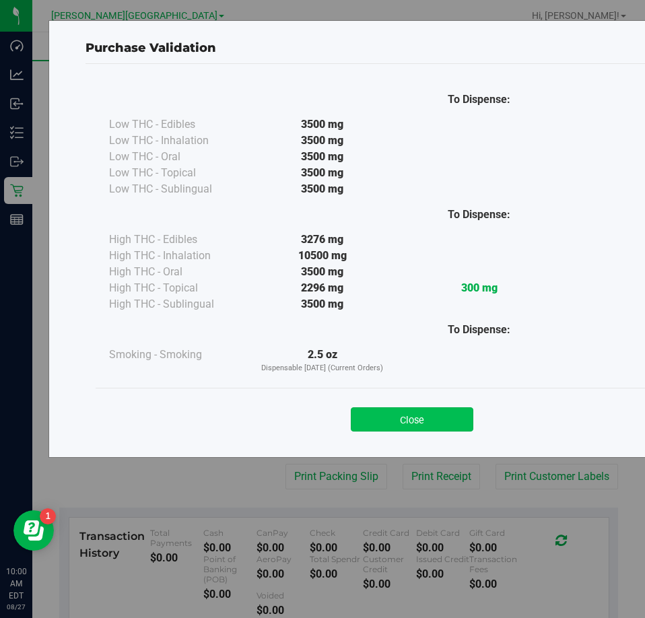
click at [412, 426] on button "Close" at bounding box center [412, 419] width 122 height 24
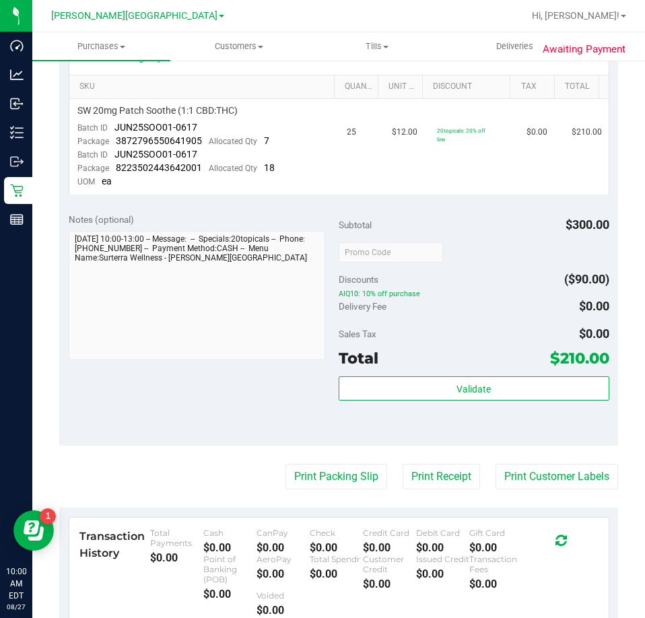
click at [402, 430] on div "Validate" at bounding box center [473, 406] width 271 height 61
click at [424, 470] on button "Print Receipt" at bounding box center [440, 477] width 77 height 26
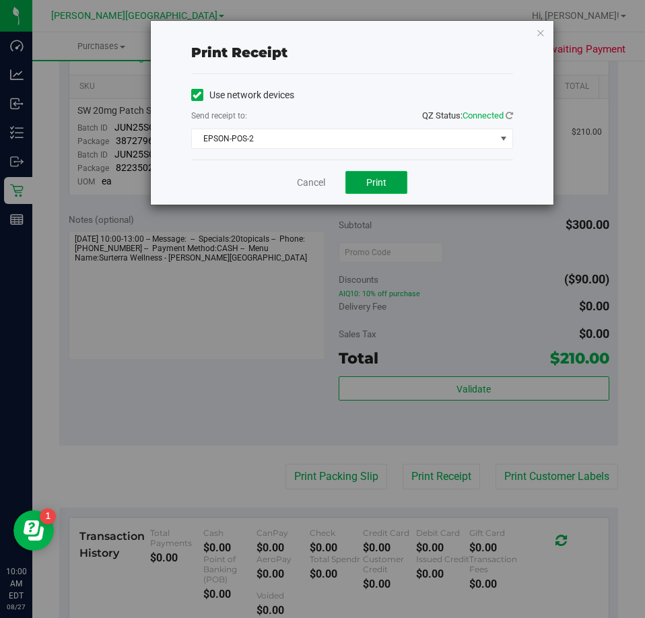
click at [375, 183] on span "Print" at bounding box center [376, 182] width 20 height 11
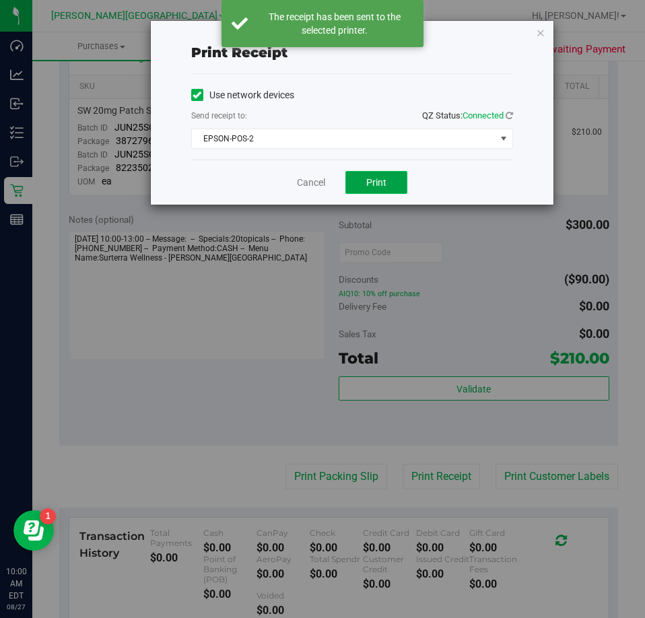
click at [375, 183] on span "Print" at bounding box center [376, 182] width 20 height 11
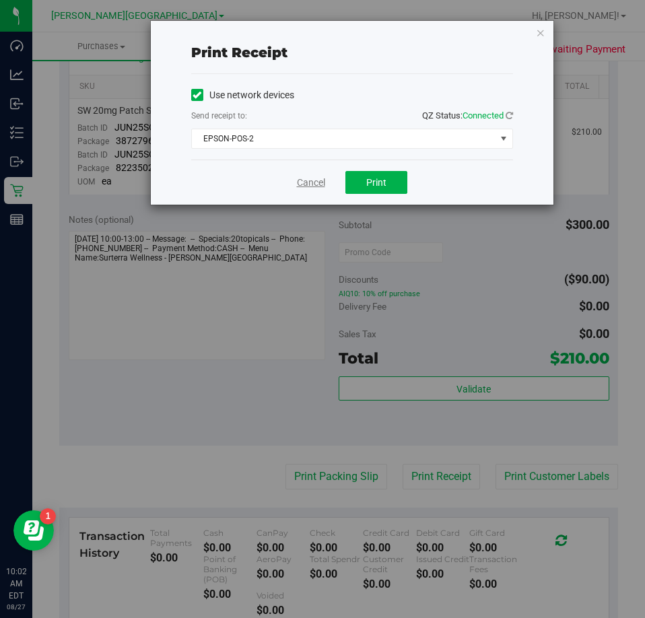
click at [314, 183] on link "Cancel" at bounding box center [311, 183] width 28 height 14
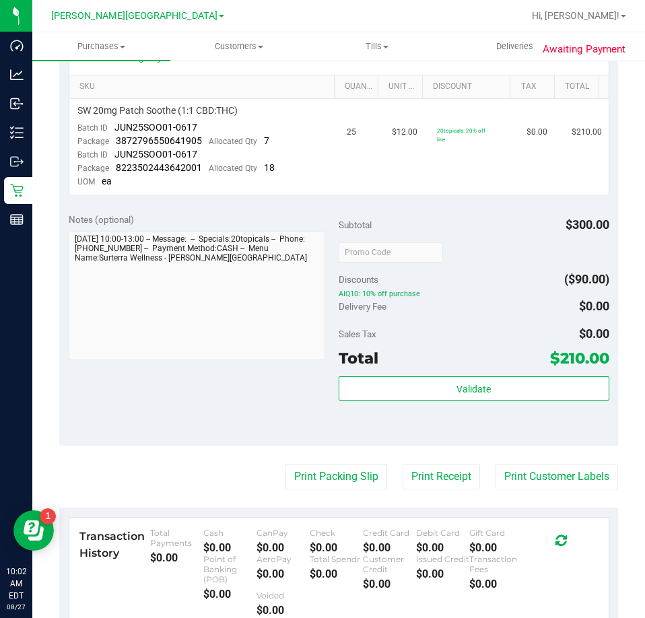
click at [314, 183] on td "SW 20mg Patch Soothe (1:1 CBD:THC) Batch ID JUN25SOO01-0617 Package 38727965506…" at bounding box center [204, 146] width 270 height 95
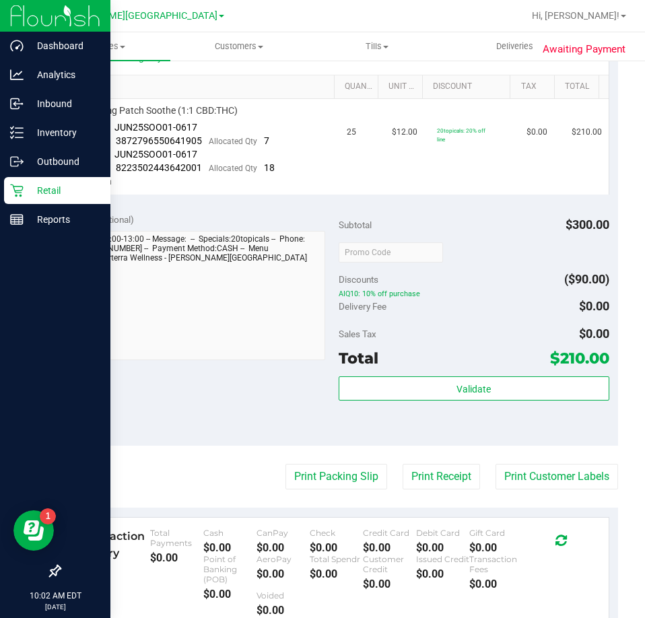
click at [34, 188] on p "Retail" at bounding box center [64, 190] width 81 height 16
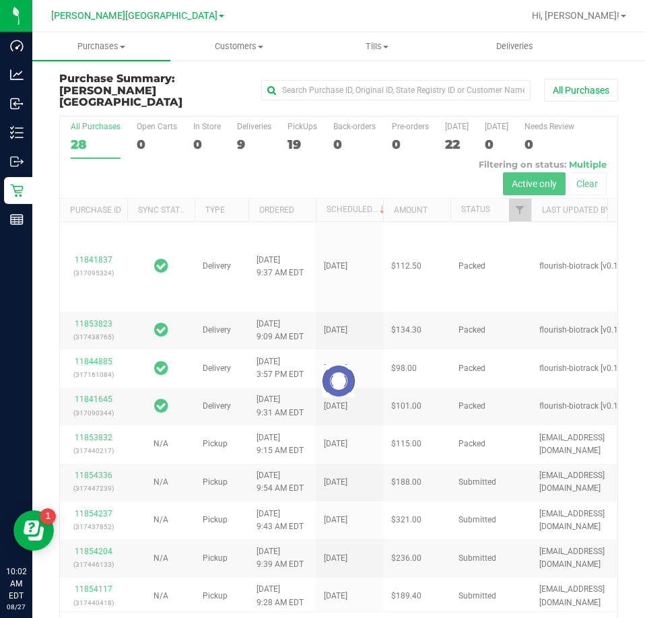
click at [242, 129] on div at bounding box center [338, 381] width 557 height 530
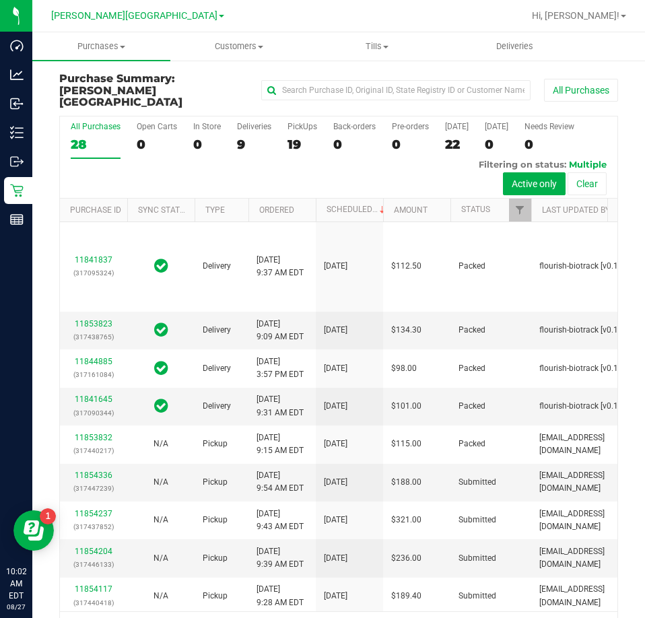
click at [242, 137] on div "9" at bounding box center [254, 144] width 34 height 15
click at [0, 0] on input "Deliveries 9" at bounding box center [0, 0] width 0 height 0
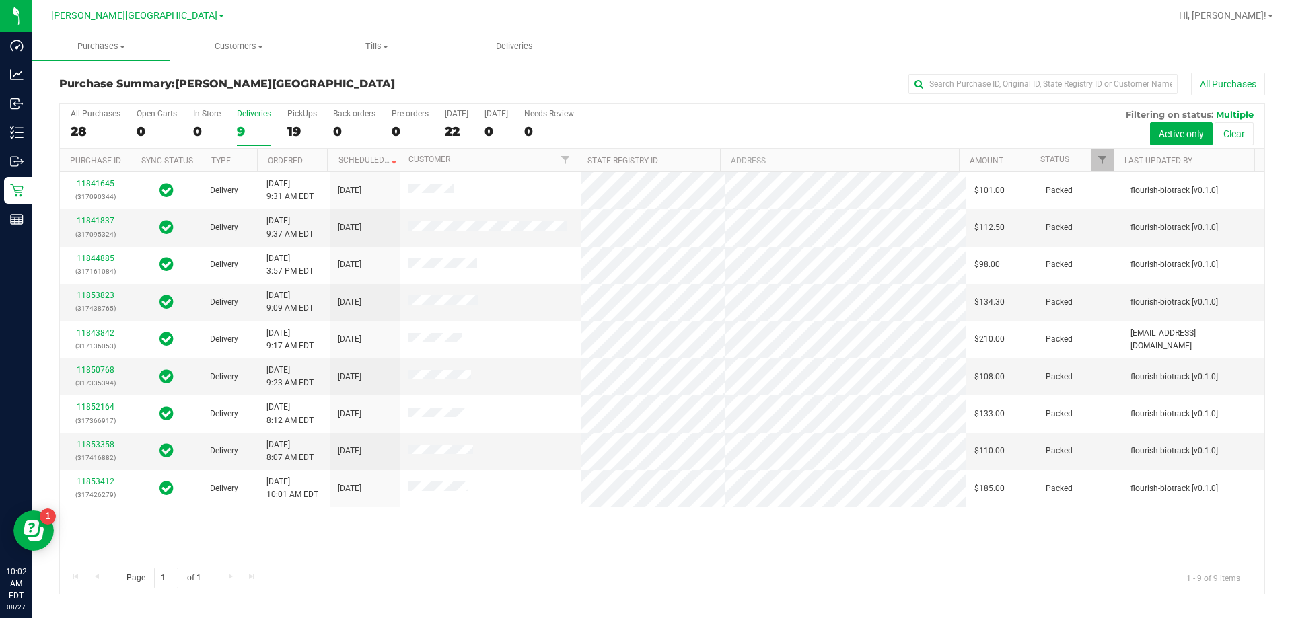
click at [281, 530] on div "11841645 (317090344) Delivery [DATE] 9:31 AM EDT 8/29/2025 $101.00 Packed flour…" at bounding box center [662, 367] width 1205 height 390
click at [320, 73] on div "Purchase Summary: Bonita Springs WC All Purchases" at bounding box center [662, 88] width 1206 height 30
click at [501, 44] on span "Deliveries" at bounding box center [514, 46] width 73 height 12
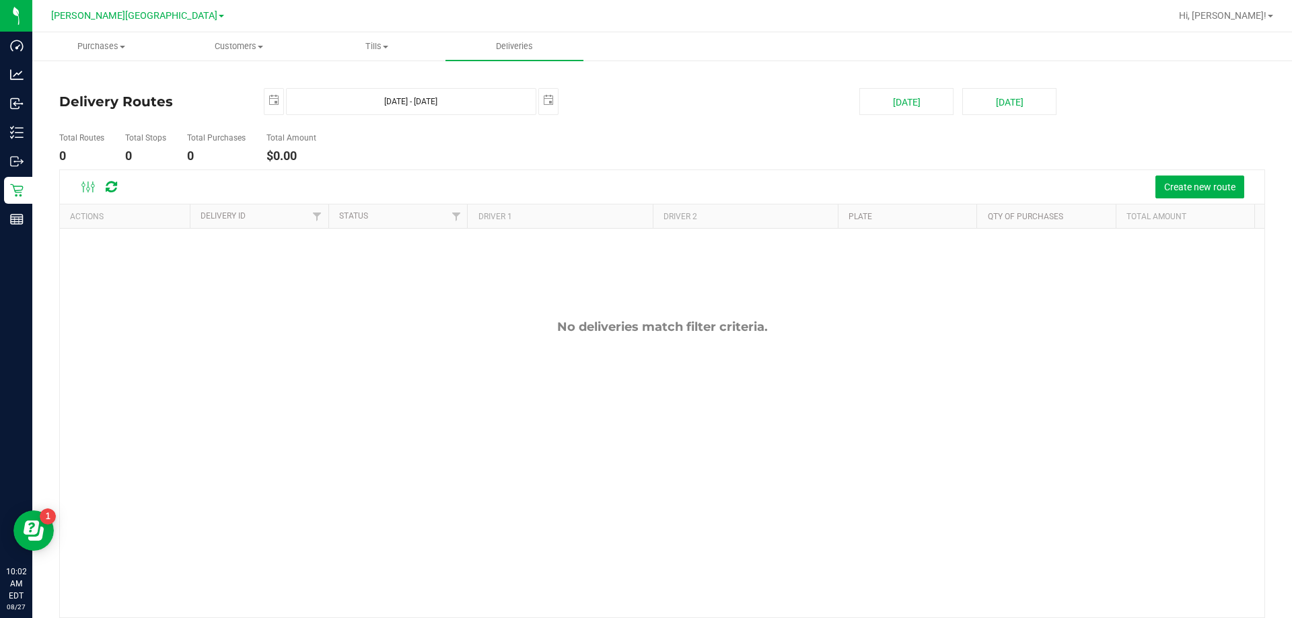
click at [644, 112] on div "2025-08-27 Aug 27, 2025 - Aug 27, 2025 2025-08-27" at bounding box center [552, 101] width 596 height 27
click at [644, 78] on div "Delivery Routes 2025-08-27 Aug 27, 2025 - Aug 27, 2025 2025-08-27 Today Tomorro…" at bounding box center [662, 362] width 1206 height 578
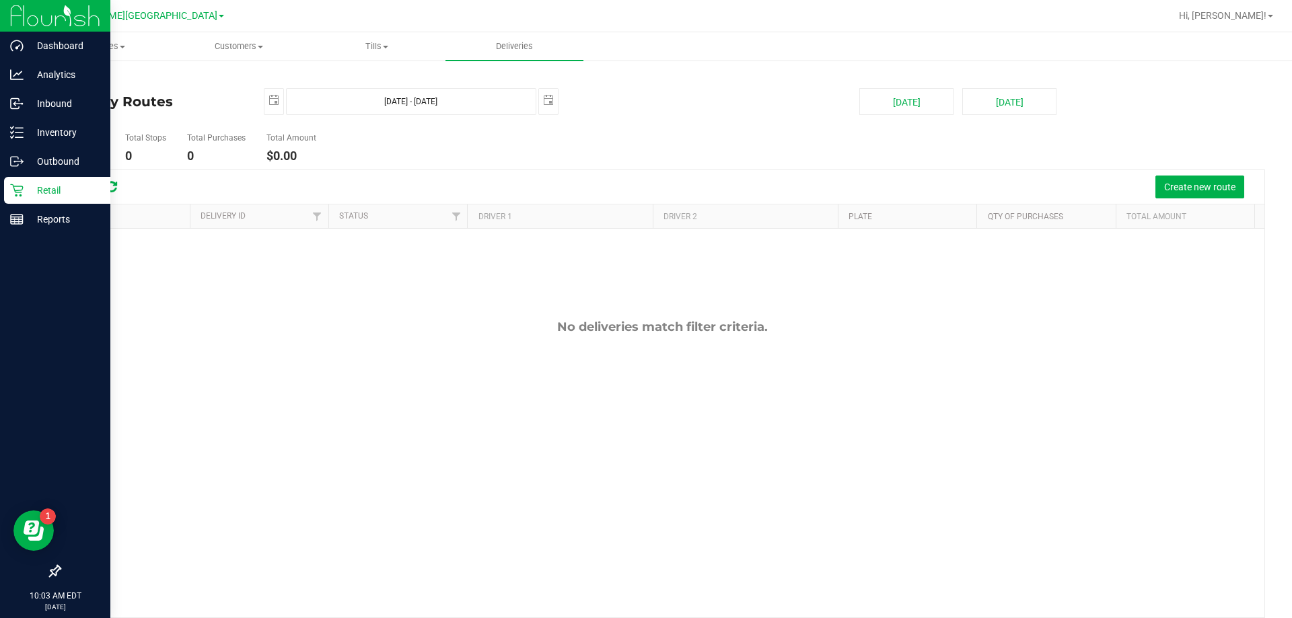
click at [15, 190] on icon at bounding box center [16, 190] width 13 height 13
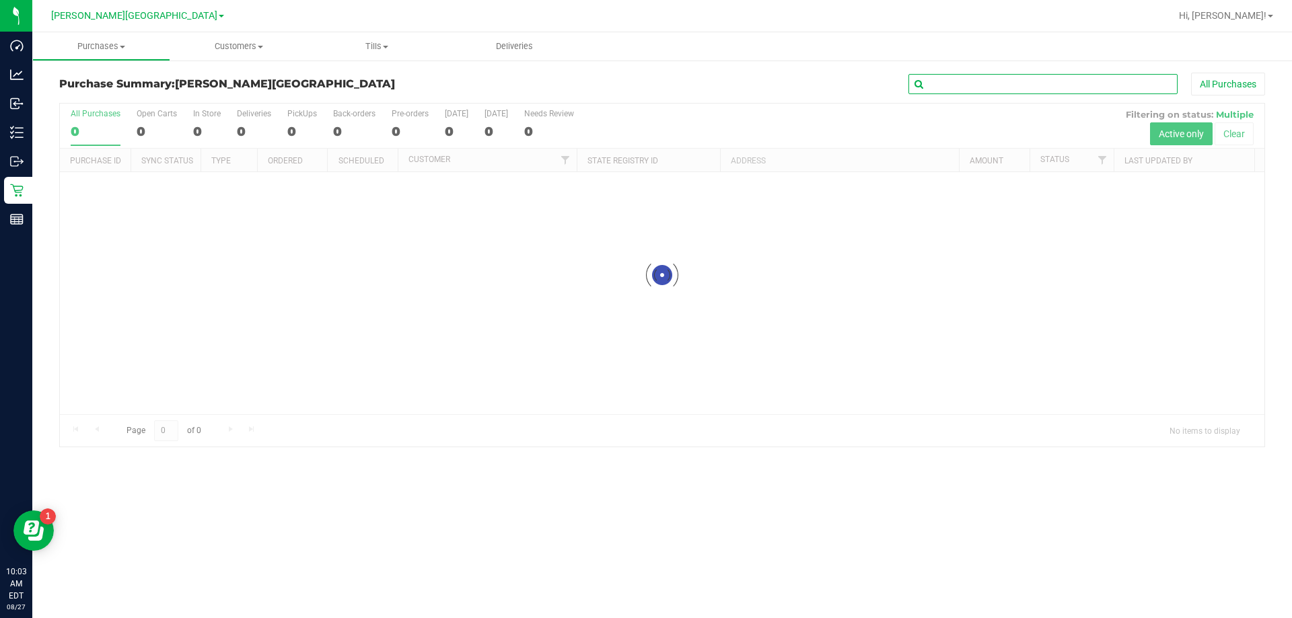
click at [644, 86] on input "text" at bounding box center [1042, 84] width 269 height 20
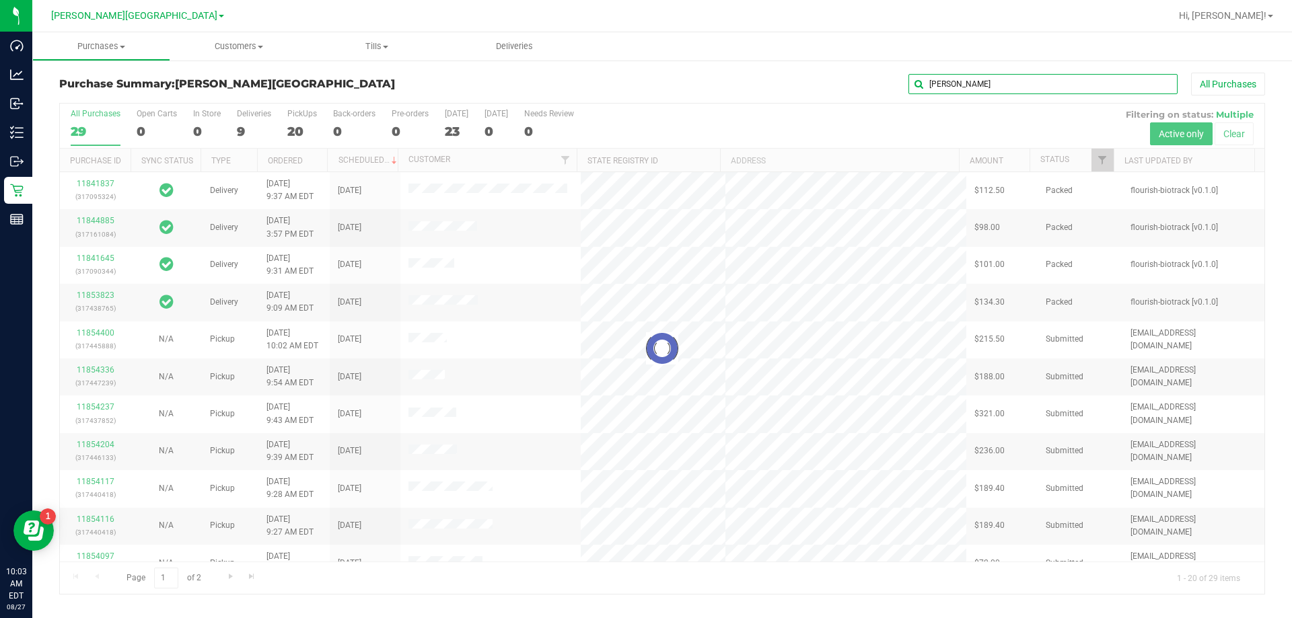
type input "courtney"
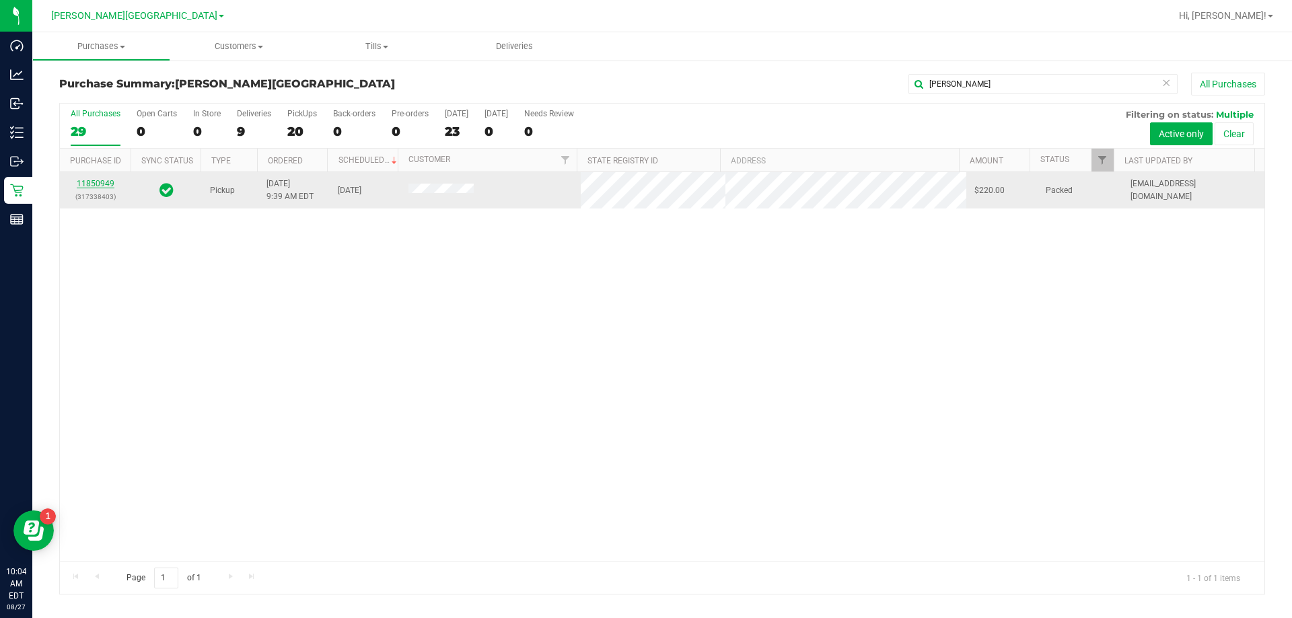
click at [102, 182] on link "11850949" at bounding box center [96, 183] width 38 height 9
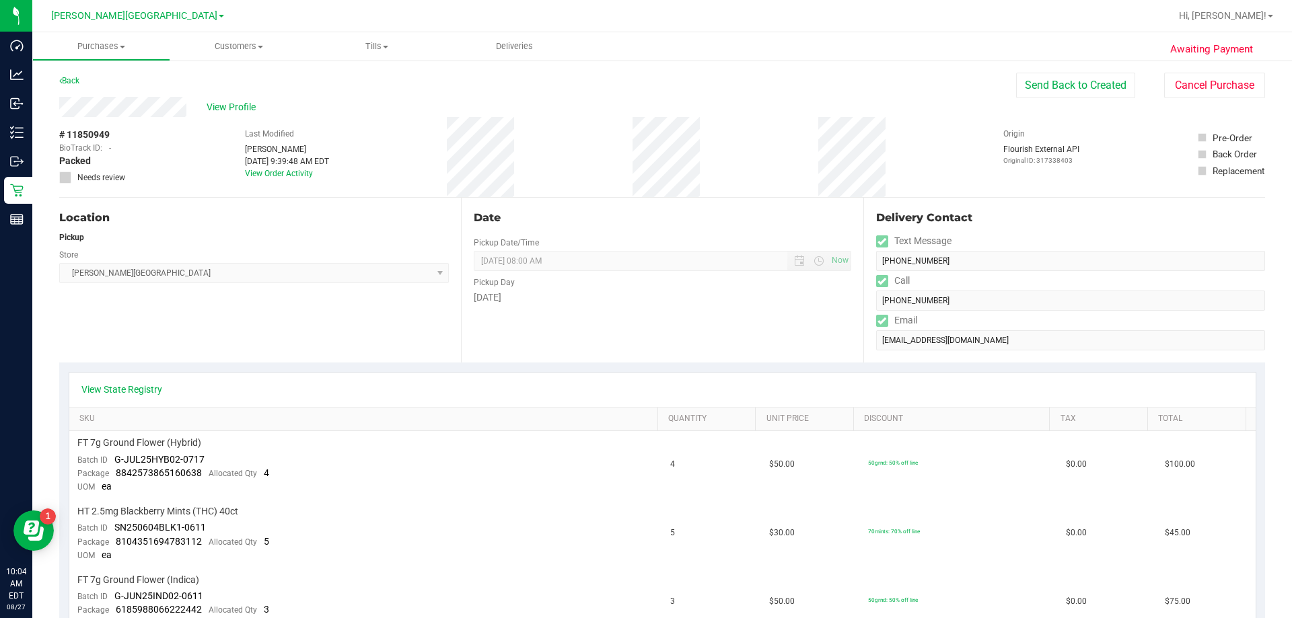
click at [644, 201] on div "Date Pickup Date/Time 08/27/2025 Now 08/27/2025 08:00 AM Now Pickup Day Wednesd…" at bounding box center [662, 280] width 402 height 165
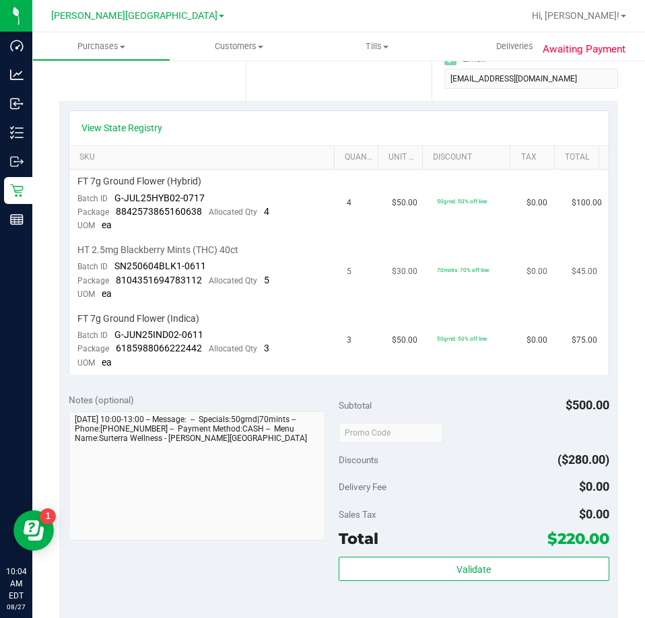
scroll to position [404, 0]
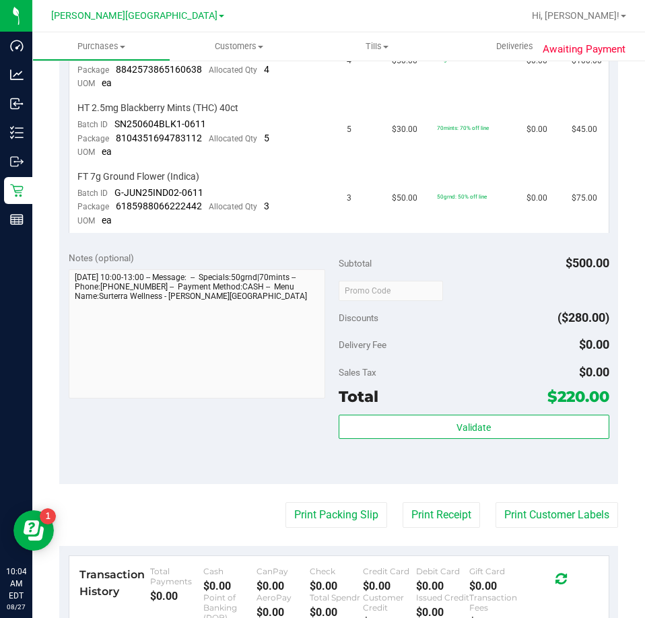
click at [481, 442] on div "Validate" at bounding box center [473, 445] width 271 height 61
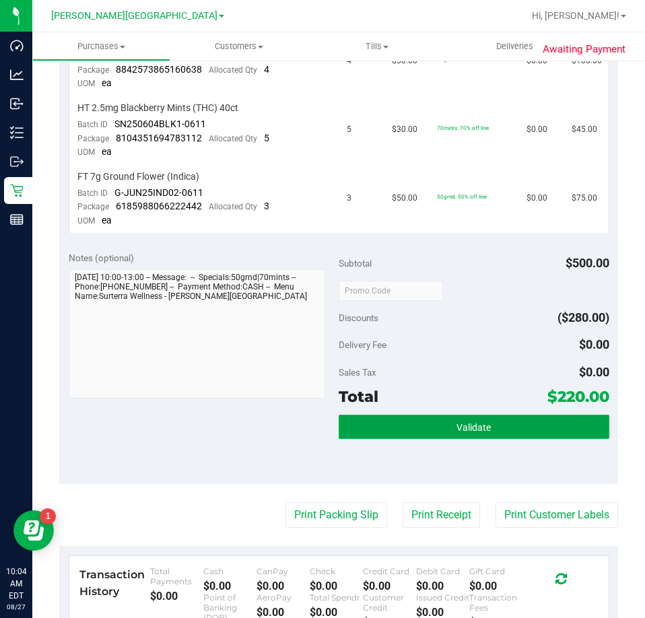
click at [481, 436] on button "Validate" at bounding box center [473, 427] width 271 height 24
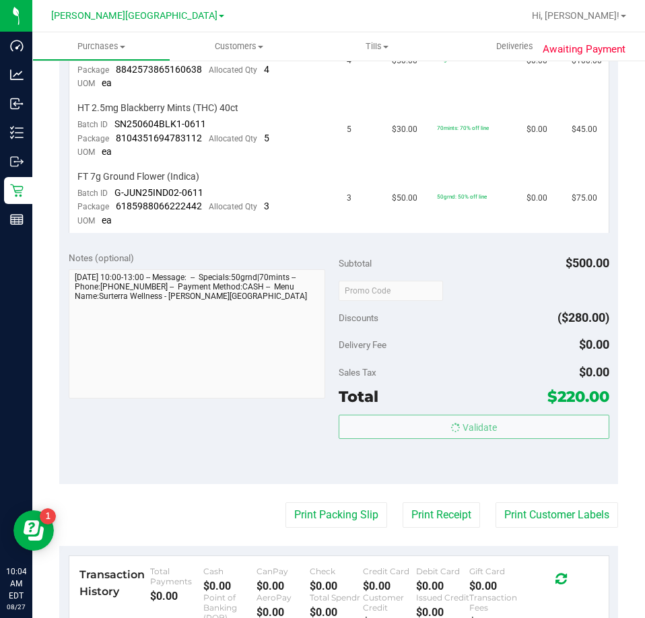
click at [481, 367] on body "Dashboard Analytics Inbound Inventory Outbound Retail Reports 10:04 AM EDT 08/2…" at bounding box center [322, 309] width 645 height 618
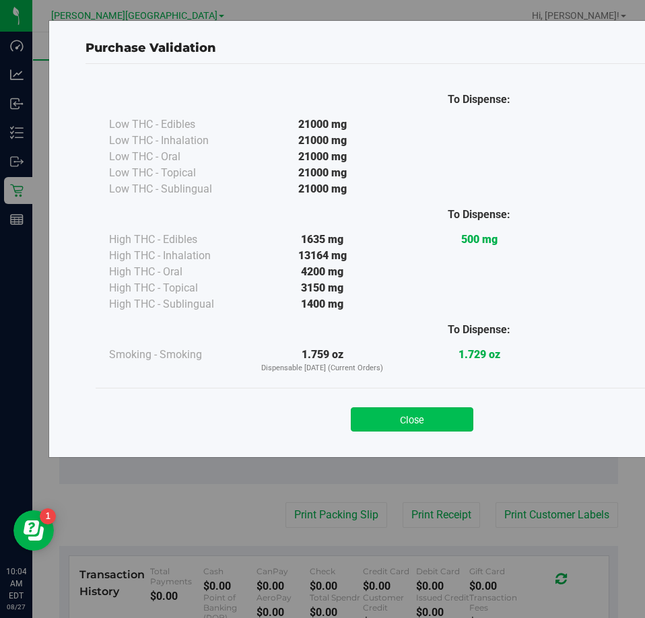
click at [426, 419] on button "Close" at bounding box center [412, 419] width 122 height 24
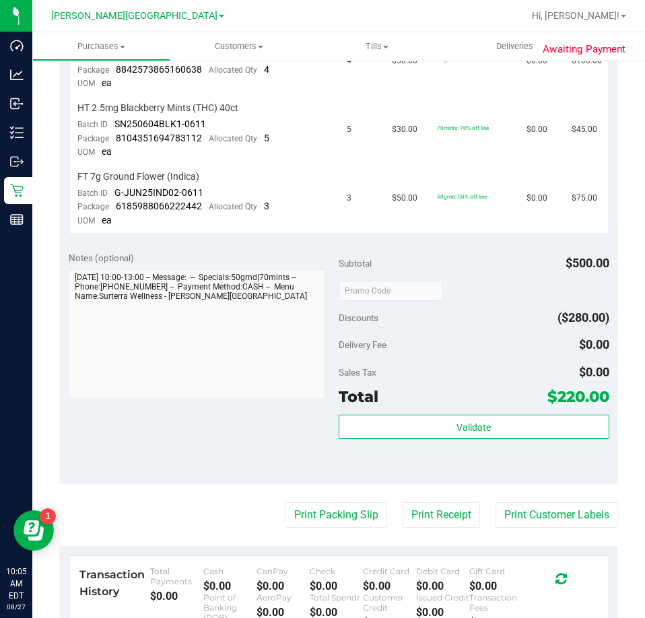
click at [445, 269] on div "Subtotal $500.00" at bounding box center [473, 263] width 271 height 24
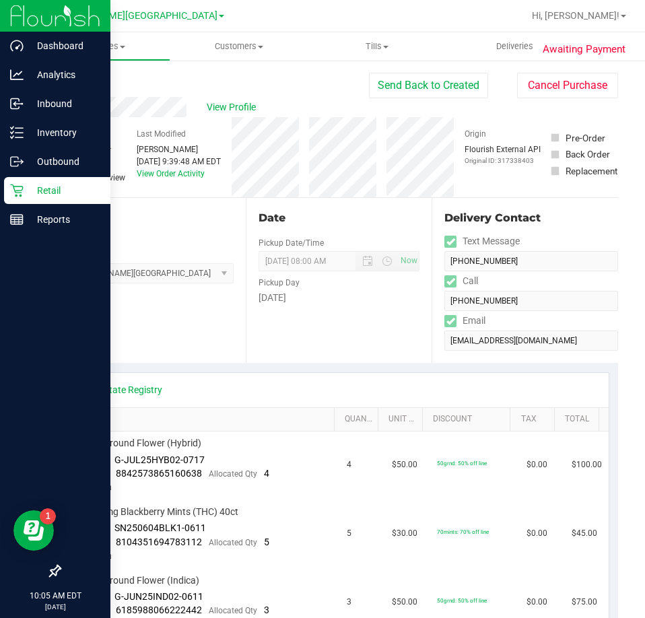
click at [22, 183] on div "Retail" at bounding box center [57, 190] width 106 height 27
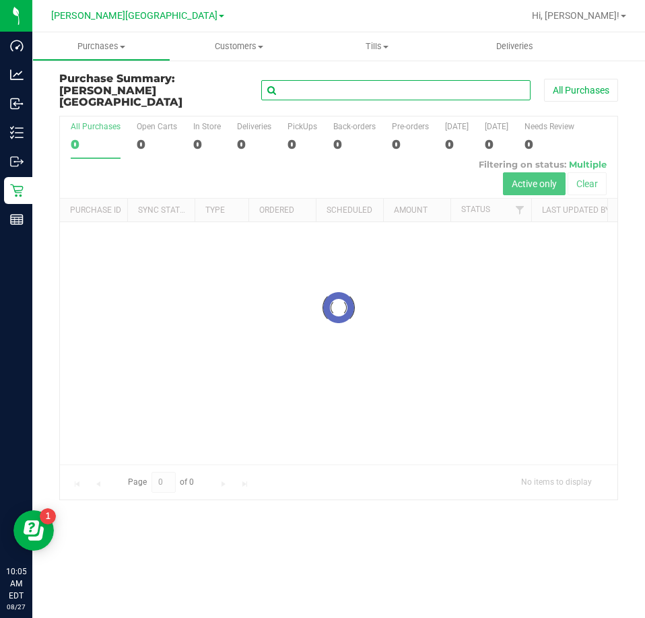
click at [359, 82] on input "text" at bounding box center [395, 90] width 269 height 20
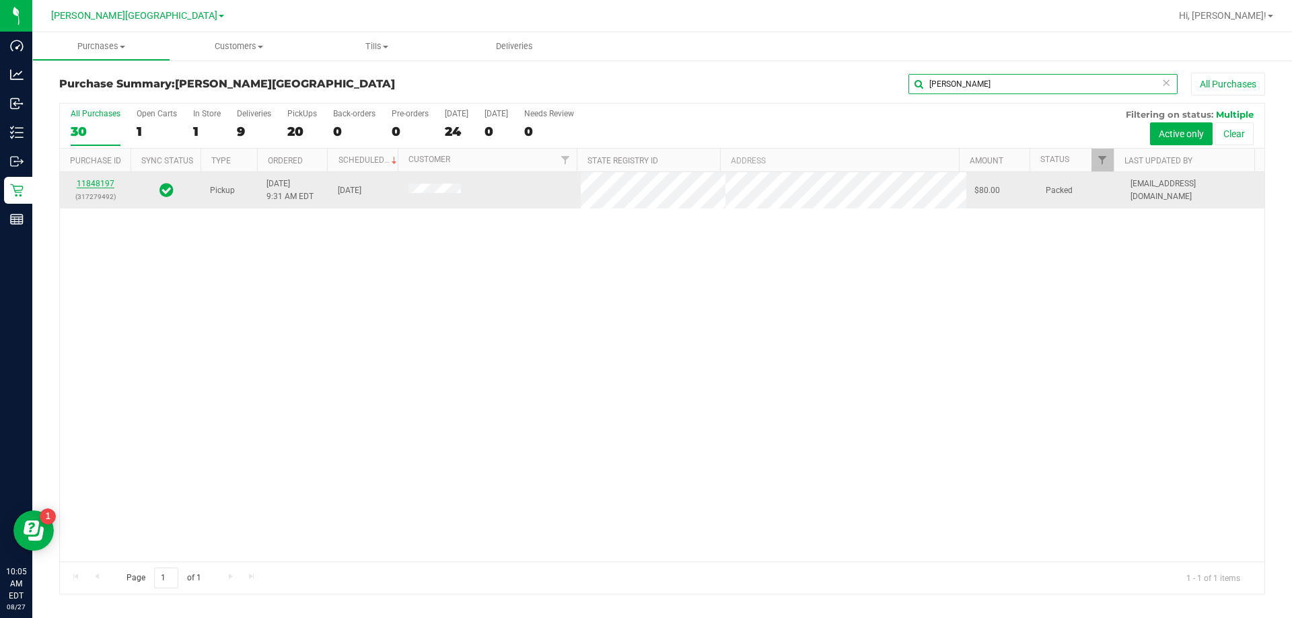
type input "kathryn"
click at [100, 182] on link "11848197" at bounding box center [96, 183] width 38 height 9
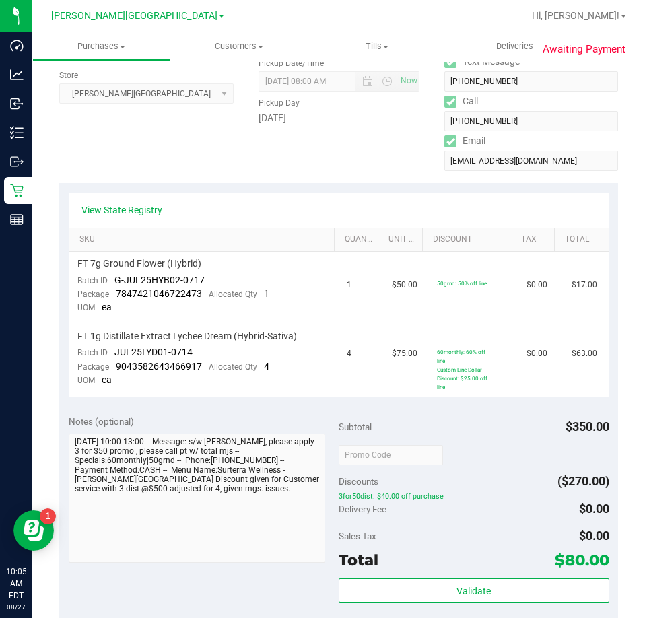
scroll to position [269, 0]
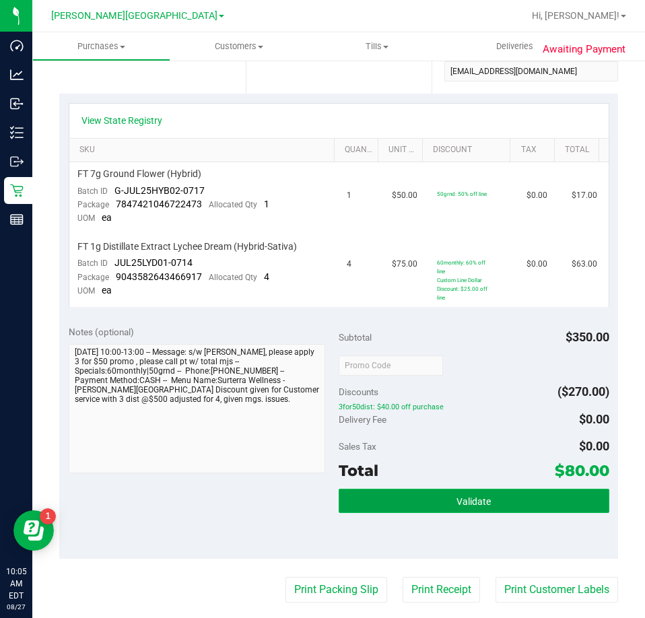
click at [554, 499] on button "Validate" at bounding box center [473, 501] width 271 height 24
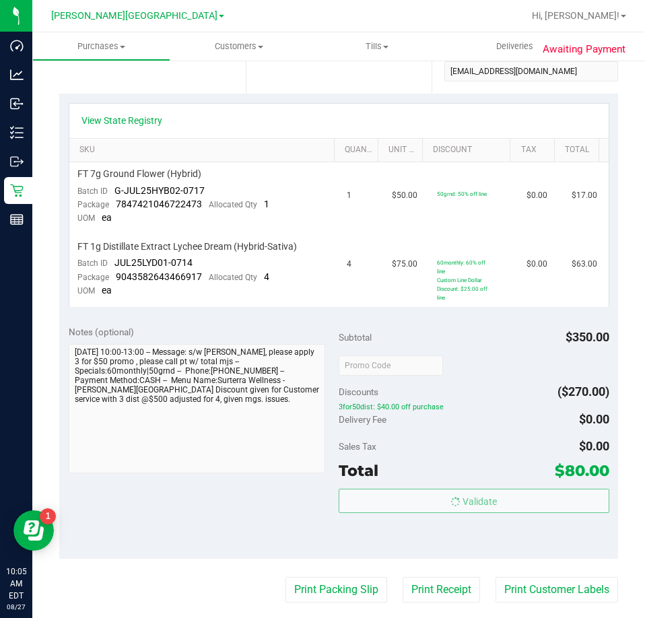
click at [492, 433] on body "Dashboard Analytics Inbound Inventory Outbound Retail Reports 10:05 AM EDT 08/2…" at bounding box center [322, 309] width 645 height 618
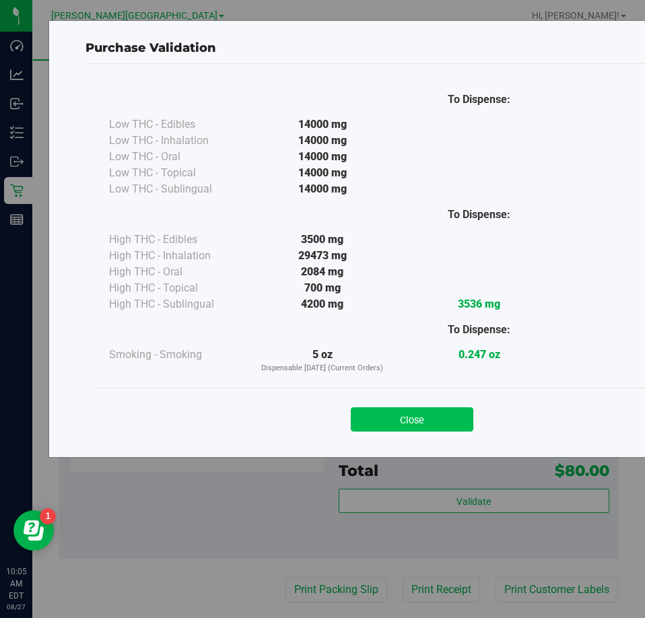
click at [453, 421] on button "Close" at bounding box center [412, 419] width 122 height 24
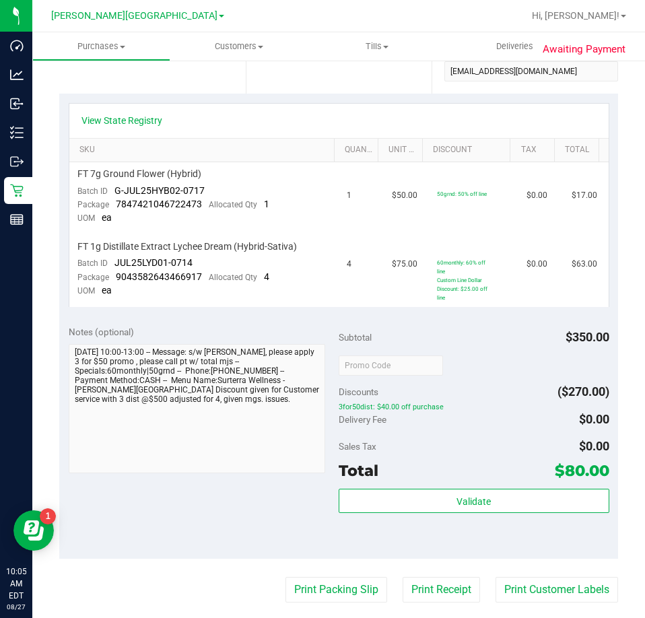
click at [489, 365] on div at bounding box center [473, 365] width 271 height 24
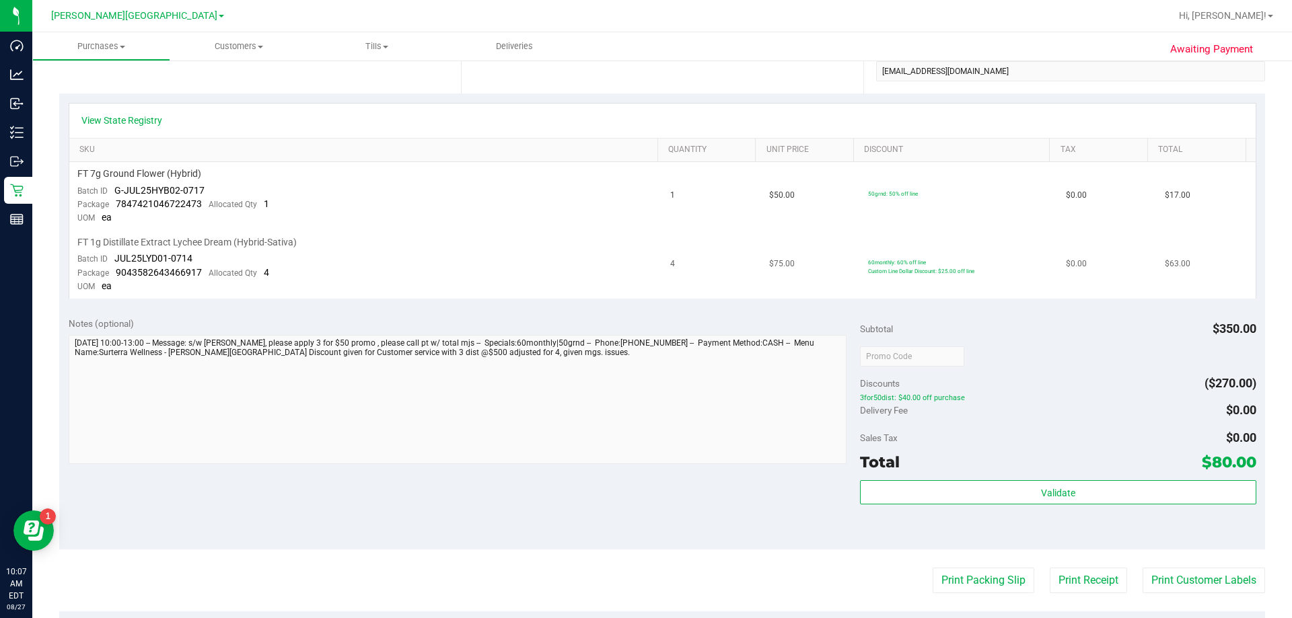
click at [644, 242] on td "$75.00" at bounding box center [810, 265] width 99 height 68
click at [644, 373] on div "Discounts ($270.00)" at bounding box center [1058, 383] width 396 height 24
click at [644, 379] on div "Discounts ($270.00)" at bounding box center [1058, 383] width 396 height 24
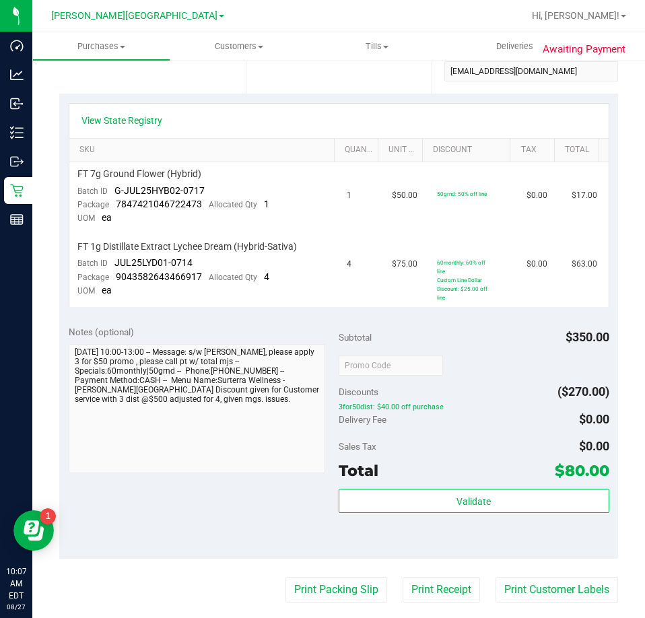
click at [499, 330] on div "Subtotal $350.00" at bounding box center [473, 337] width 271 height 24
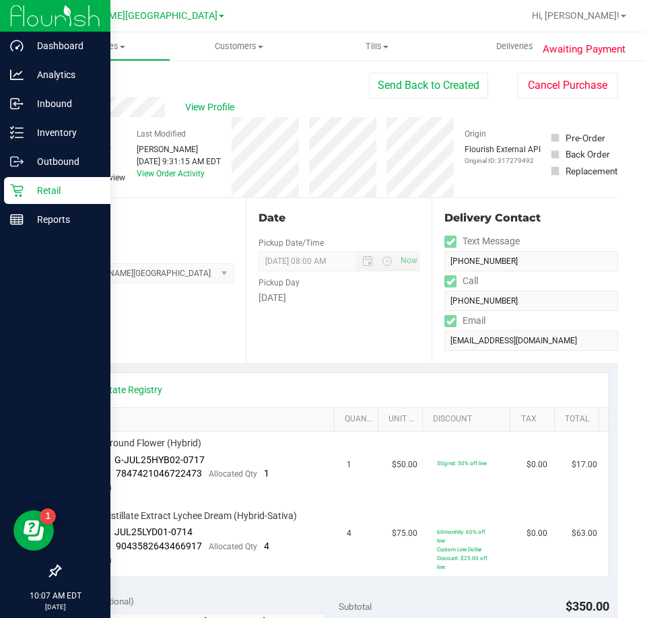
click at [13, 193] on icon at bounding box center [16, 190] width 13 height 13
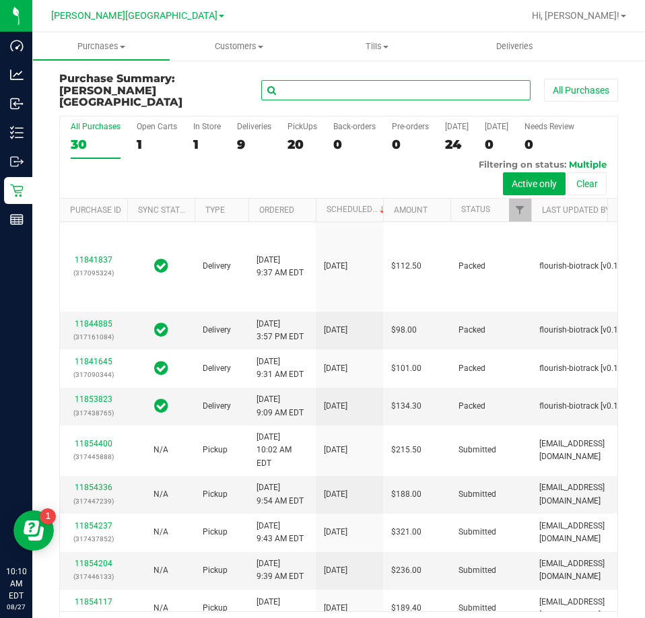
click at [303, 83] on input "text" at bounding box center [395, 90] width 269 height 20
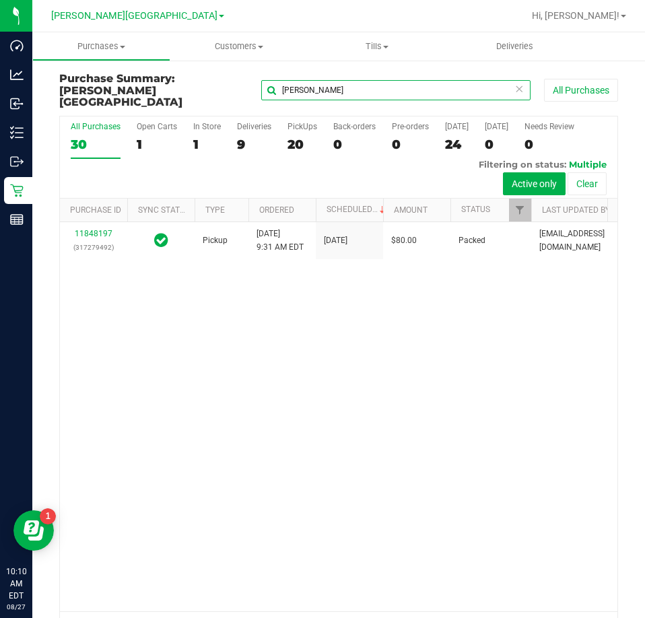
type input "kathryn"
click at [431, 427] on div "11848197 (317279492) Pickup 8/27/2025 9:31 AM EDT 8/27/2025 $80.00 Packed pnels…" at bounding box center [338, 416] width 557 height 389
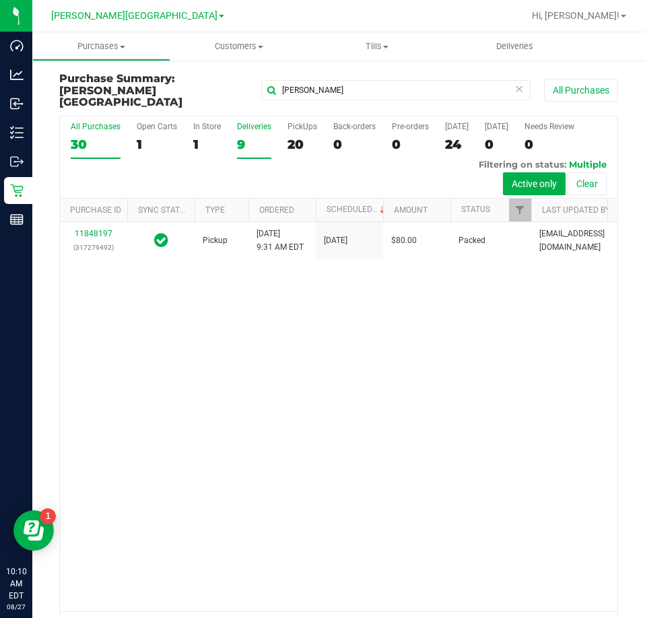
click at [243, 137] on div "9" at bounding box center [254, 144] width 34 height 15
click at [0, 0] on input "Deliveries 9" at bounding box center [0, 0] width 0 height 0
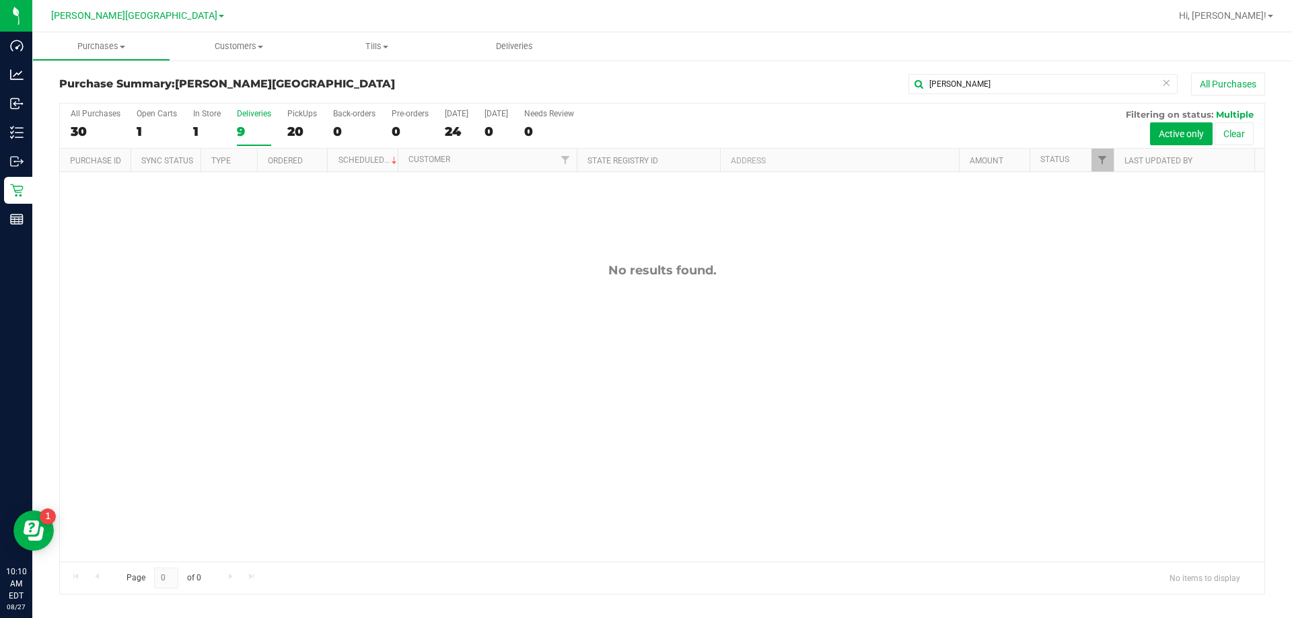
click at [253, 124] on div "9" at bounding box center [254, 131] width 34 height 15
click at [0, 0] on input "Deliveries 9" at bounding box center [0, 0] width 0 height 0
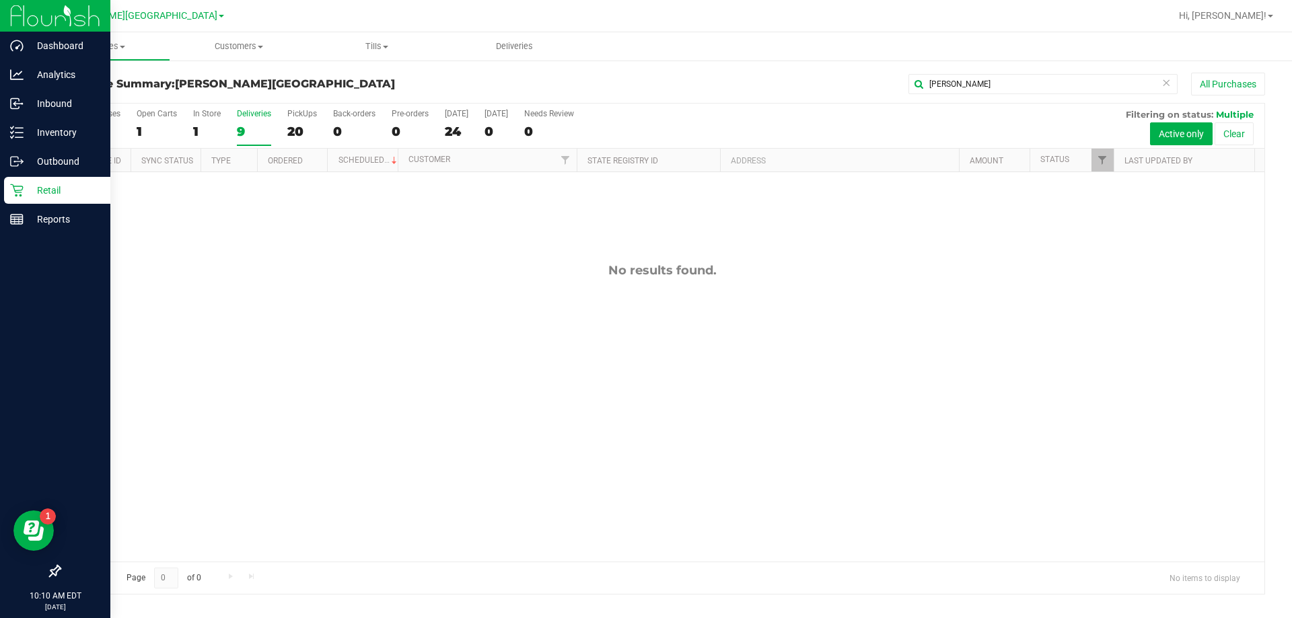
click at [23, 193] on icon at bounding box center [16, 190] width 13 height 13
click at [32, 163] on p "Outbound" at bounding box center [64, 161] width 81 height 16
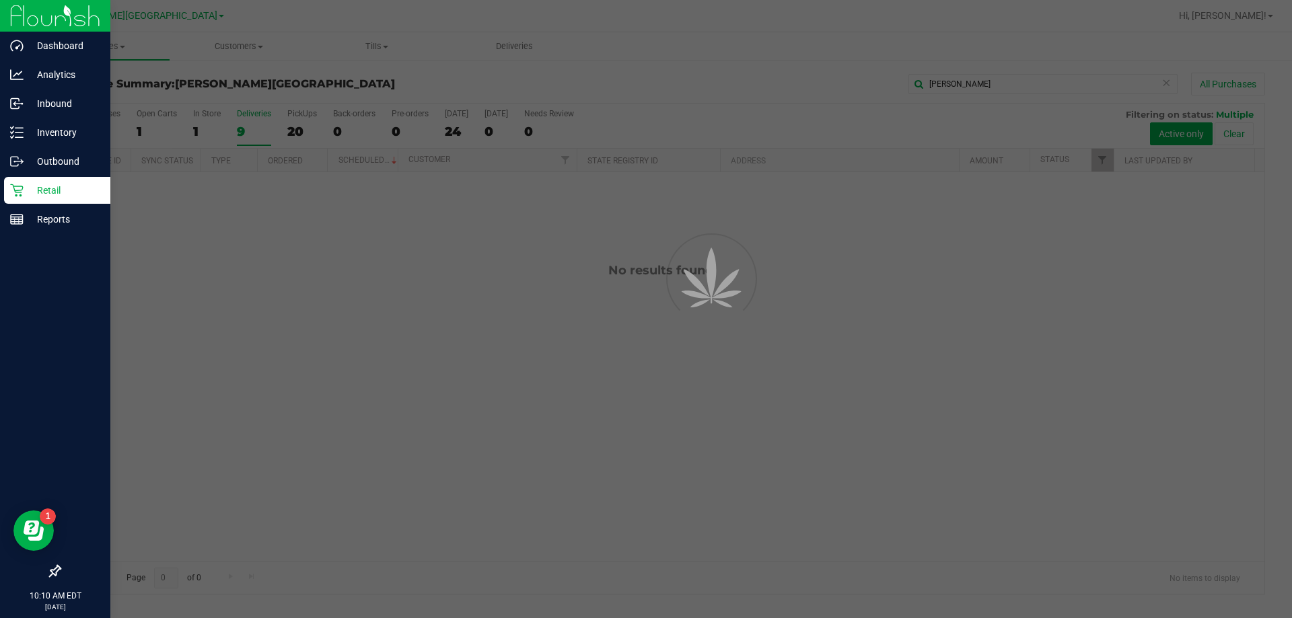
click at [42, 192] on p "Retail" at bounding box center [64, 190] width 81 height 16
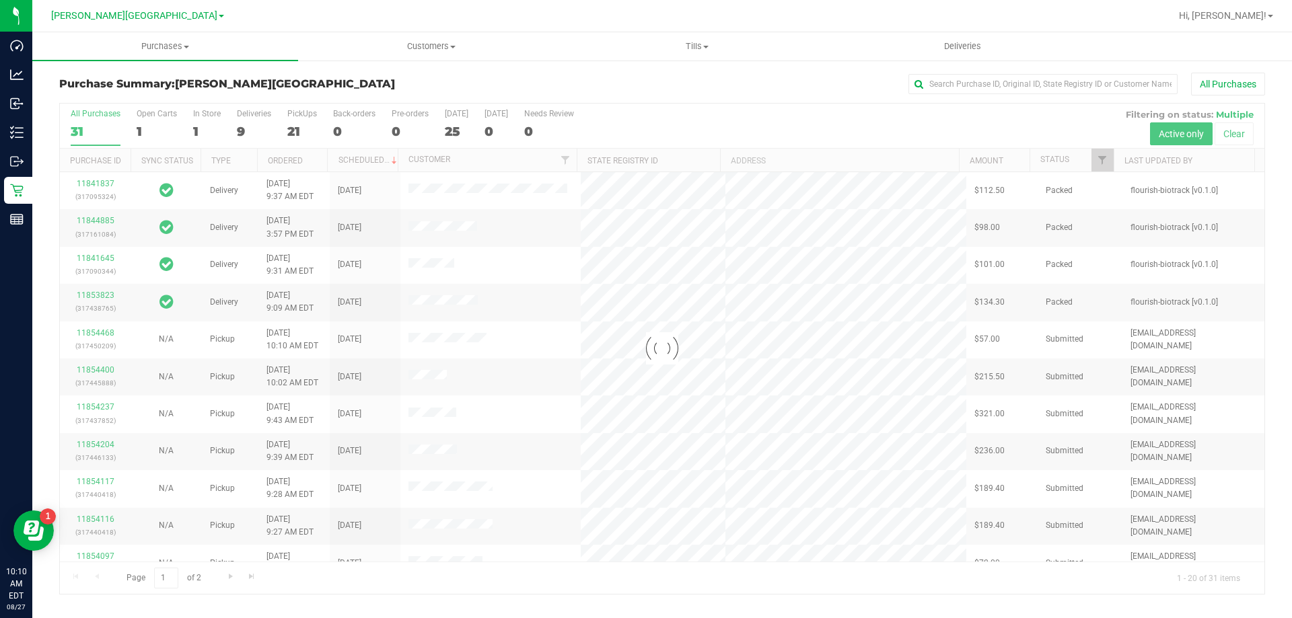
click at [253, 134] on div at bounding box center [662, 349] width 1205 height 491
click at [244, 130] on div "9" at bounding box center [254, 131] width 34 height 15
click at [0, 0] on input "Deliveries 9" at bounding box center [0, 0] width 0 height 0
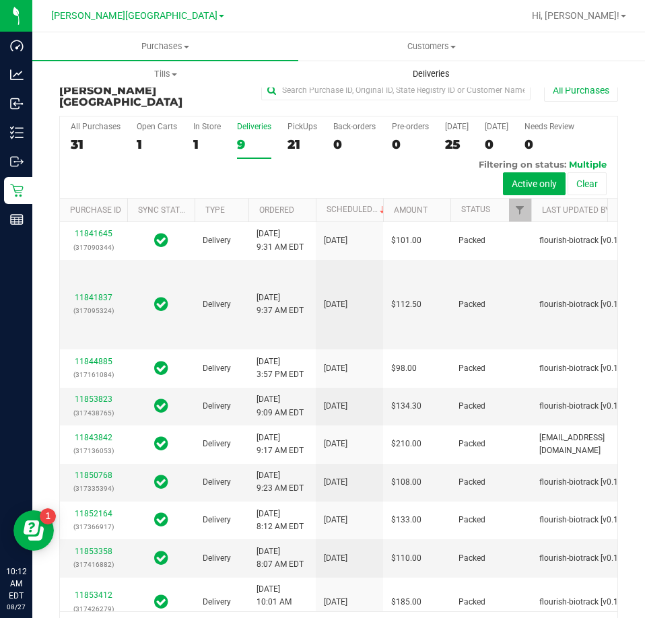
click at [442, 77] on span "Deliveries" at bounding box center [430, 74] width 73 height 12
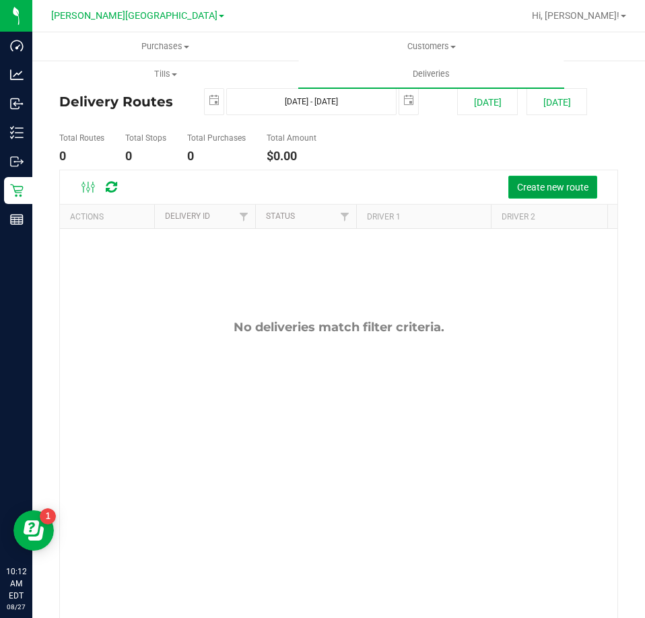
click at [520, 180] on button "Create new route" at bounding box center [552, 187] width 89 height 23
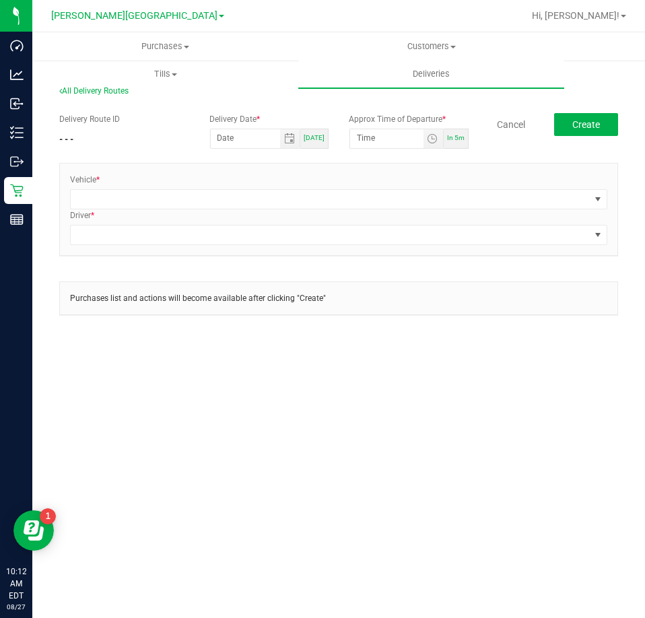
click at [318, 143] on div "[DATE]" at bounding box center [314, 139] width 28 height 20
type input "[DATE]"
click at [375, 137] on input "10:17 AM" at bounding box center [386, 137] width 73 height 17
type input "10:20 AM"
click at [320, 106] on div "Delivery Route ID - - - Delivery Date * 08/27/2025 Today Approx Time of Departu…" at bounding box center [338, 221] width 559 height 236
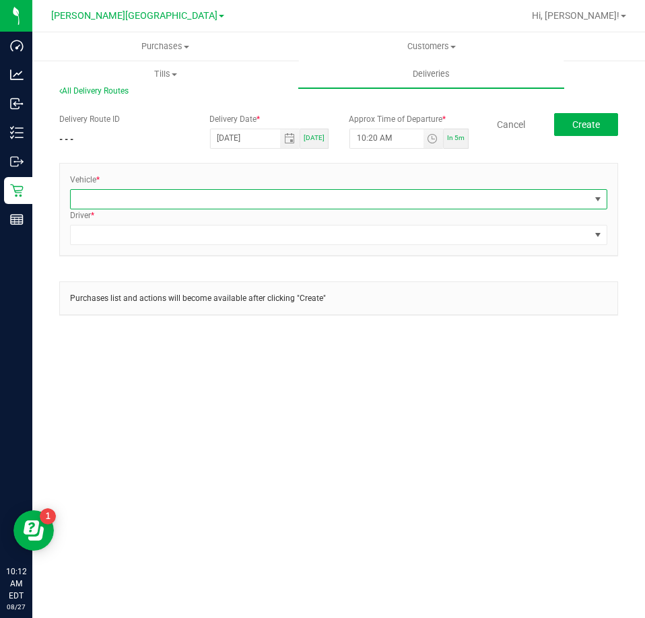
click at [96, 203] on span at bounding box center [330, 199] width 519 height 19
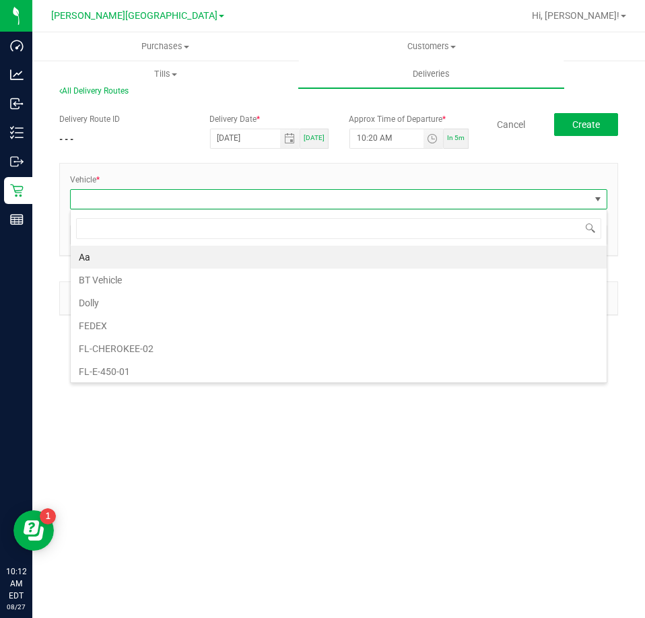
scroll to position [20, 537]
type input "esca"
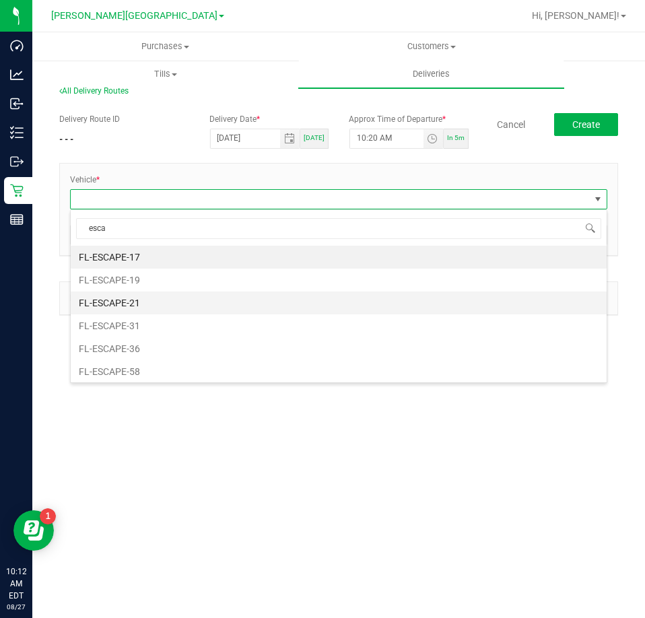
click at [186, 302] on li "FL-ESCAPE-21" at bounding box center [339, 302] width 536 height 23
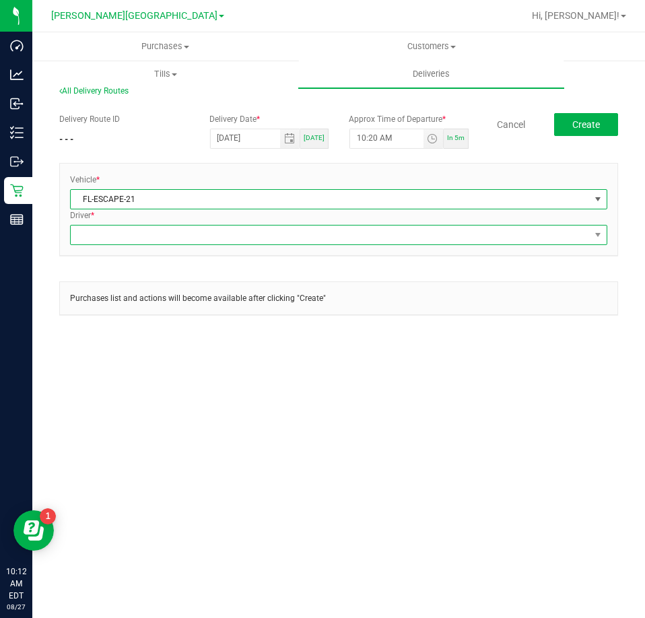
click at [164, 229] on span at bounding box center [330, 234] width 519 height 19
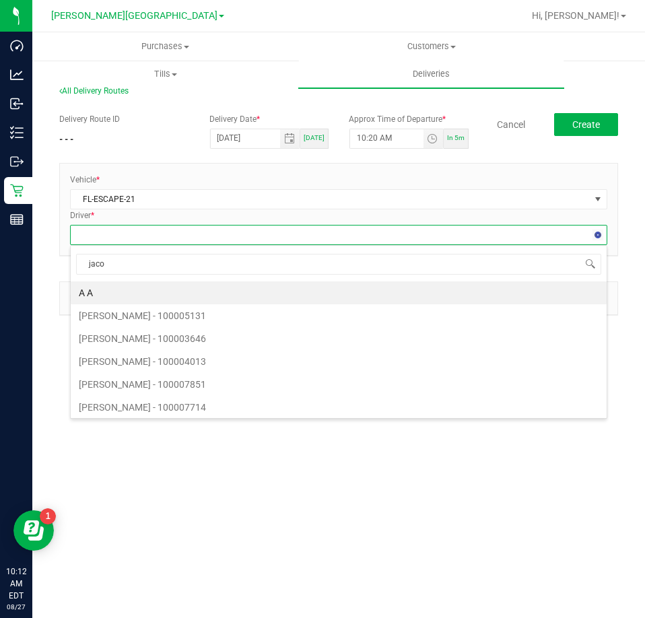
type input "jacob"
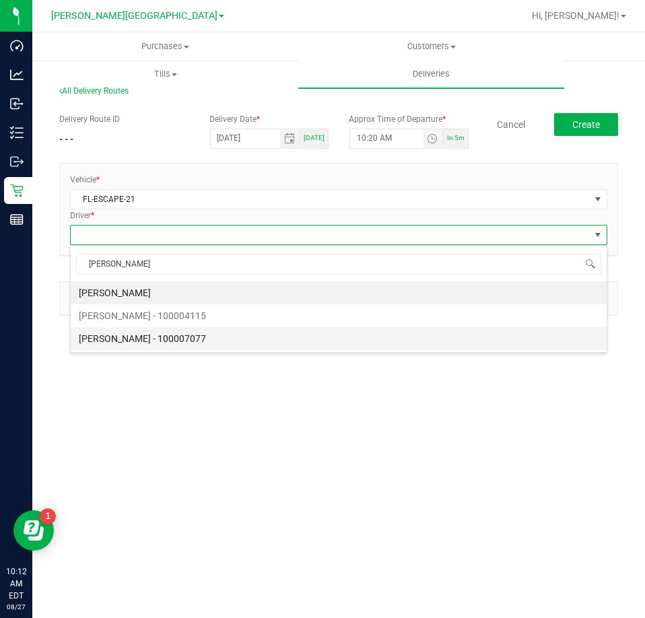
click at [143, 340] on li "Jacob Rubinton - 100007077" at bounding box center [339, 338] width 536 height 23
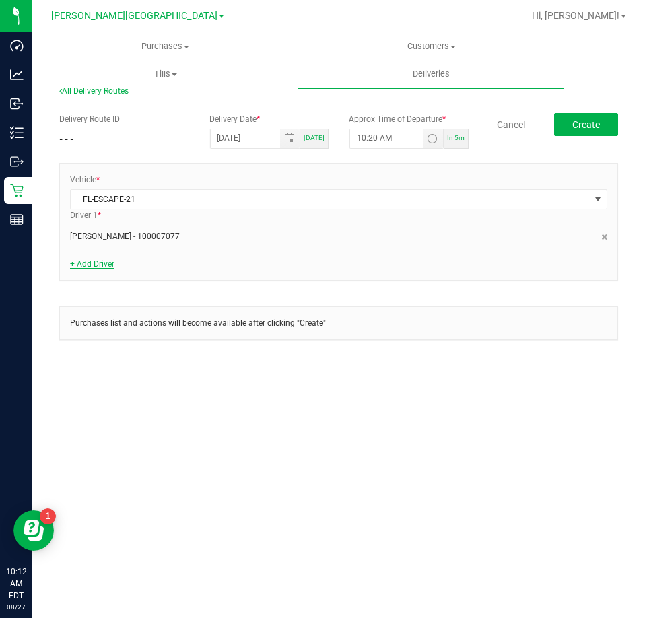
click at [83, 267] on link "+ Add Driver" at bounding box center [92, 263] width 44 height 9
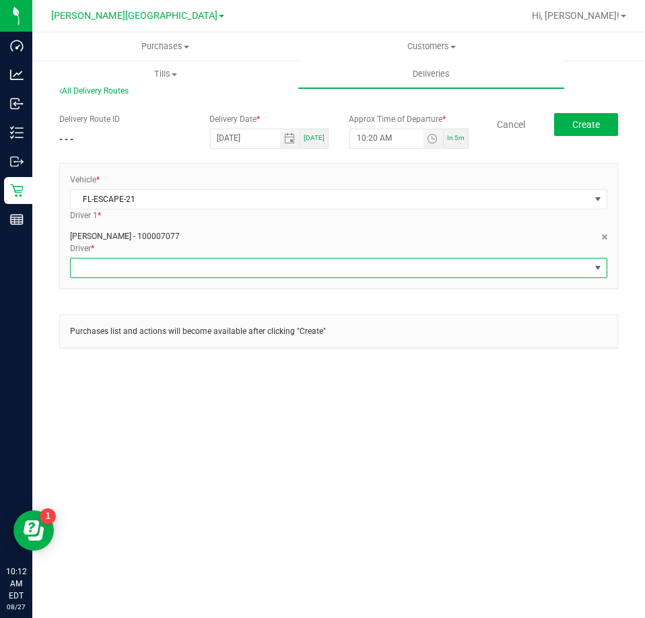
click at [121, 266] on span at bounding box center [330, 267] width 519 height 19
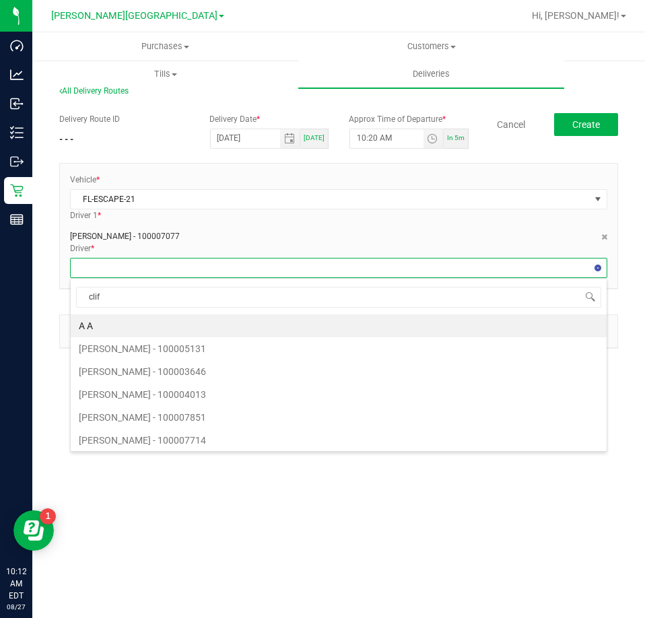
type input "cliff"
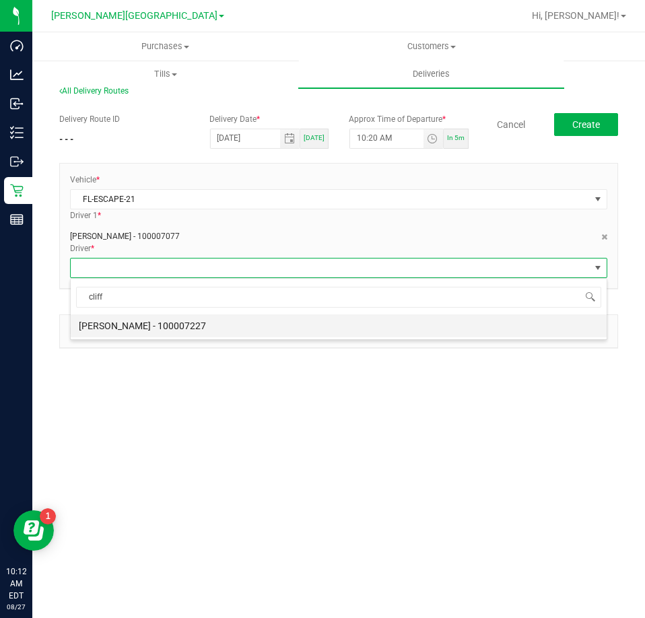
click at [139, 318] on li "Clifford Kobrin - 100007227" at bounding box center [339, 325] width 536 height 23
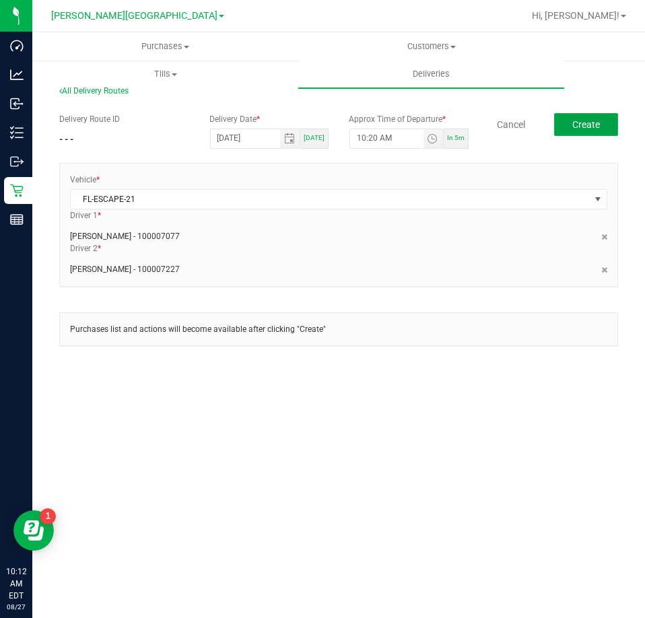
click at [591, 127] on span "Create" at bounding box center [586, 124] width 28 height 11
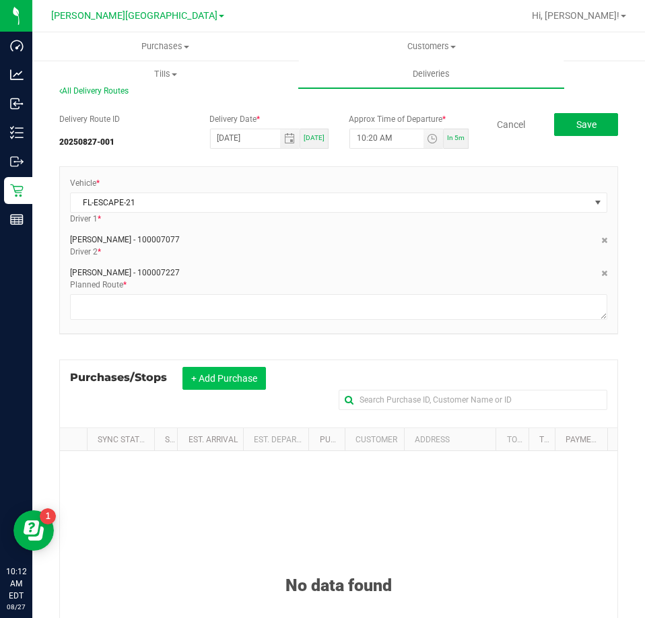
click at [233, 374] on button "+ Add Purchase" at bounding box center [223, 378] width 83 height 23
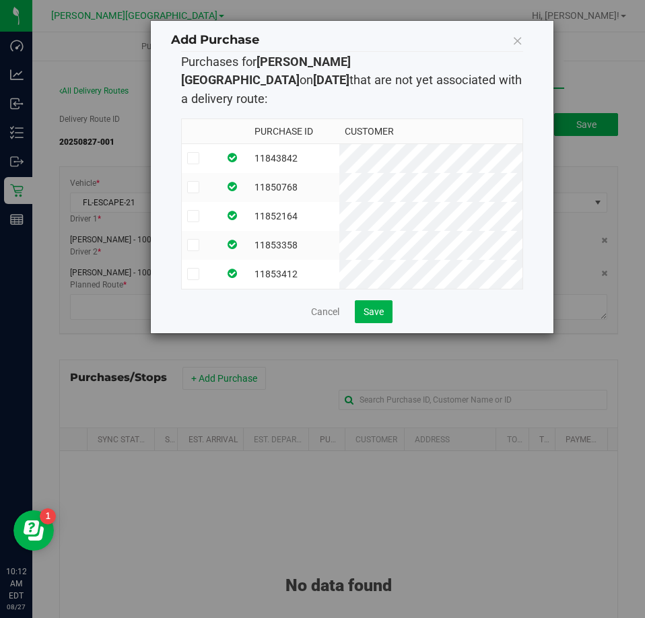
click at [287, 143] on td "11843842" at bounding box center [293, 158] width 89 height 30
click at [299, 173] on td "11850768" at bounding box center [293, 187] width 89 height 29
click at [305, 207] on td "11852164" at bounding box center [293, 216] width 89 height 29
click at [308, 231] on td "11853358" at bounding box center [293, 245] width 89 height 29
click at [310, 260] on td "11853412" at bounding box center [293, 274] width 89 height 29
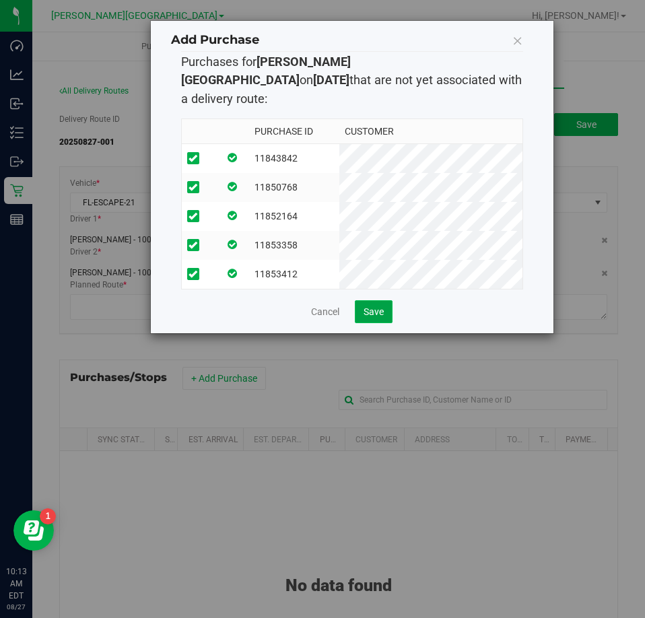
click at [380, 306] on span "Save" at bounding box center [373, 311] width 20 height 11
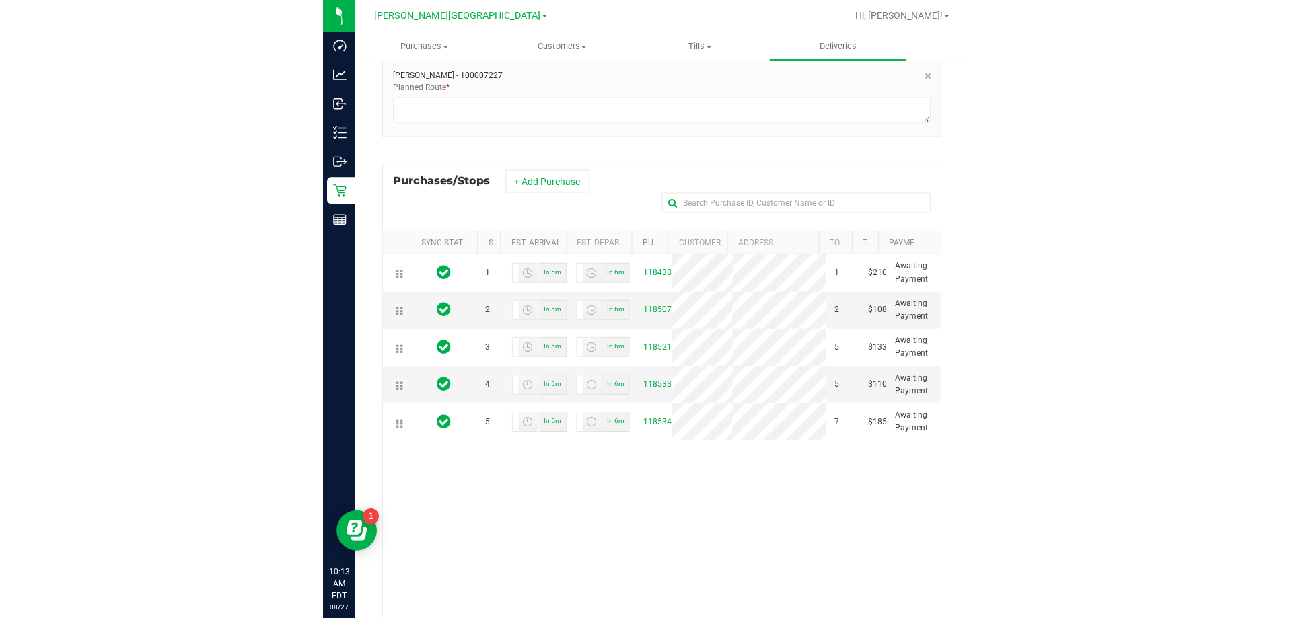
scroll to position [202, 0]
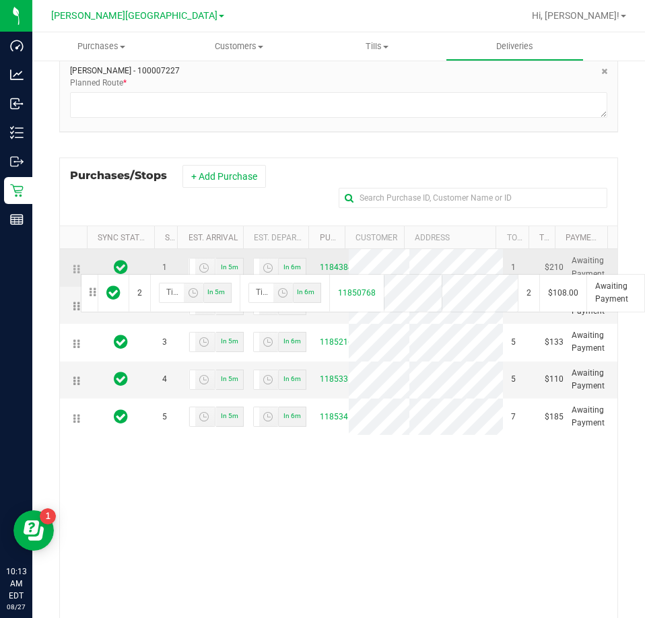
drag, startPoint x: 72, startPoint y: 307, endPoint x: 79, endPoint y: 273, distance: 35.0
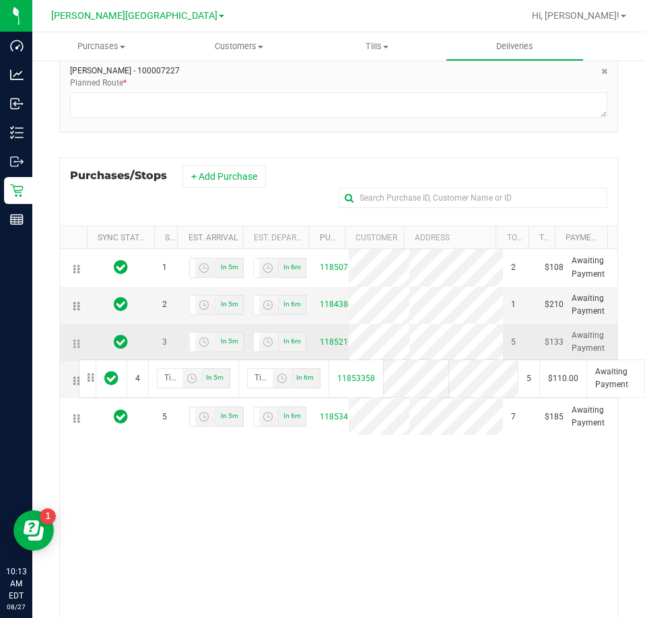
drag, startPoint x: 73, startPoint y: 384, endPoint x: 77, endPoint y: 347, distance: 37.8
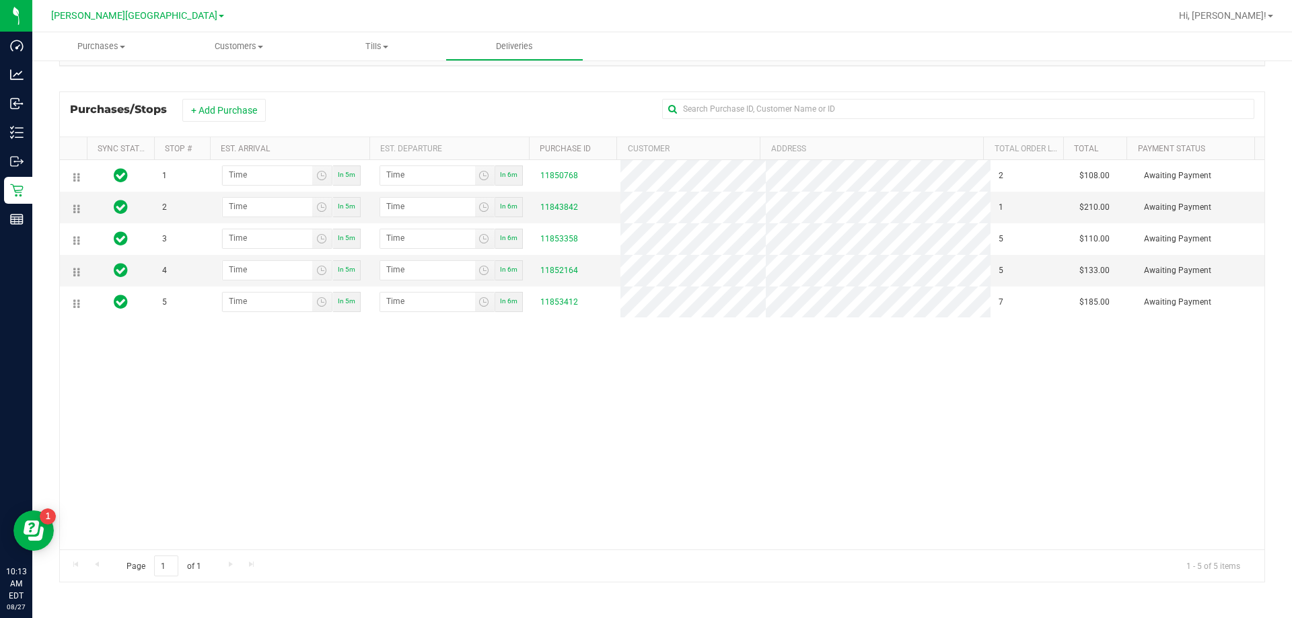
scroll to position [166, 0]
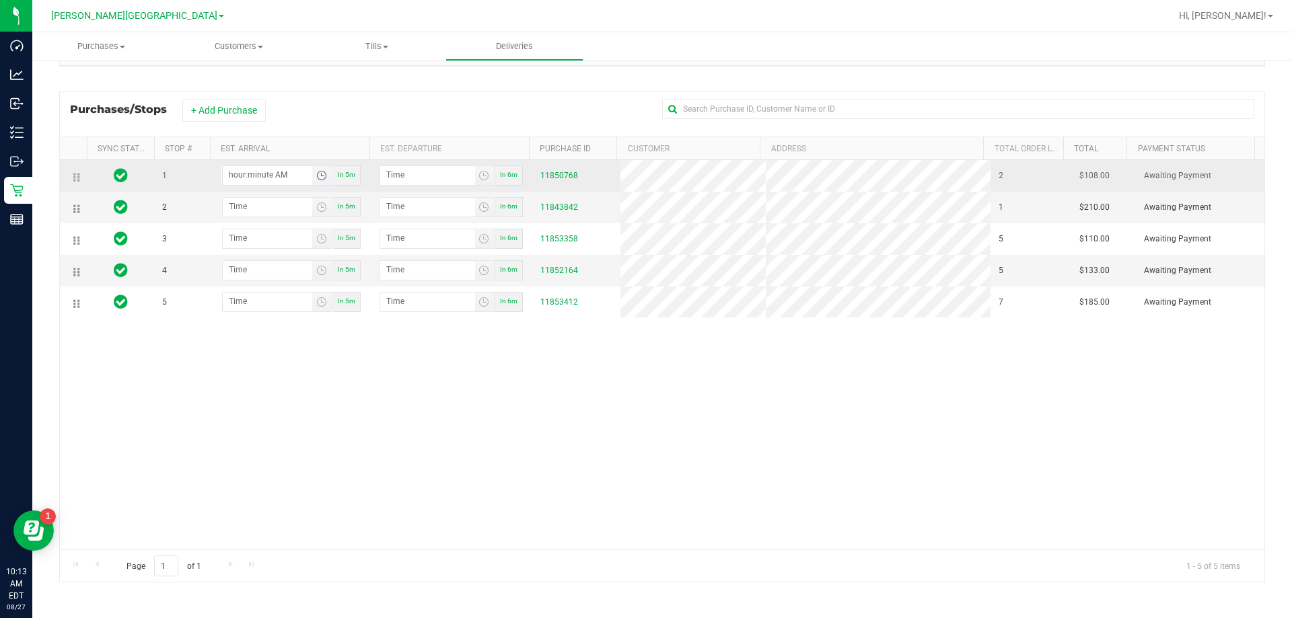
click at [253, 168] on input "hour:minute AM" at bounding box center [267, 174] width 89 height 17
type input "10:05 AM"
type input "10:06 AM"
type input "10:51 AM"
type input "10:52 AM"
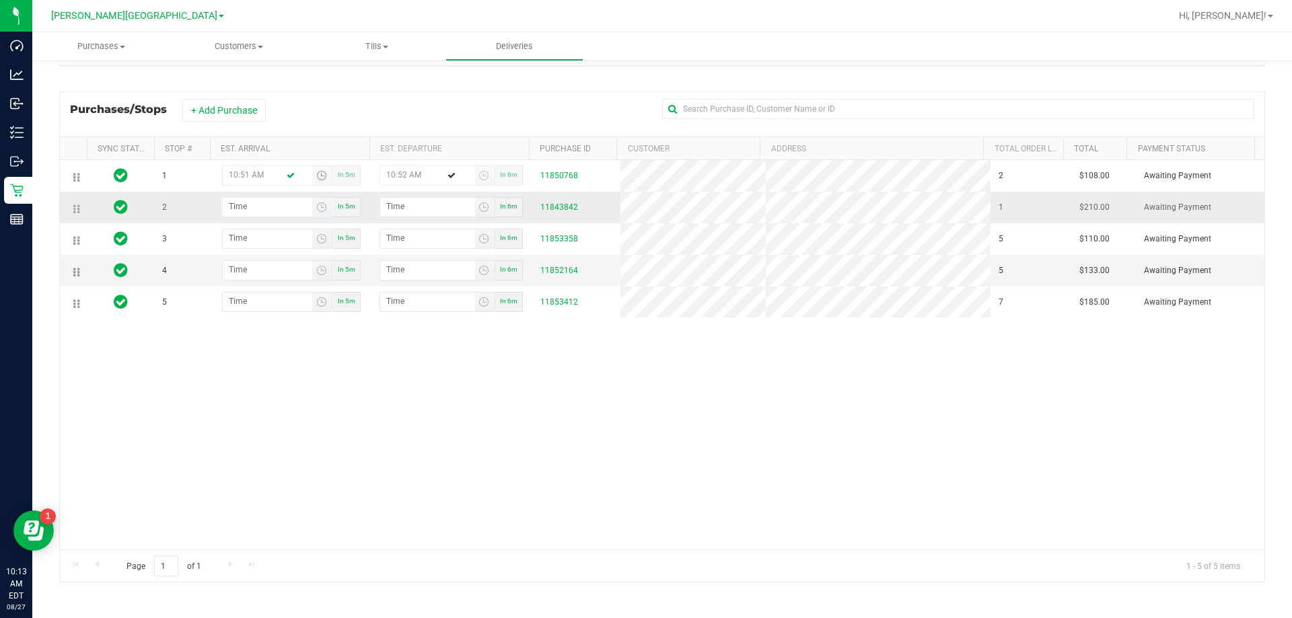
type input "10:51 AM"
click at [264, 203] on input "hour:minute AM" at bounding box center [267, 206] width 89 height 17
type input "11:01 AM"
type input "11:02 AM"
type input "11:10 AM"
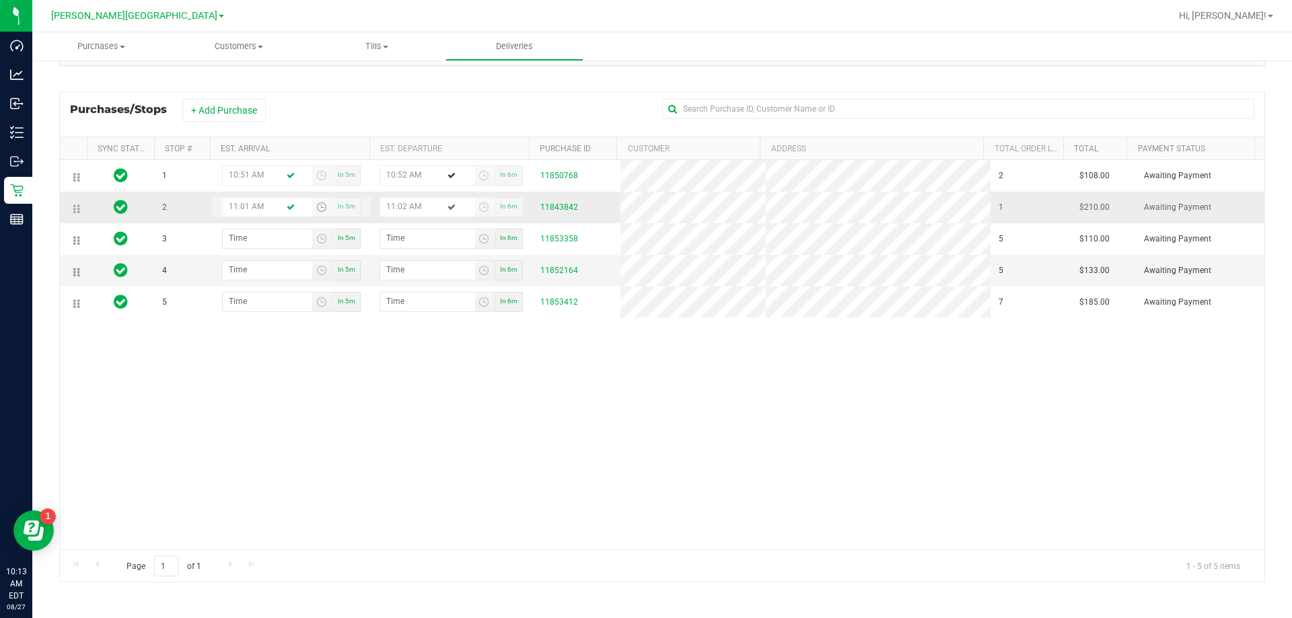
type input "11:11 AM"
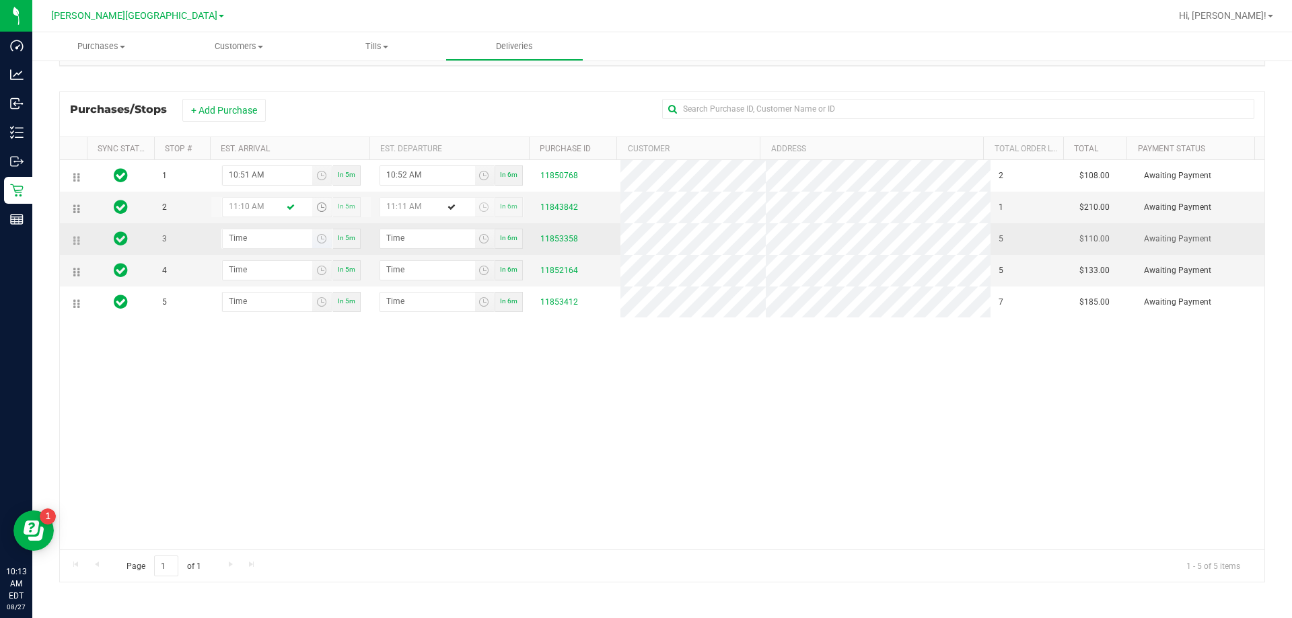
type input "11:10 AM"
type input "hour:minute AM"
click at [257, 236] on input "hour:minute AM" at bounding box center [267, 237] width 89 height 17
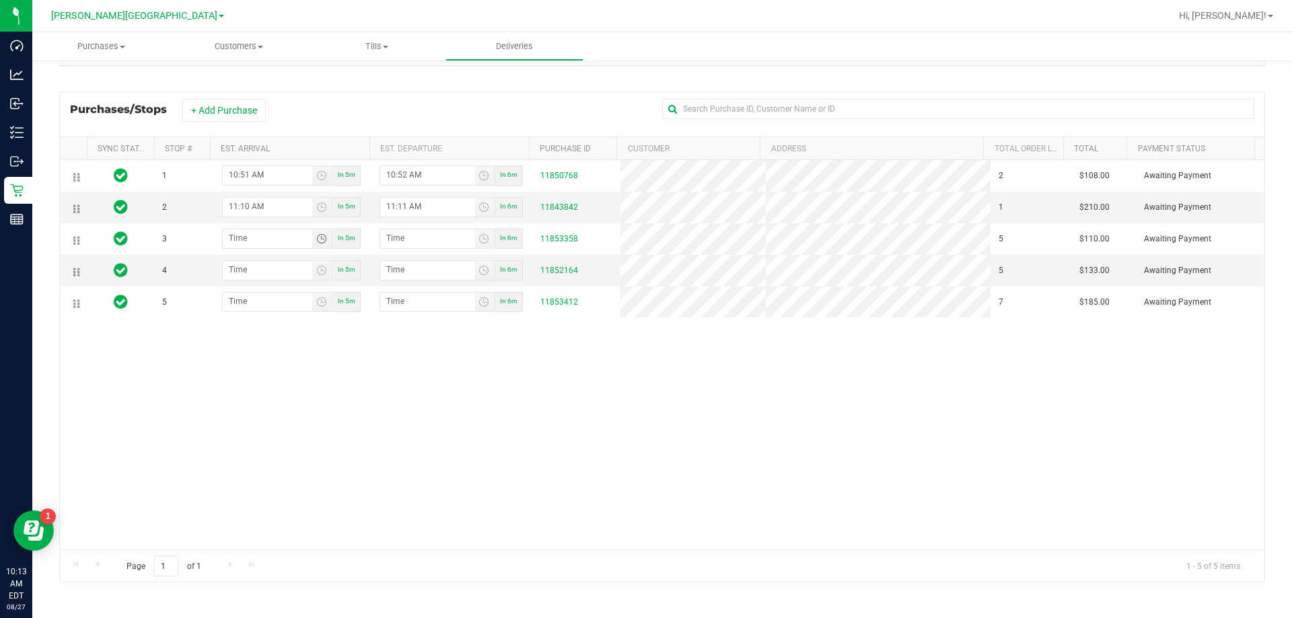
click at [399, 404] on div "1 10:51 AM In 5m 10:52 AM In 6m 11850768 2 $108.00 Awaiting Payment 2 11:10 AM …" at bounding box center [662, 355] width 1205 height 390
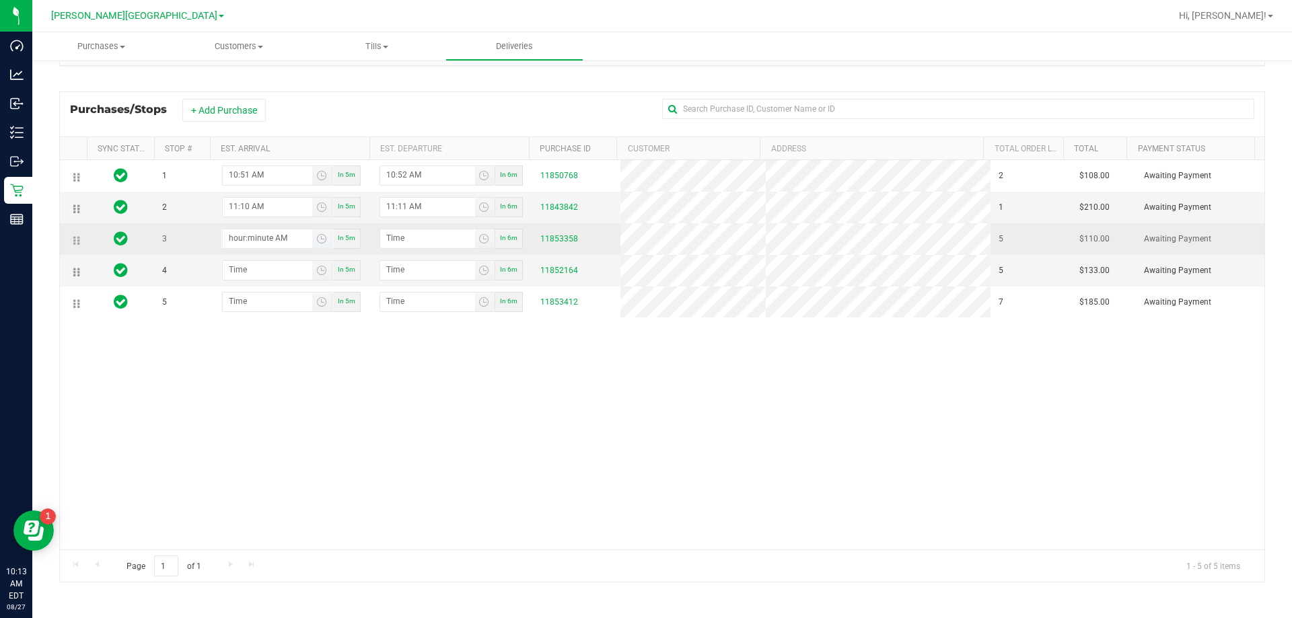
click at [235, 236] on input "hour:minute AM" at bounding box center [267, 237] width 89 height 17
click at [250, 242] on input "1:minute AM" at bounding box center [267, 237] width 89 height 17
type input "1:00 AM"
type input "1:01 AM"
type input "1:00 PM"
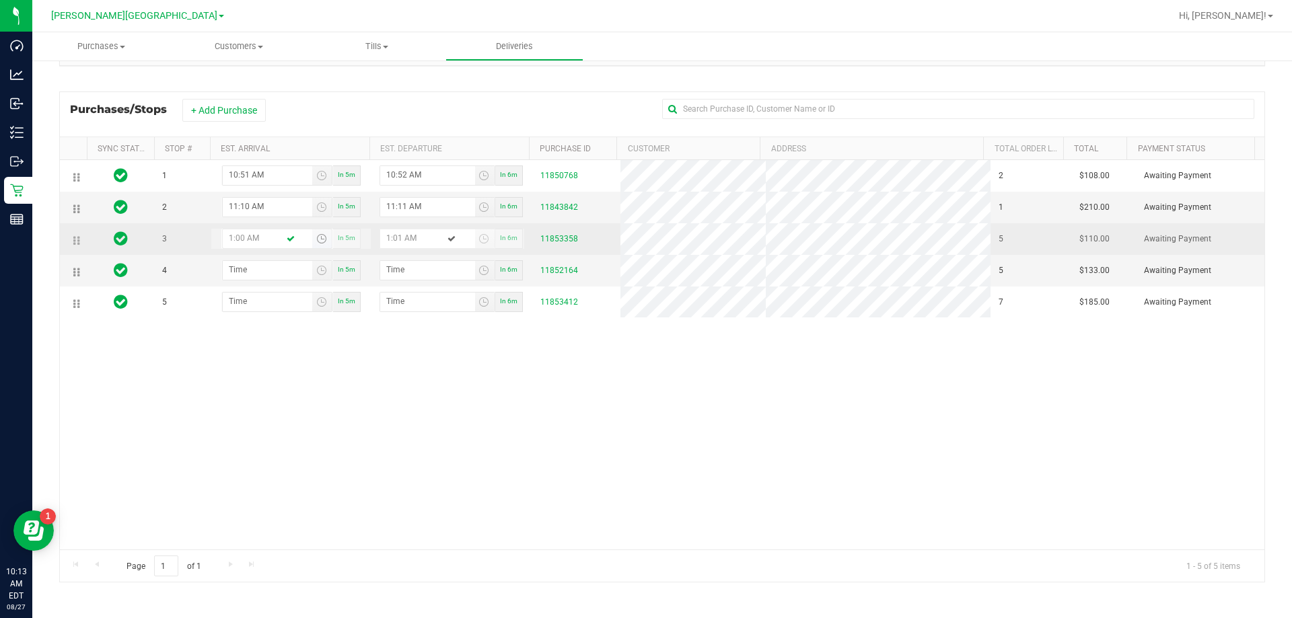
type input "1:01 PM"
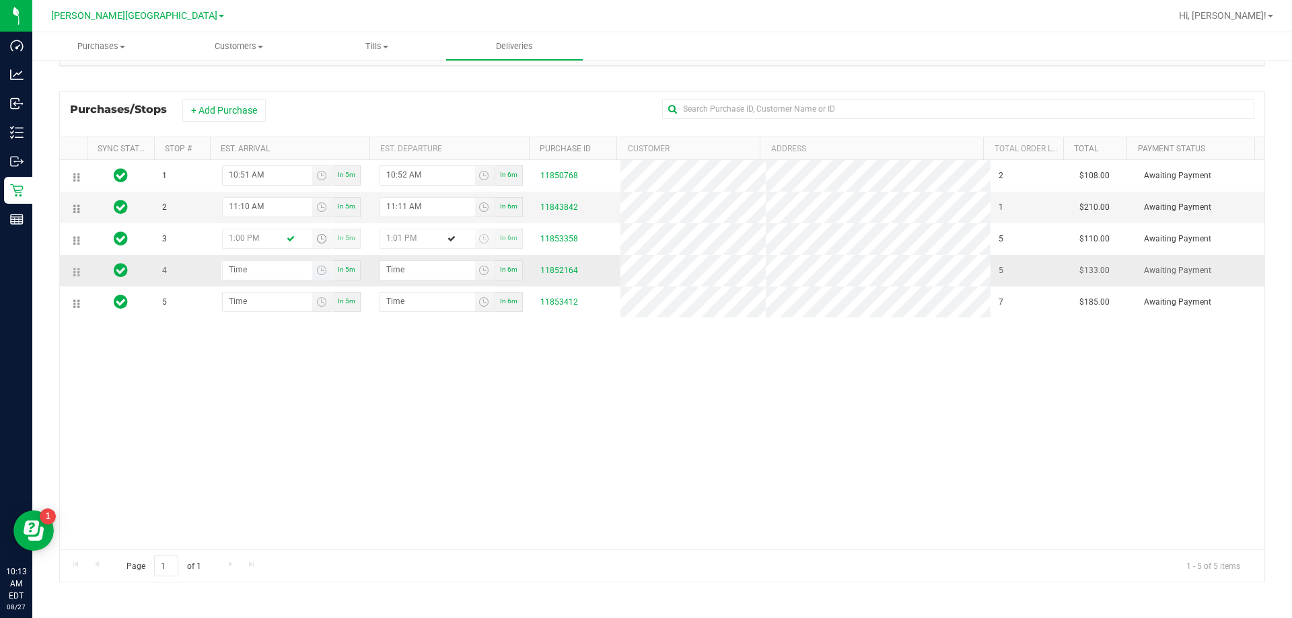
type input "1:00 PM"
click at [258, 275] on input "hour:minute AM" at bounding box center [267, 269] width 89 height 17
click at [246, 270] on input "1:minute AM" at bounding box center [267, 269] width 89 height 17
type input "1:03 AM"
type input "1:04 AM"
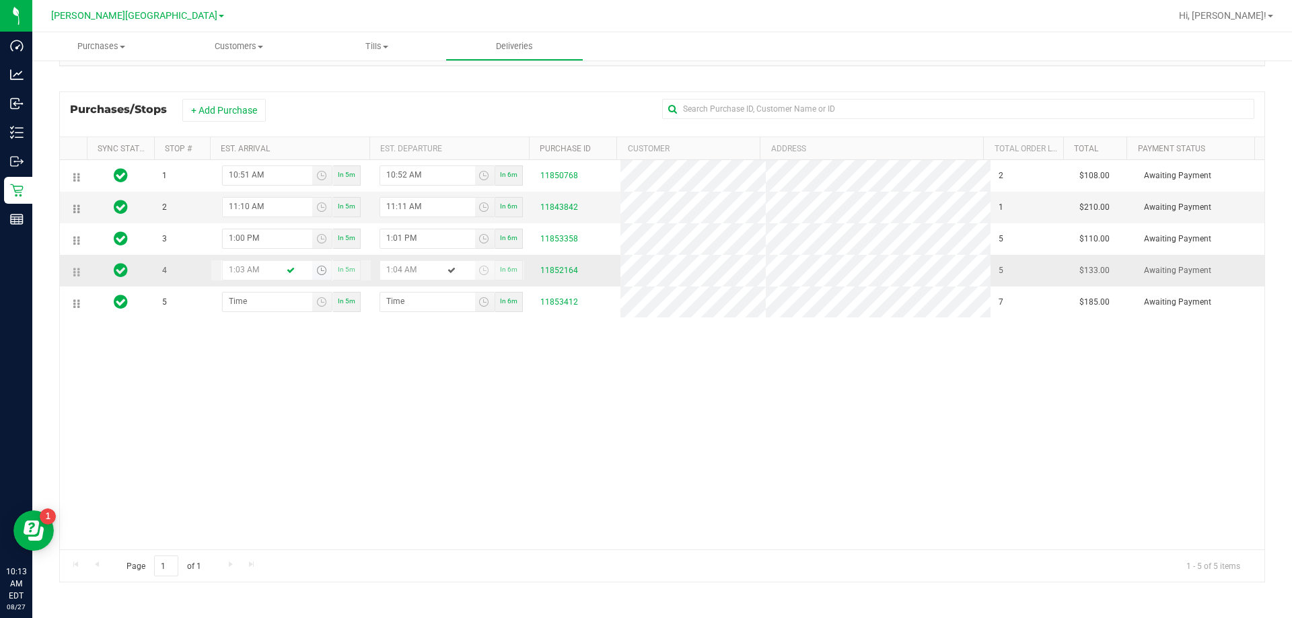
type input "1:38 AM"
type input "1:39 AM"
type input "1:38 PM"
type input "1:39 PM"
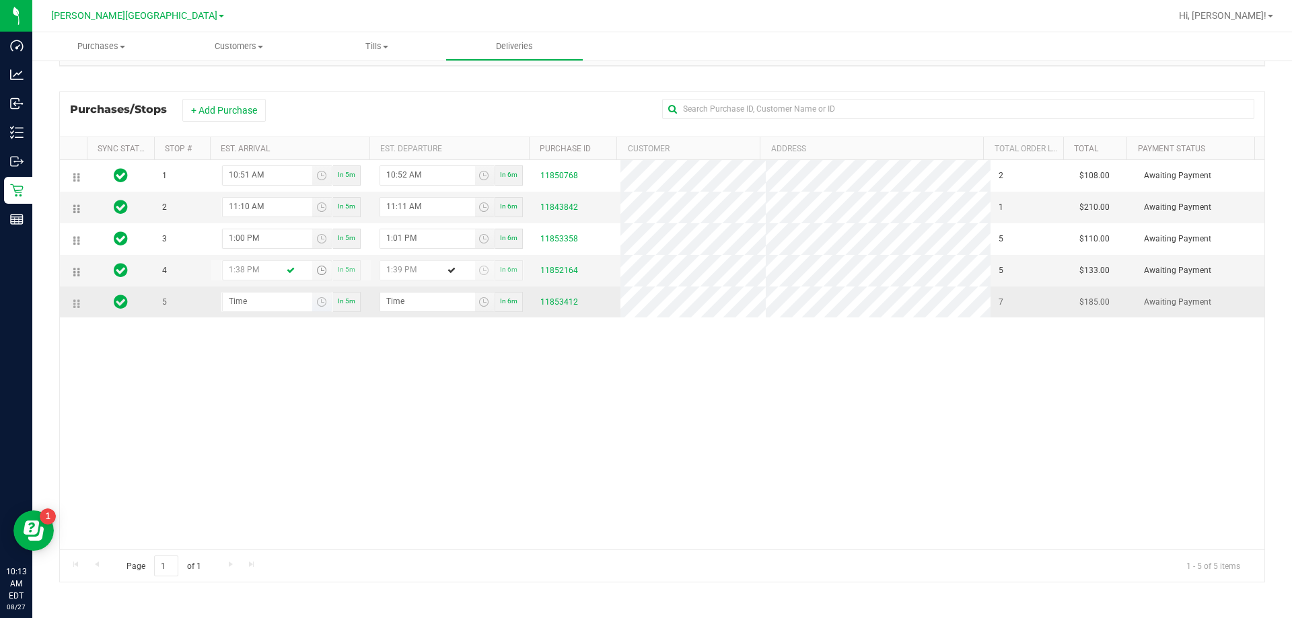
type input "1:38 PM"
click at [271, 307] on input "hour:minute AM" at bounding box center [267, 301] width 89 height 17
click at [251, 297] on input "1:minute AM" at bounding box center [267, 301] width 89 height 17
type input "1:04 AM"
type input "1:05 AM"
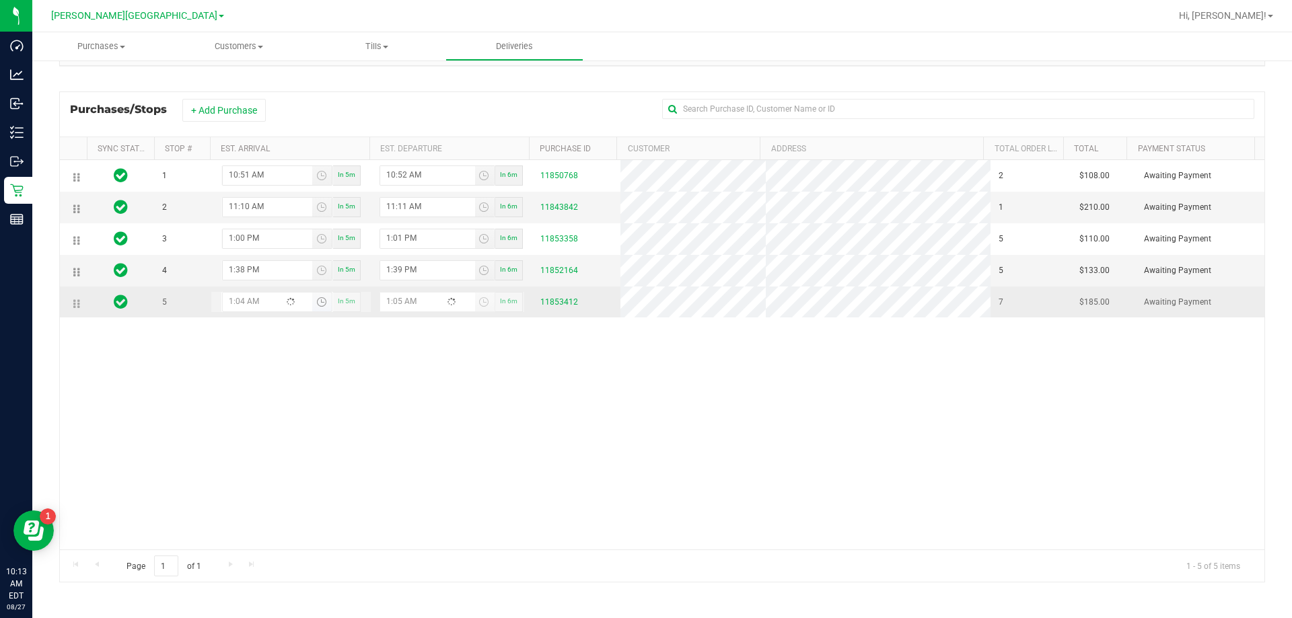
type input "1:45 AM"
type input "1:46 AM"
type input "1:45 PM"
type input "1:46 PM"
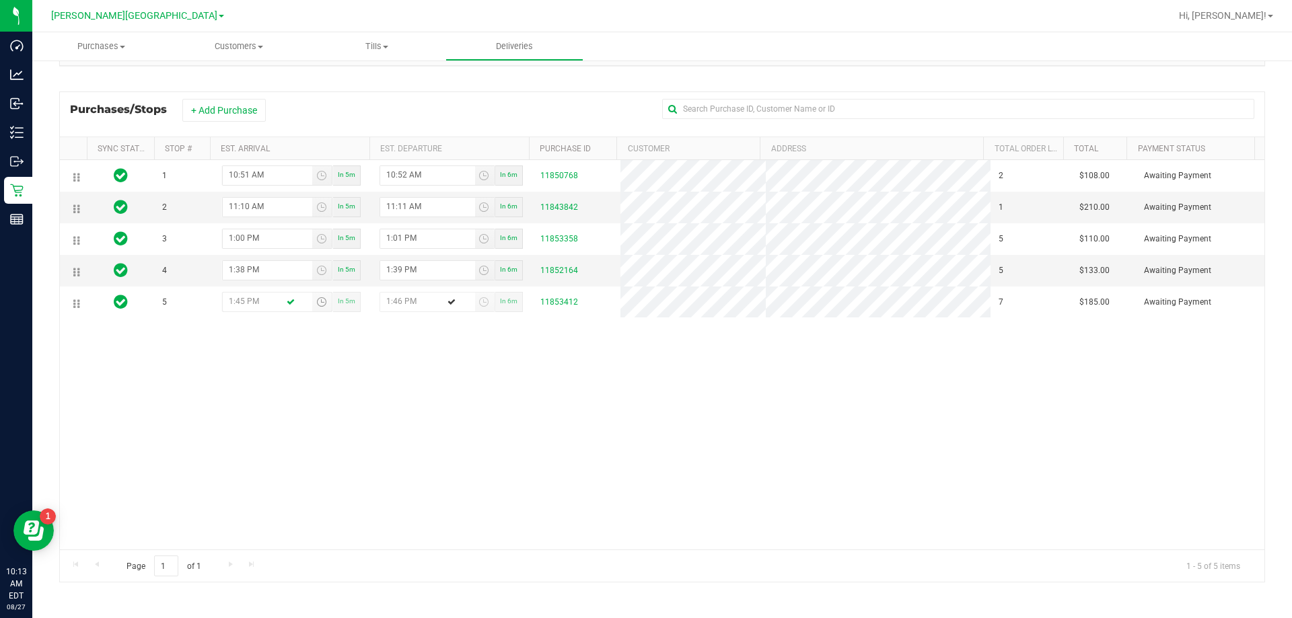
type input "1:45 PM"
click at [352, 435] on div "1 10:51 AM In 5m 10:52 AM In 6m 11850768 2 $108.00 Awaiting Payment 2 11:10 AM …" at bounding box center [662, 355] width 1205 height 390
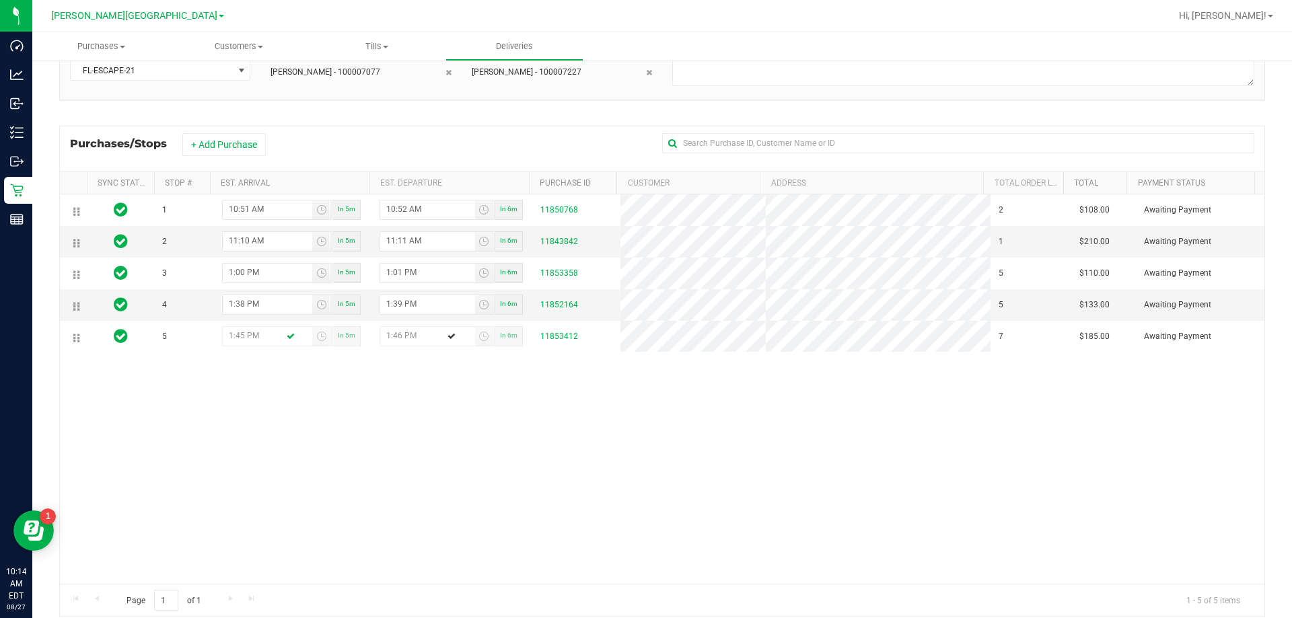
scroll to position [99, 0]
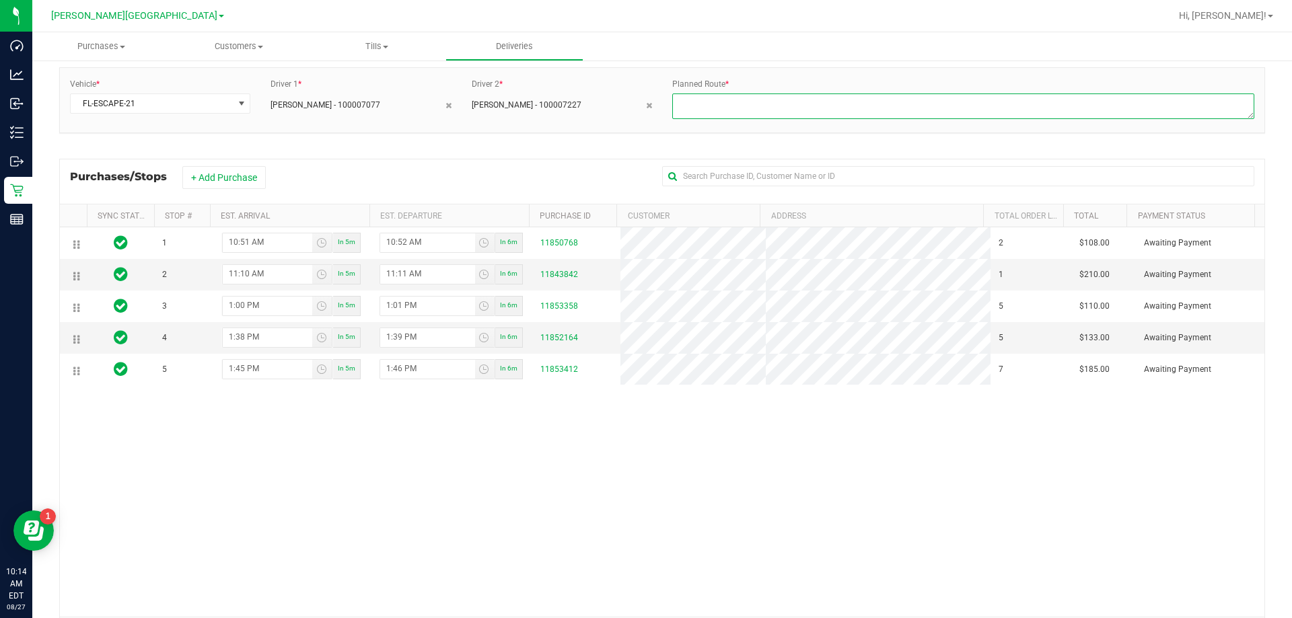
click at [644, 102] on textarea at bounding box center [963, 107] width 582 height 26
type textarea "courtney > herod > susan > kathryn > stephanie > phillip > sarah > bts"
click at [644, 68] on div "Vehicle * FL-ESCAPE-21 Driver 1 * Jacob Rubinton - 100007077 Driver 2 * Cliffor…" at bounding box center [662, 100] width 1205 height 65
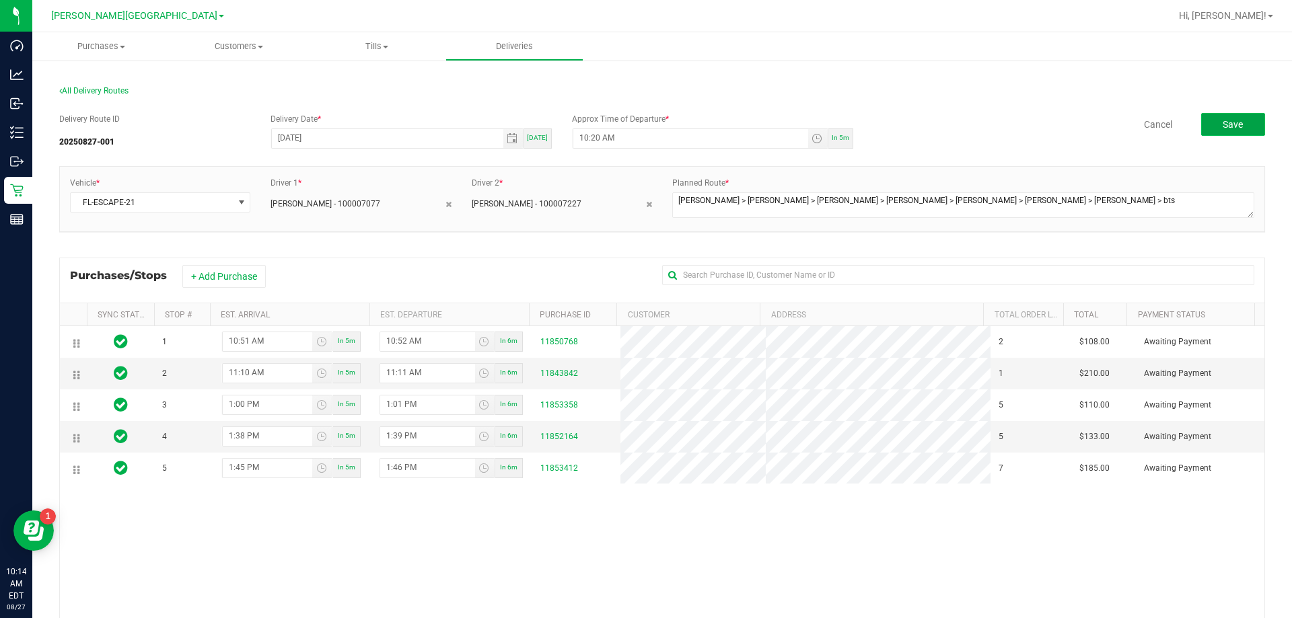
click at [644, 130] on button "Save" at bounding box center [1233, 124] width 64 height 23
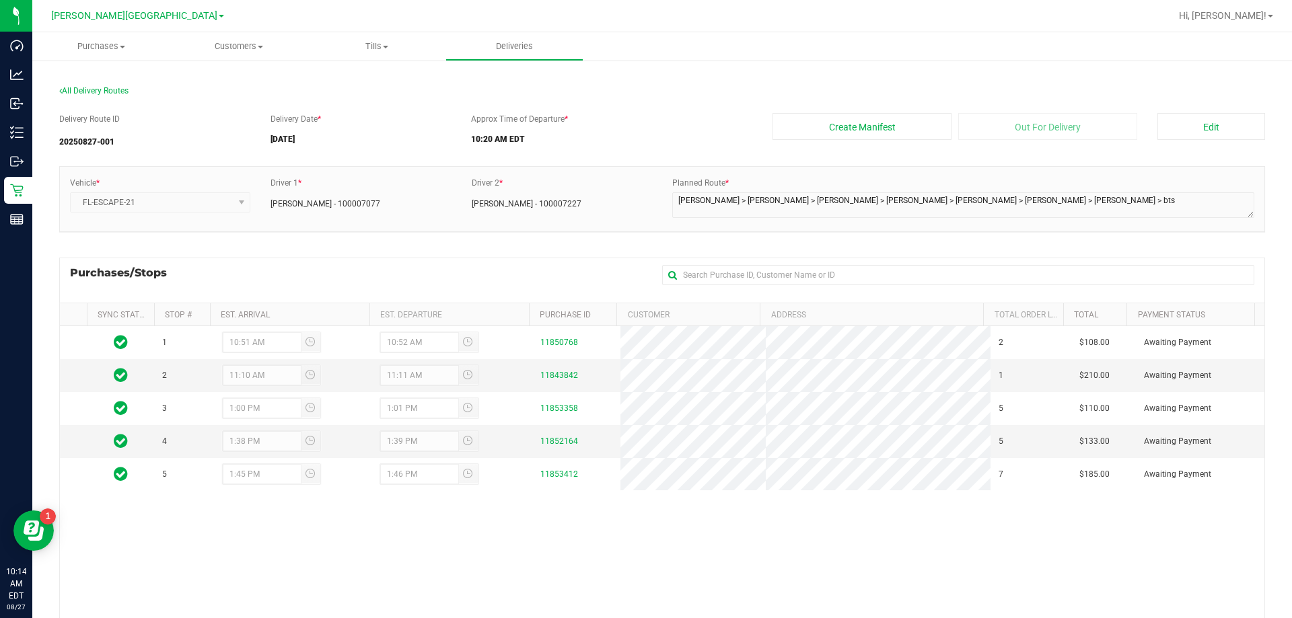
click at [644, 86] on div "All Delivery Routes" at bounding box center [662, 94] width 1206 height 18
click at [644, 131] on button "Create Manifest" at bounding box center [862, 126] width 179 height 27
click at [644, 96] on div "All Delivery Routes" at bounding box center [662, 94] width 1206 height 18
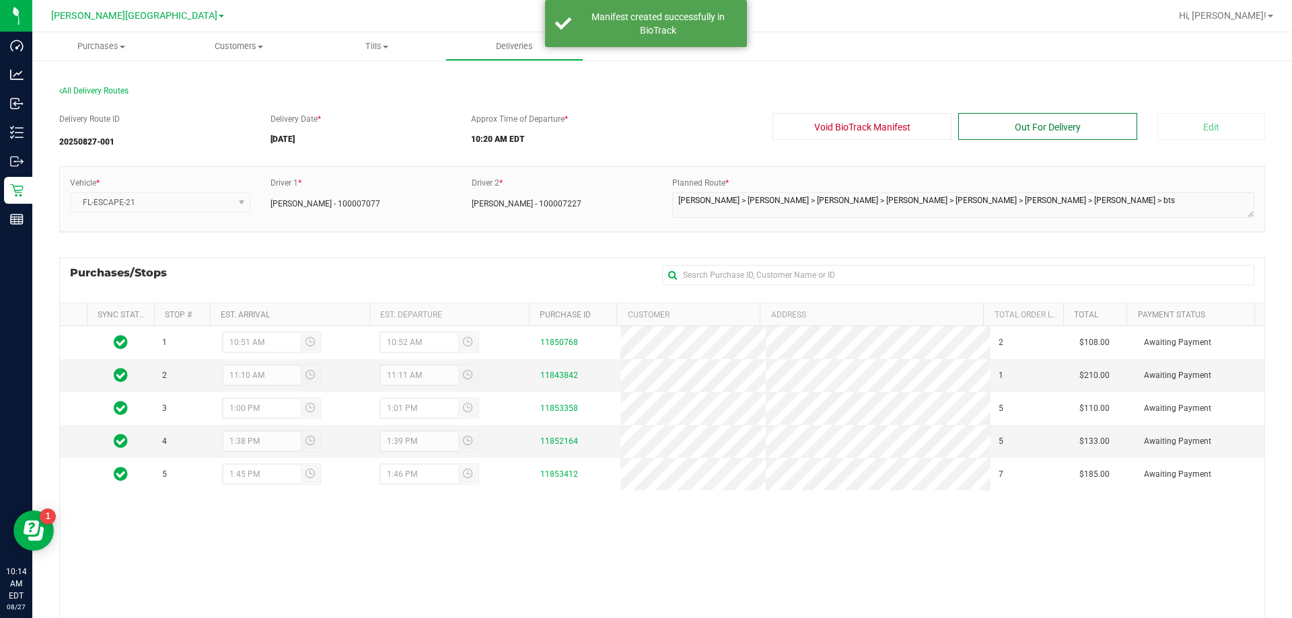
click at [644, 130] on button "Out For Delivery" at bounding box center [1047, 126] width 179 height 27
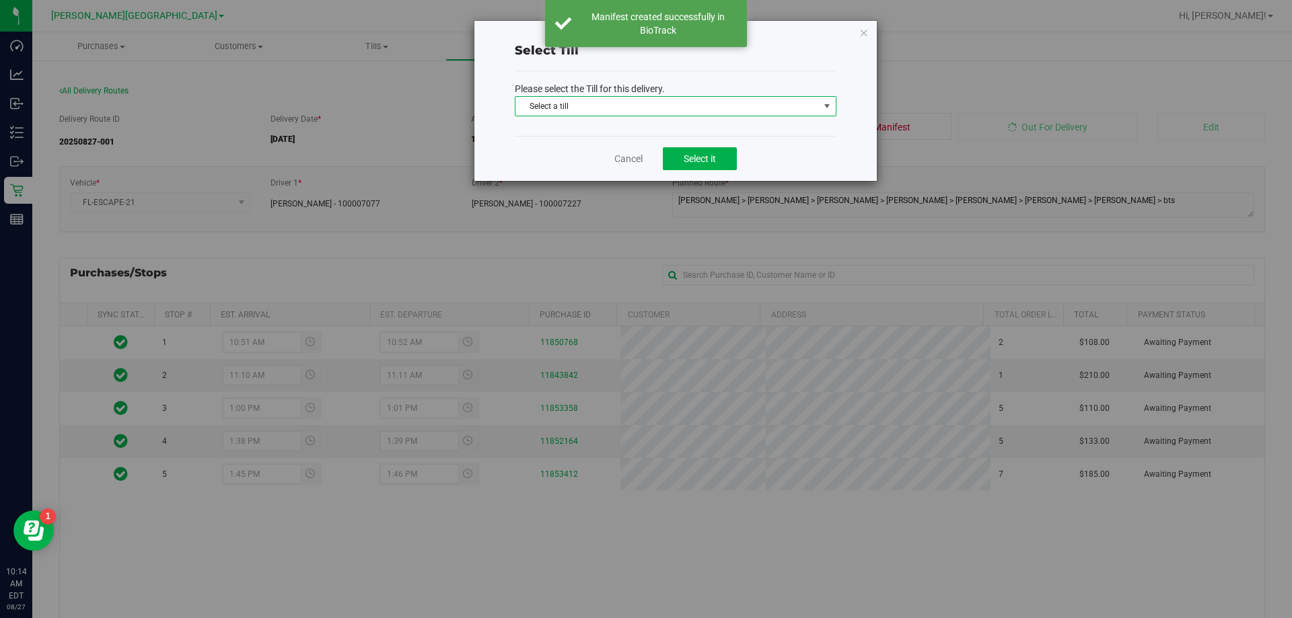
click at [611, 112] on span "Select a till" at bounding box center [666, 106] width 303 height 19
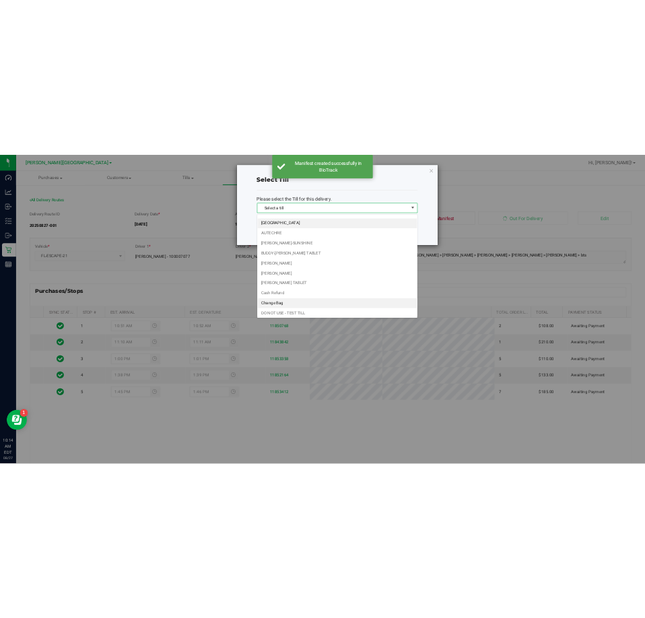
scroll to position [198, 0]
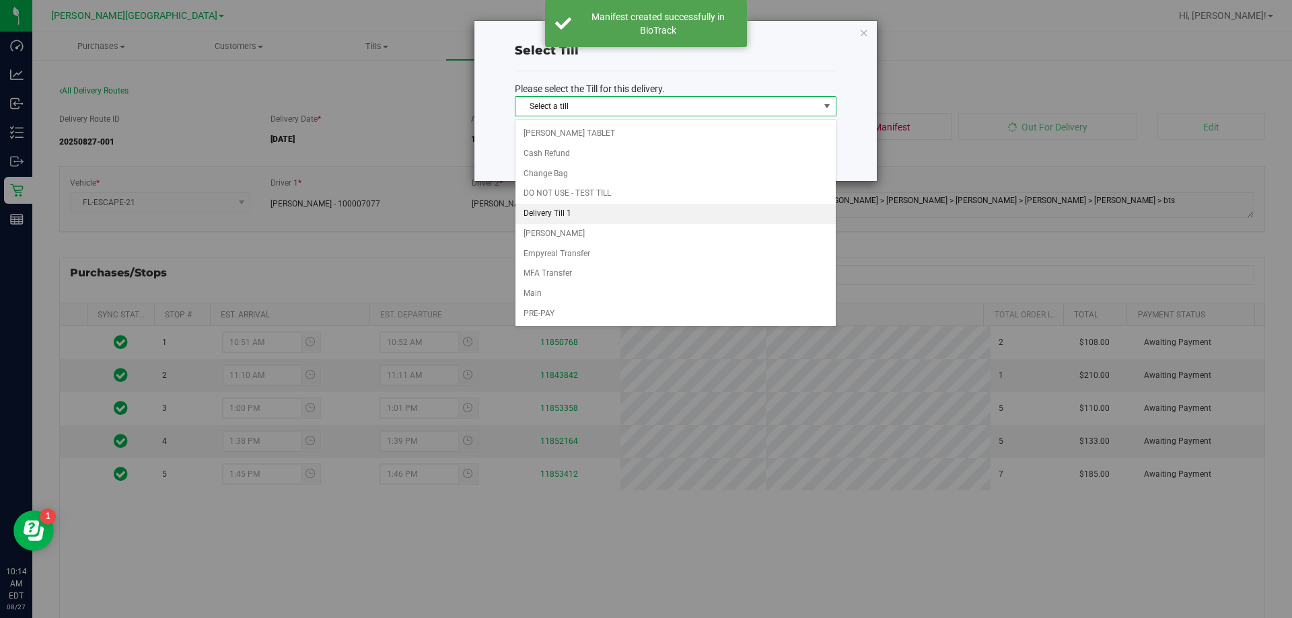
click at [592, 216] on li "Delivery Till 1" at bounding box center [675, 214] width 320 height 20
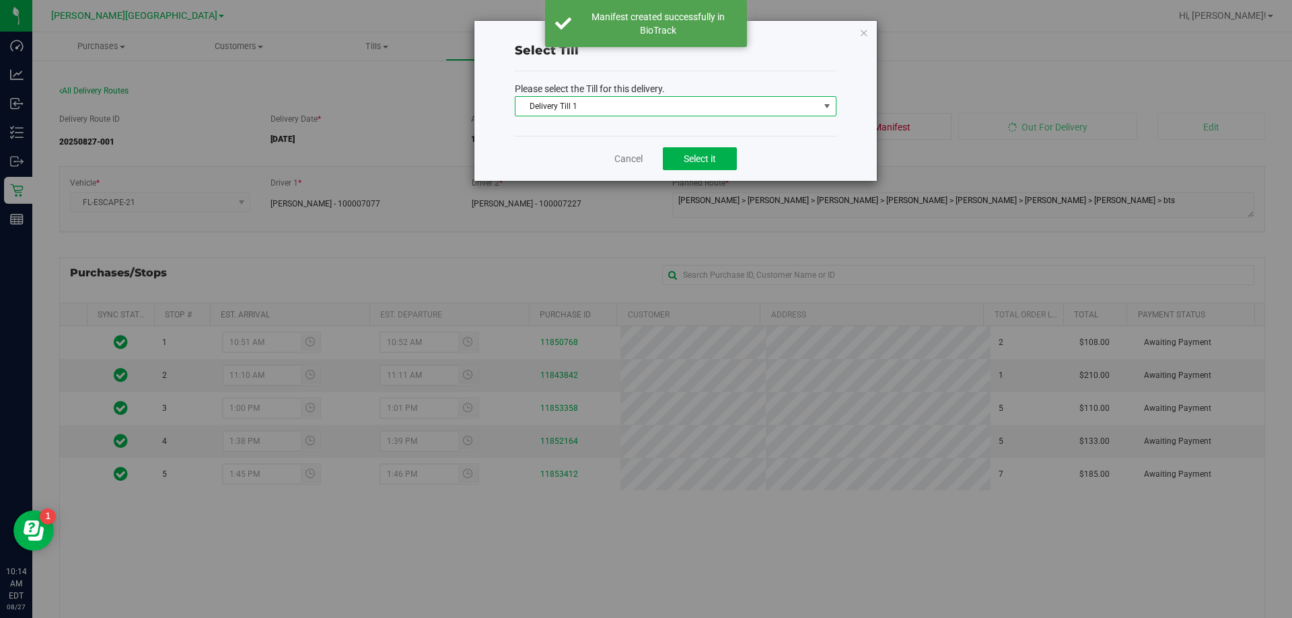
click at [644, 174] on div "Cancel Select it" at bounding box center [676, 158] width 322 height 45
click at [644, 171] on div "Cancel Select it" at bounding box center [676, 158] width 322 height 45
click at [644, 161] on span "Select it" at bounding box center [700, 158] width 32 height 11
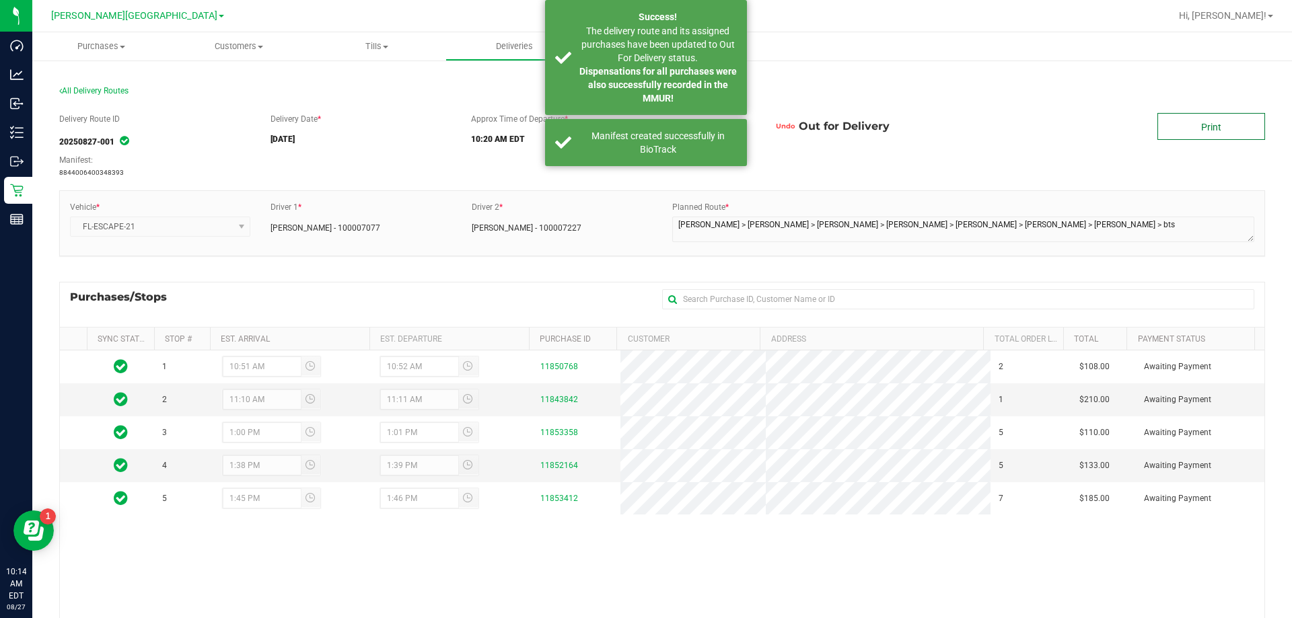
click at [644, 123] on link "Print" at bounding box center [1211, 126] width 108 height 27
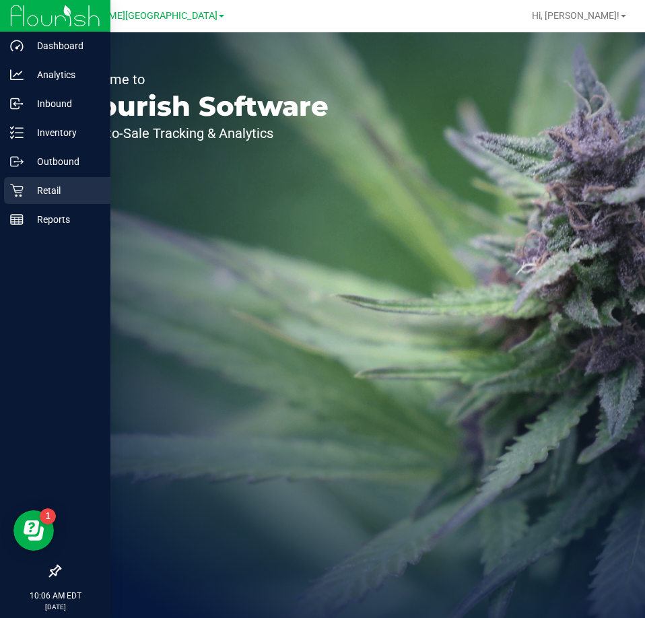
click at [31, 192] on p "Retail" at bounding box center [64, 190] width 81 height 16
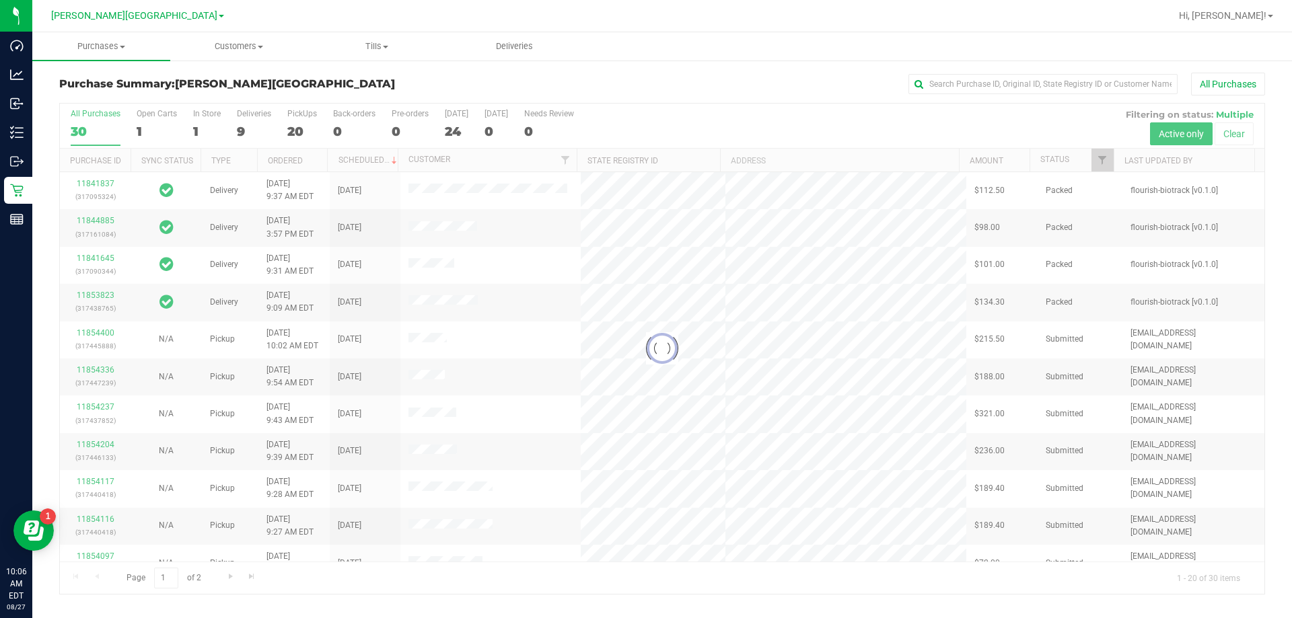
click at [234, 124] on div at bounding box center [662, 349] width 1205 height 491
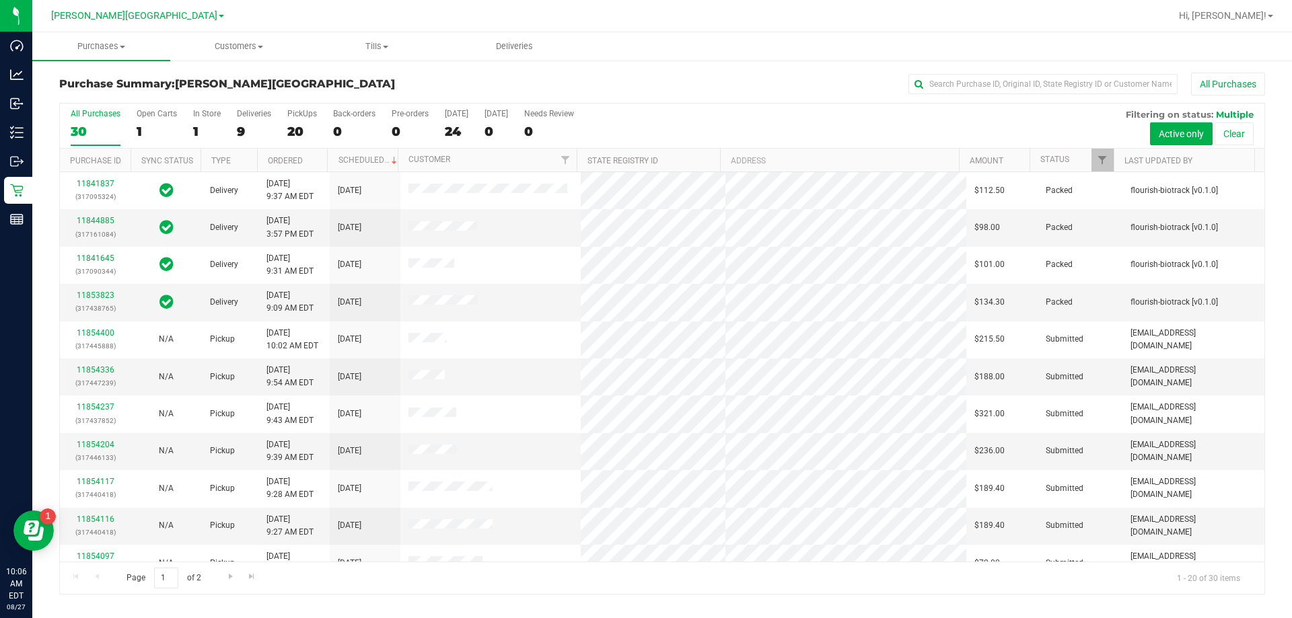
click at [243, 127] on div "9" at bounding box center [254, 131] width 34 height 15
click at [0, 0] on input "Deliveries 9" at bounding box center [0, 0] width 0 height 0
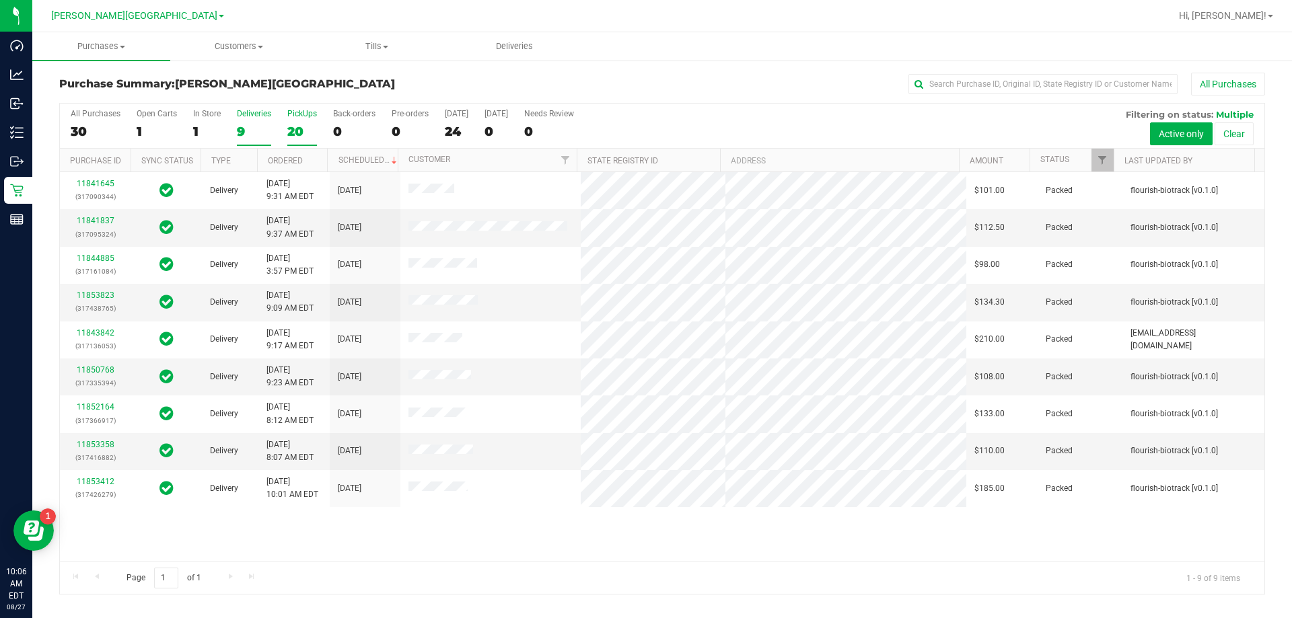
click at [293, 136] on div "20" at bounding box center [302, 131] width 30 height 15
click at [0, 0] on input "PickUps 20" at bounding box center [0, 0] width 0 height 0
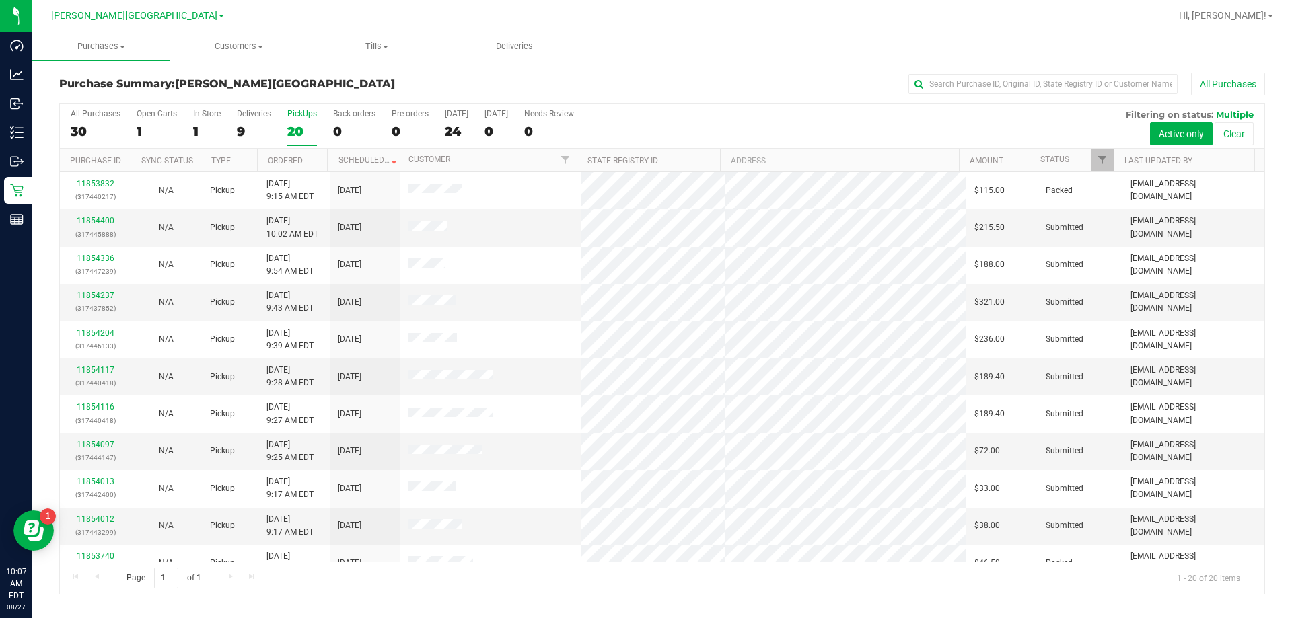
click at [644, 99] on div "Purchase Summary: Bonita Springs WC All Purchases" at bounding box center [662, 88] width 1206 height 30
